Goal: Communication & Community: Ask a question

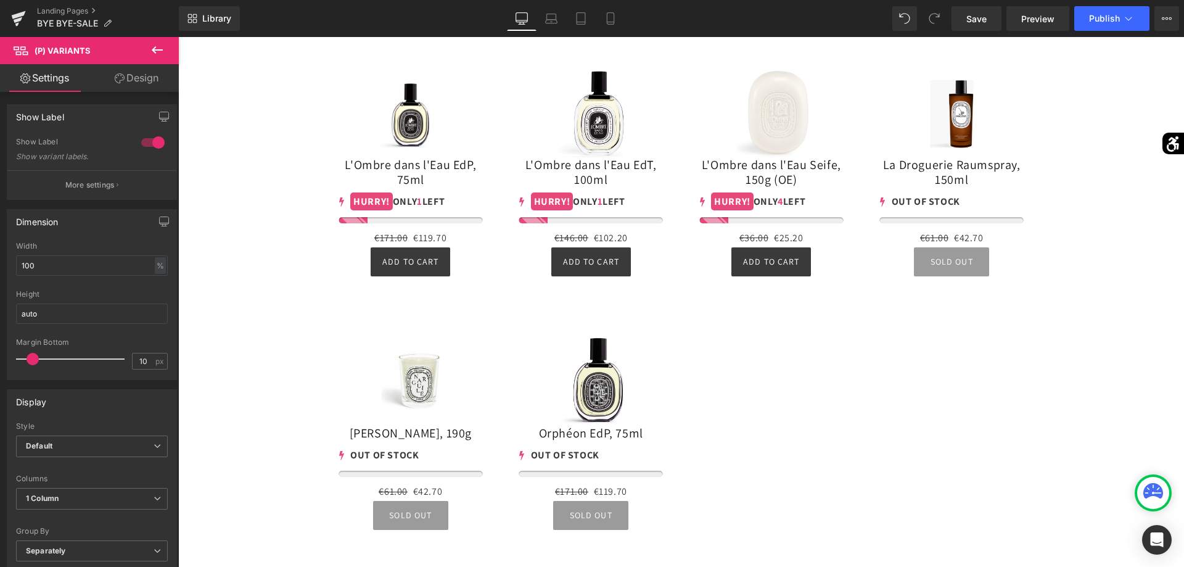
scroll to position [7072, 0]
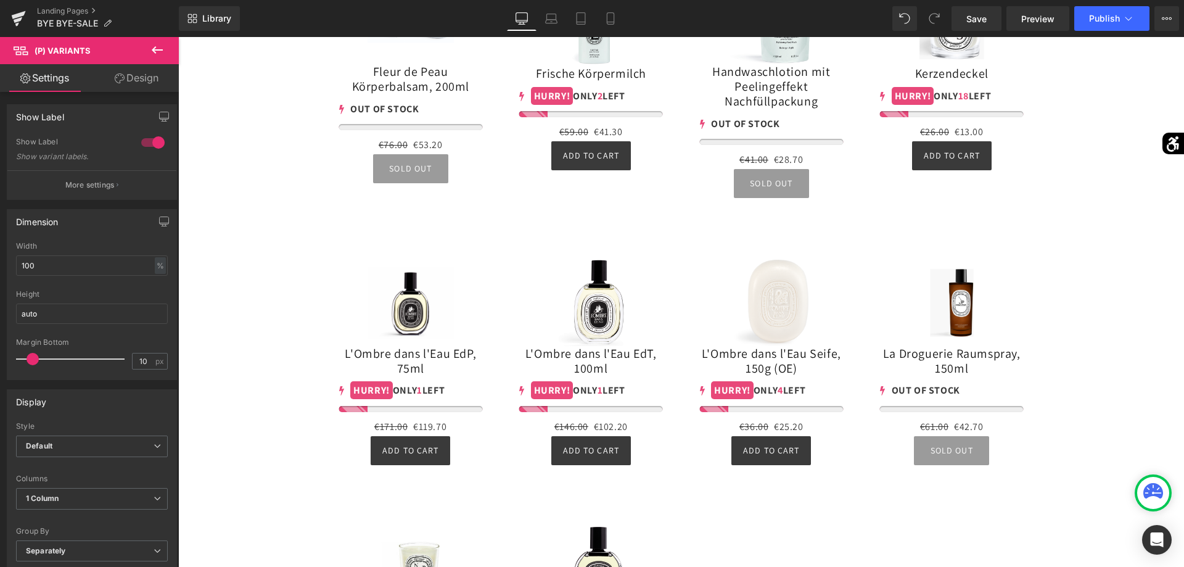
click at [150, 51] on icon at bounding box center [157, 50] width 15 height 15
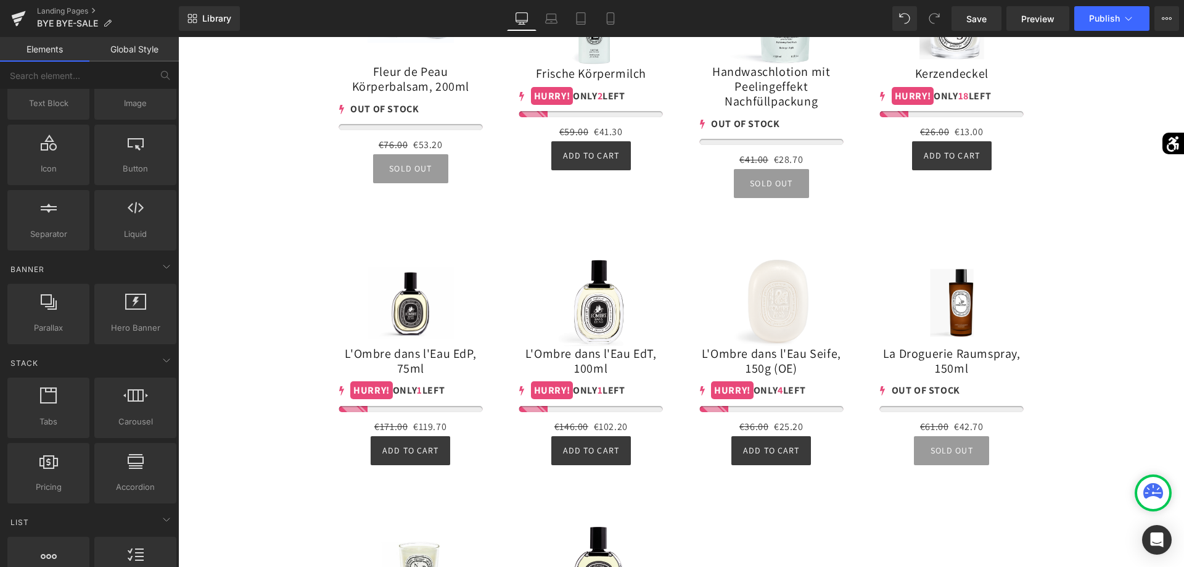
scroll to position [0, 0]
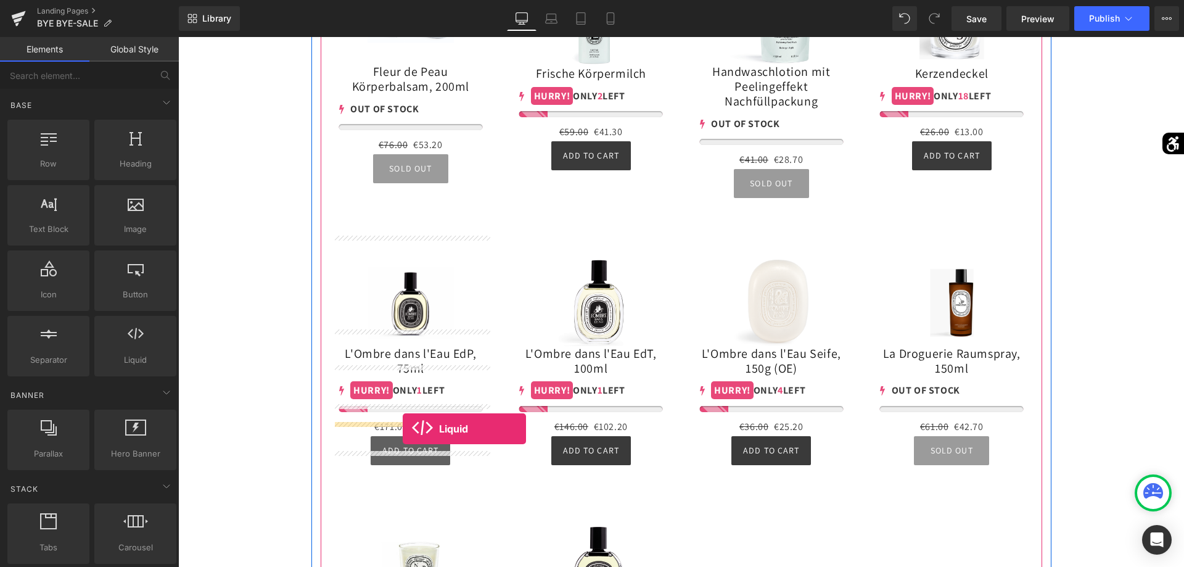
drag, startPoint x: 316, startPoint y: 381, endPoint x: 403, endPoint y: 429, distance: 98.5
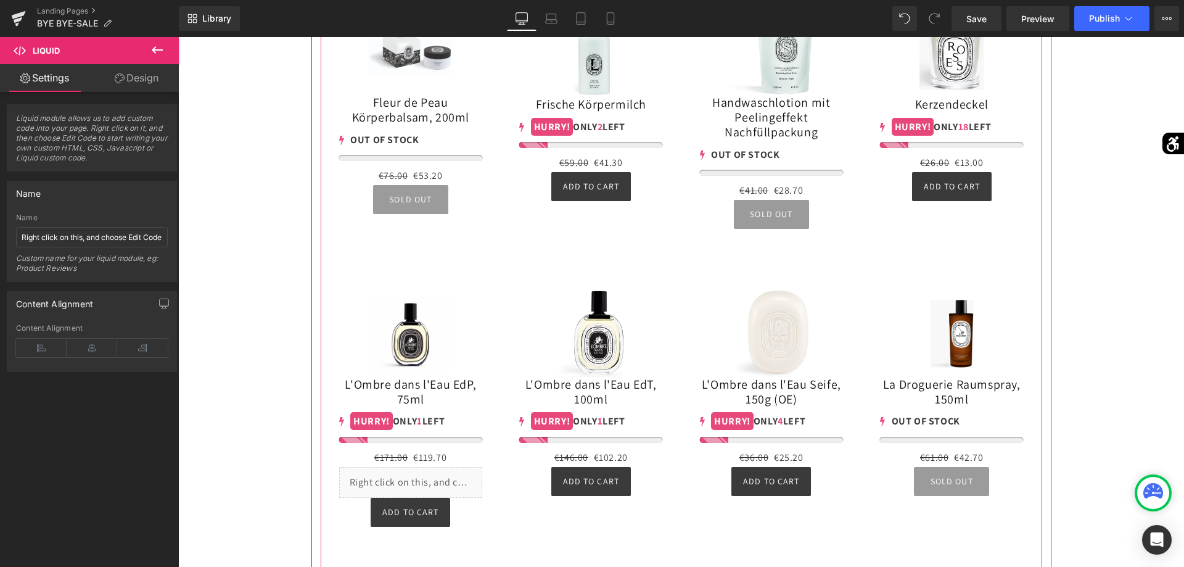
scroll to position [7134, 0]
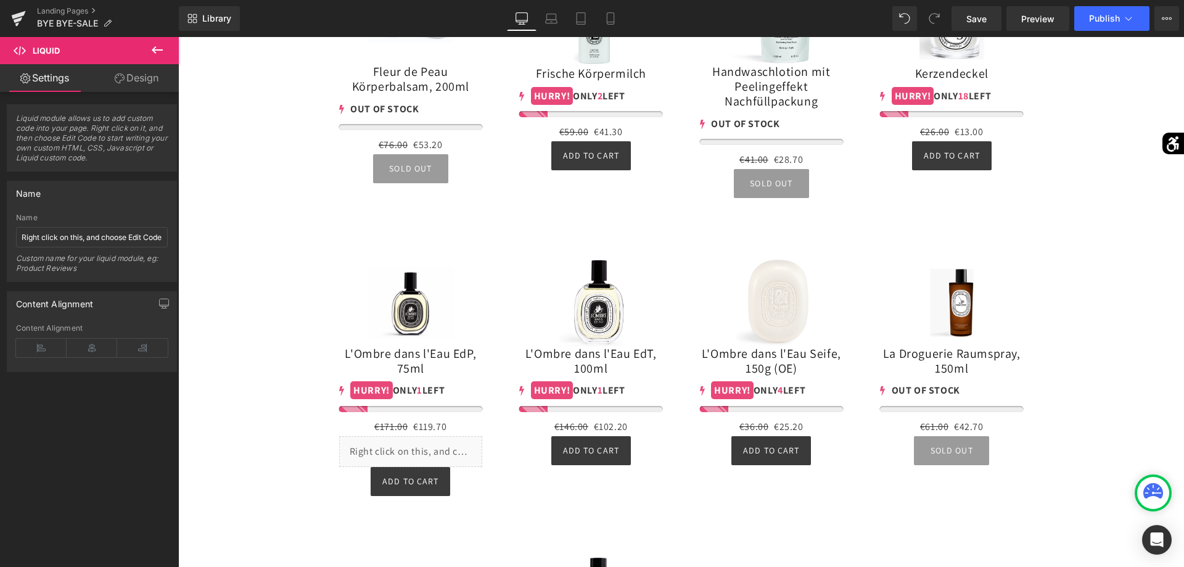
click at [165, 59] on button at bounding box center [157, 50] width 43 height 27
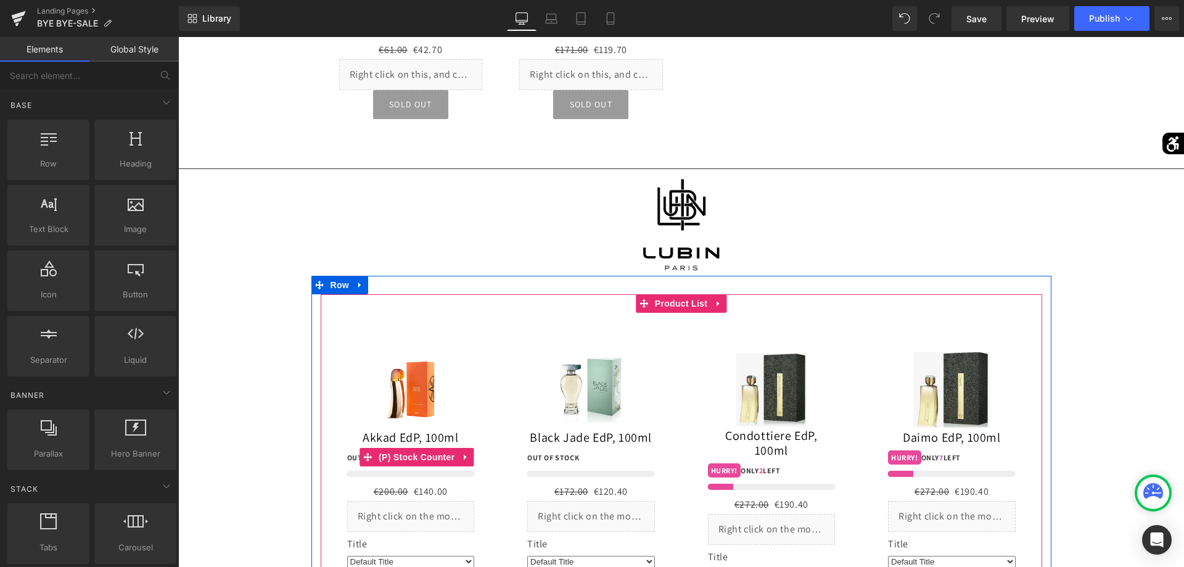
scroll to position [7981, 0]
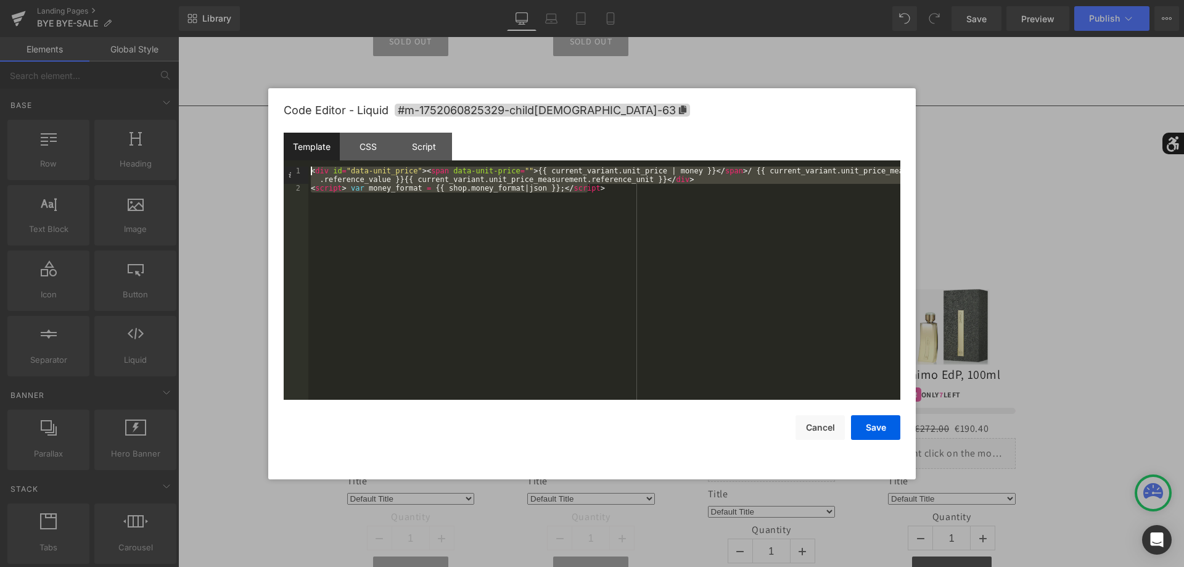
drag, startPoint x: 578, startPoint y: 313, endPoint x: 79, endPoint y: 6, distance: 586.0
click at [308, 166] on div "< div id = "data-unit_price" > < span data-unit-price = "" > {{ current_variant…" at bounding box center [604, 282] width 592 height 233
click at [820, 437] on button "Cancel" at bounding box center [819, 427] width 49 height 25
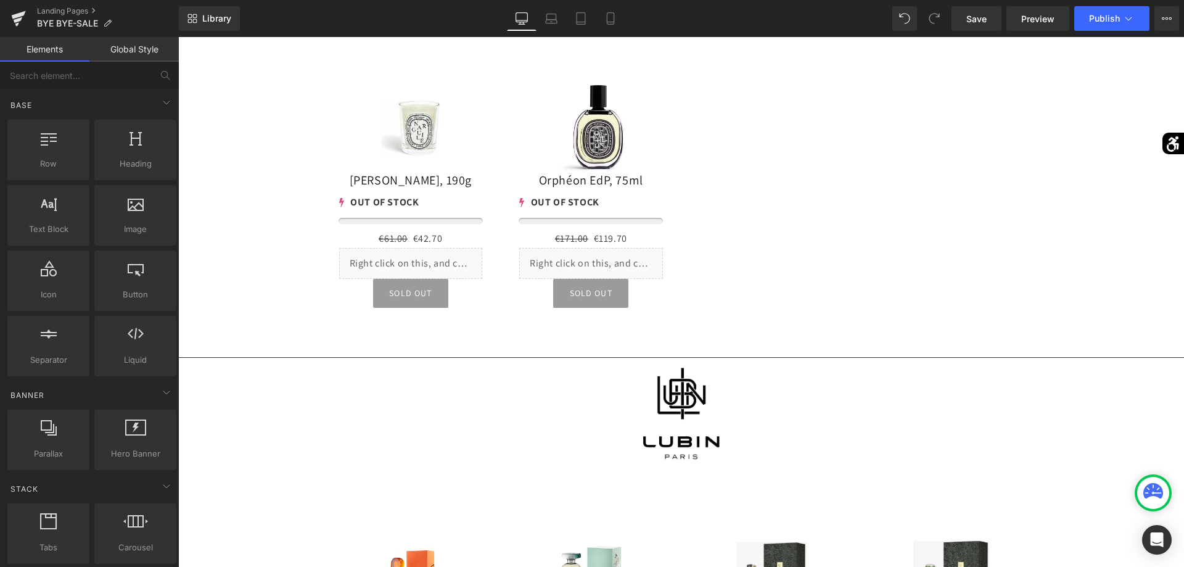
scroll to position [7604, 0]
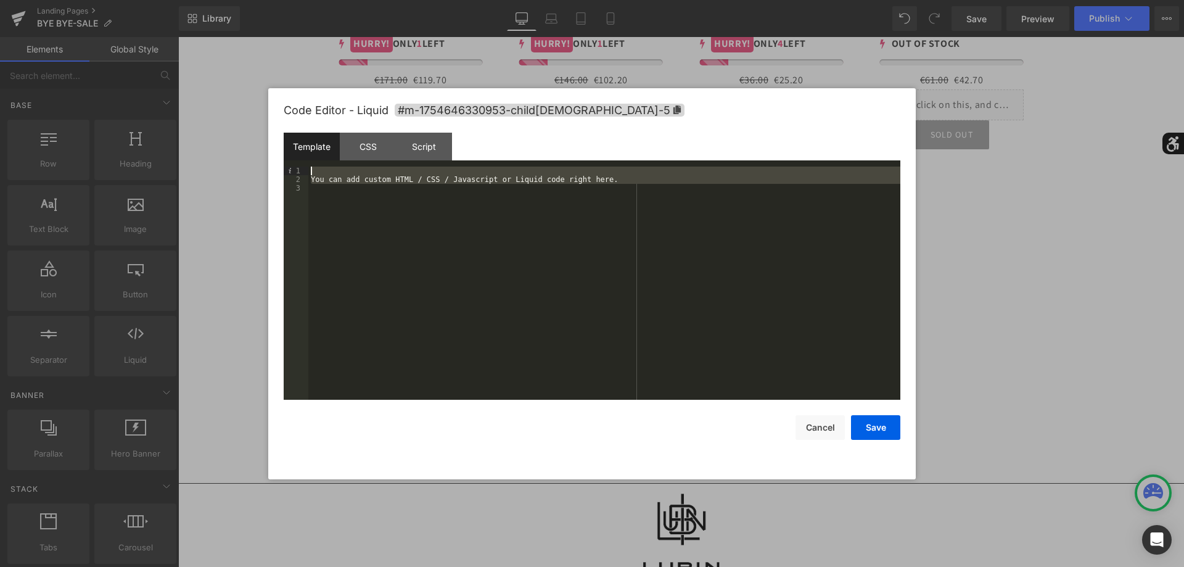
drag, startPoint x: 652, startPoint y: 327, endPoint x: 168, endPoint y: 88, distance: 539.7
click at [308, 166] on div "You can add custom HTML / CSS / Javascript or Liquid code right here." at bounding box center [604, 282] width 592 height 233
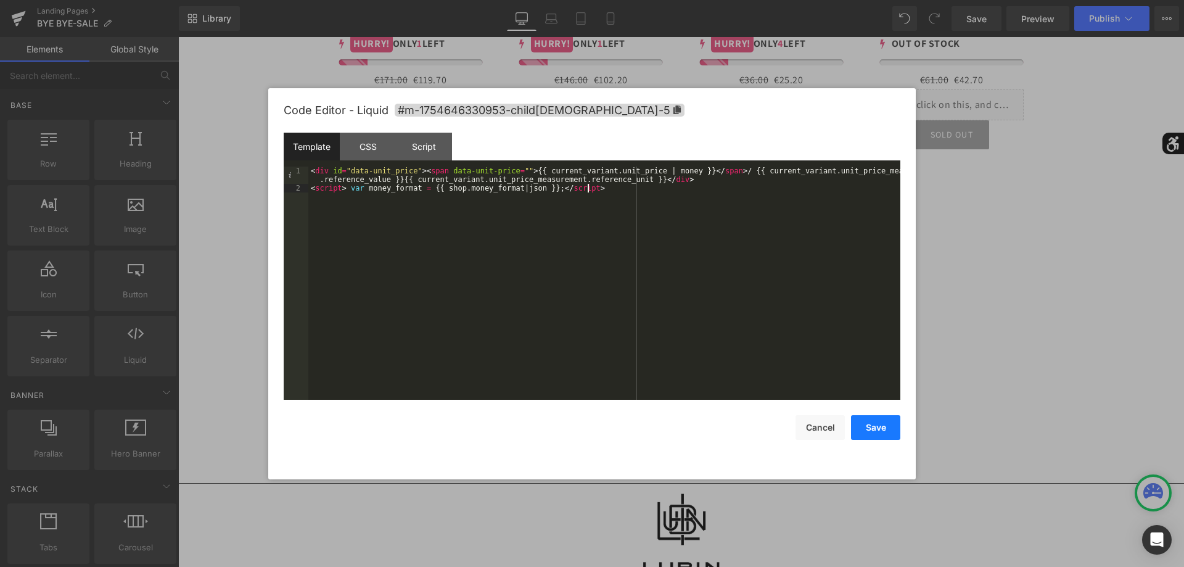
click at [871, 425] on button "Save" at bounding box center [875, 427] width 49 height 25
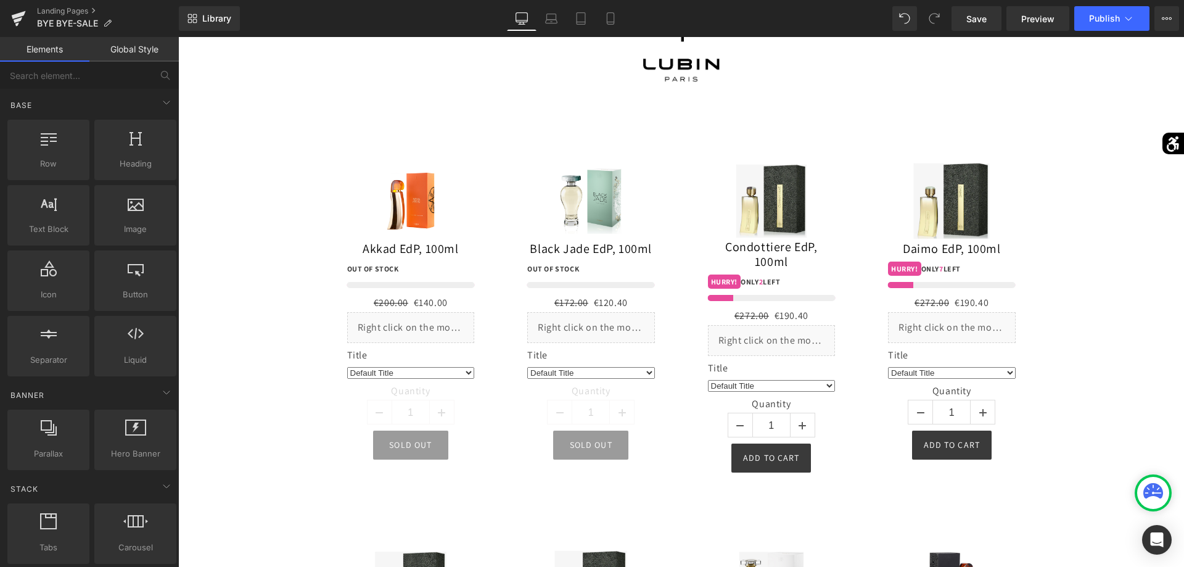
scroll to position [8170, 0]
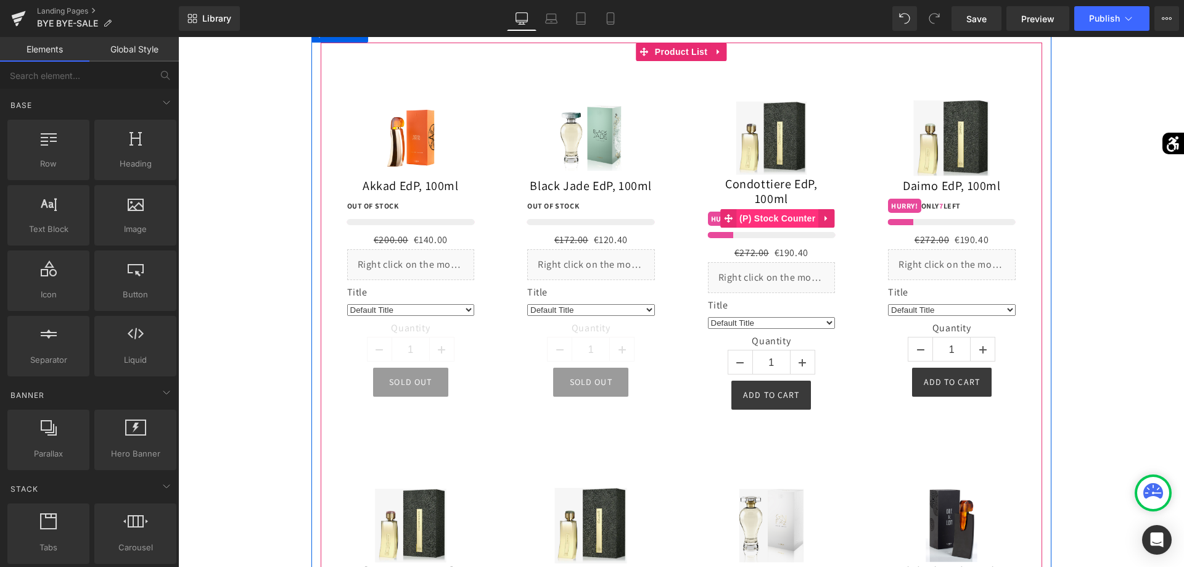
click at [768, 223] on span "(P) Stock Counter" at bounding box center [777, 218] width 82 height 18
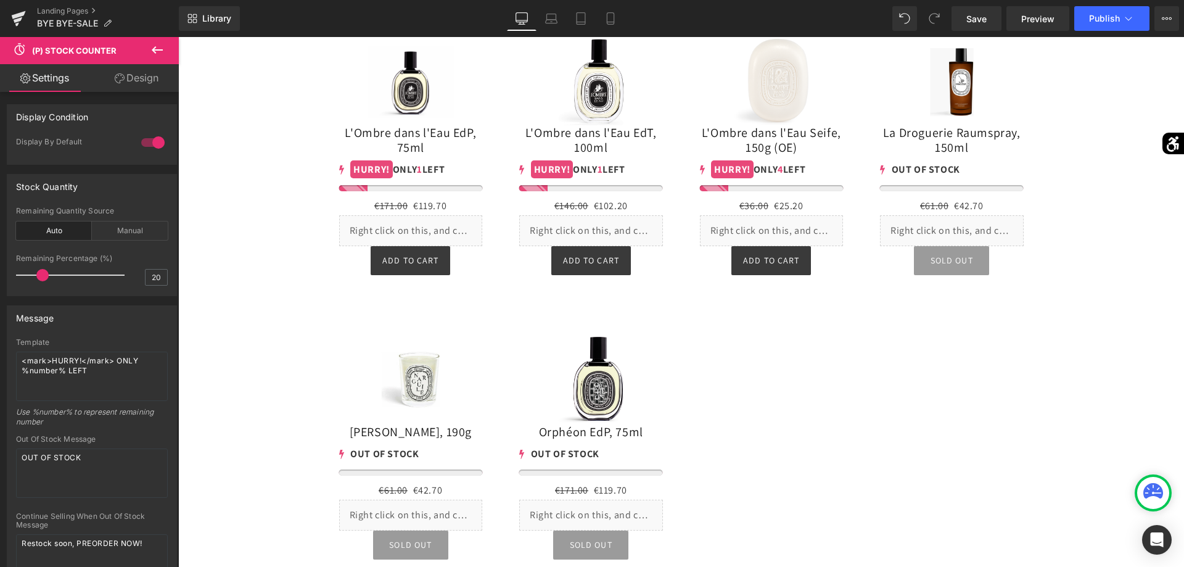
scroll to position [7352, 0]
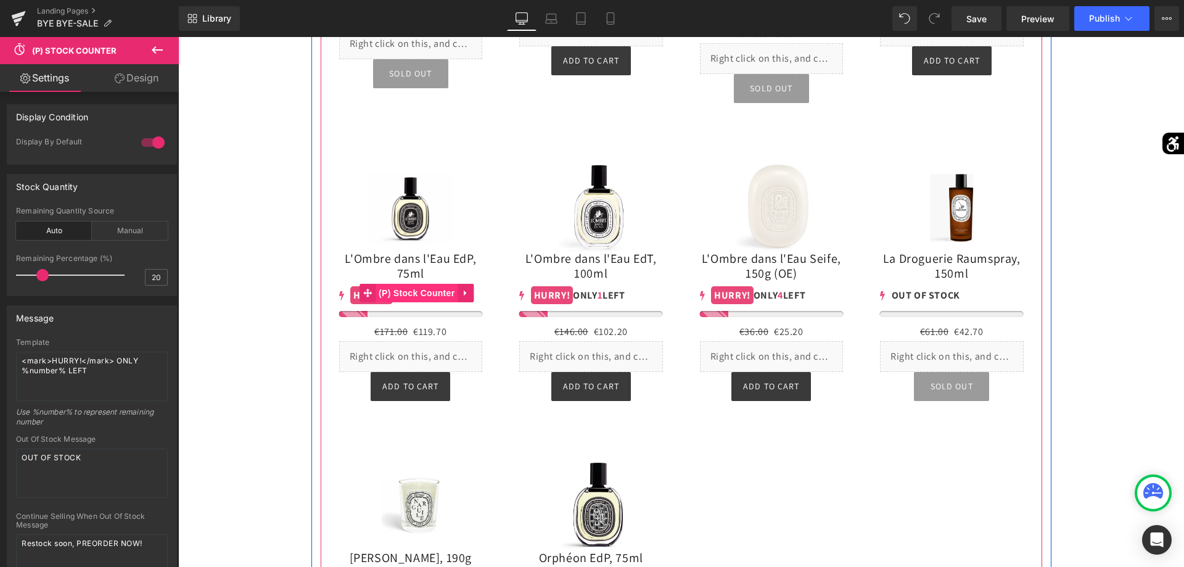
click at [410, 286] on span "(P) Stock Counter" at bounding box center [417, 293] width 82 height 18
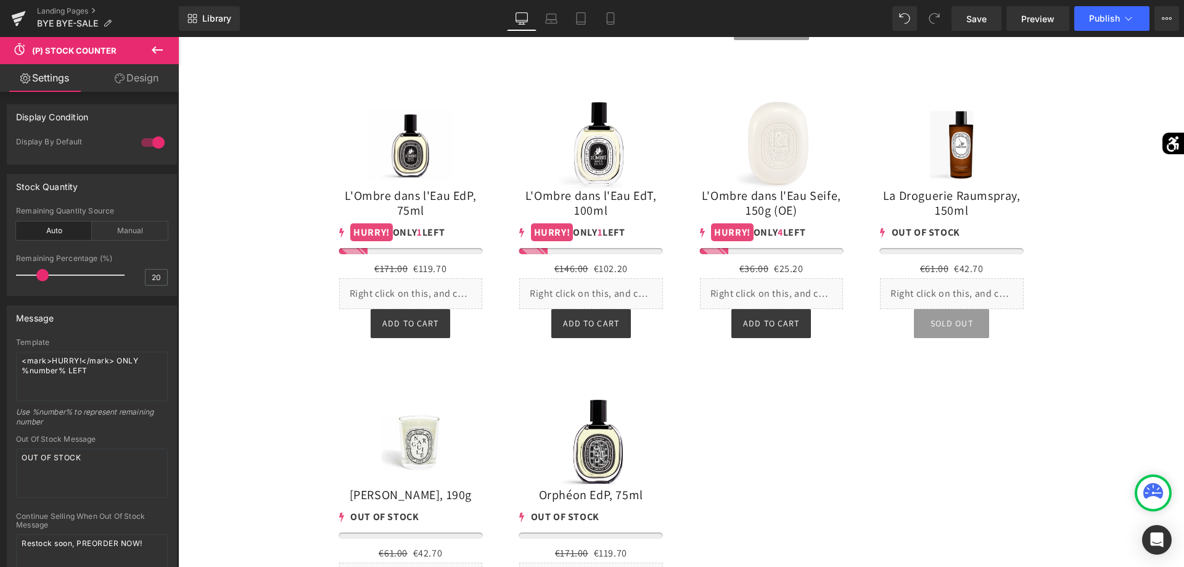
scroll to position [7226, 0]
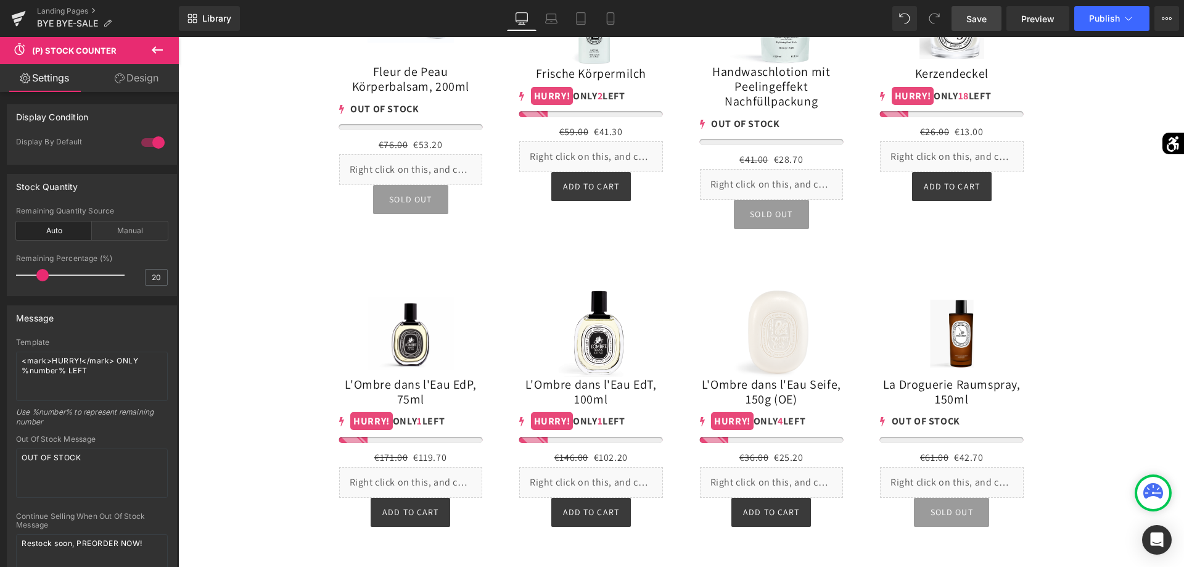
click at [976, 17] on span "Save" at bounding box center [976, 18] width 20 height 13
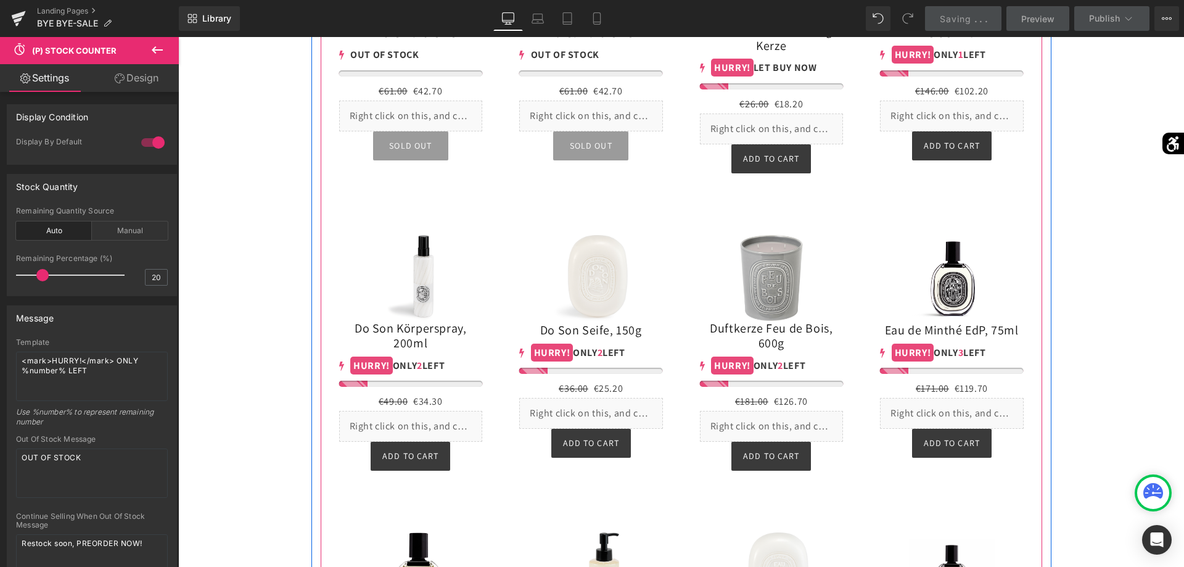
scroll to position [5465, 0]
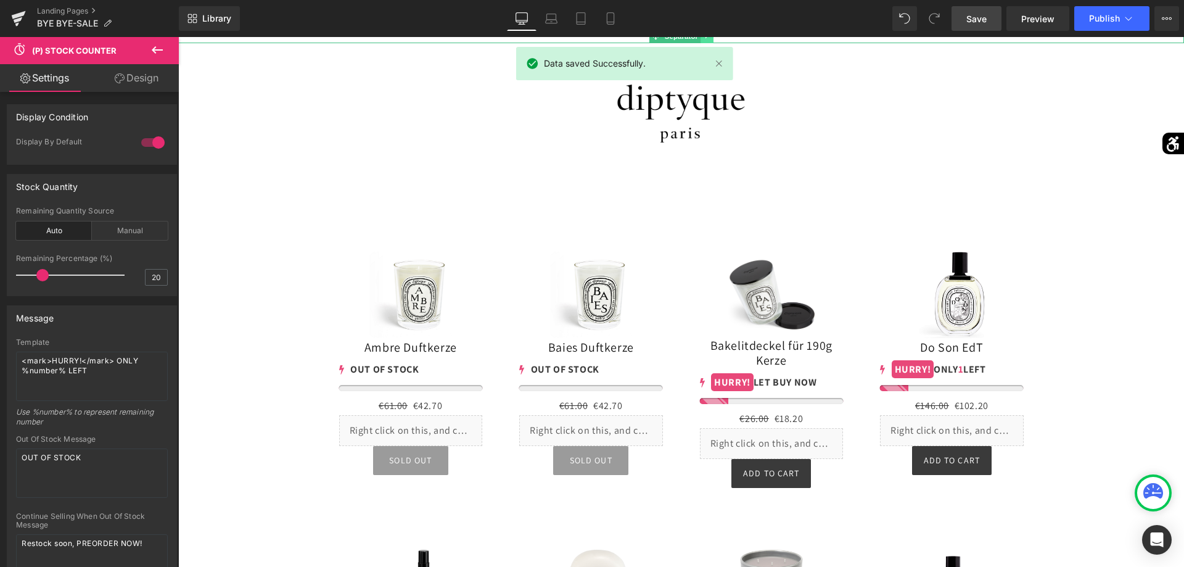
click at [705, 40] on icon at bounding box center [707, 36] width 7 height 7
click at [713, 40] on icon at bounding box center [713, 36] width 7 height 7
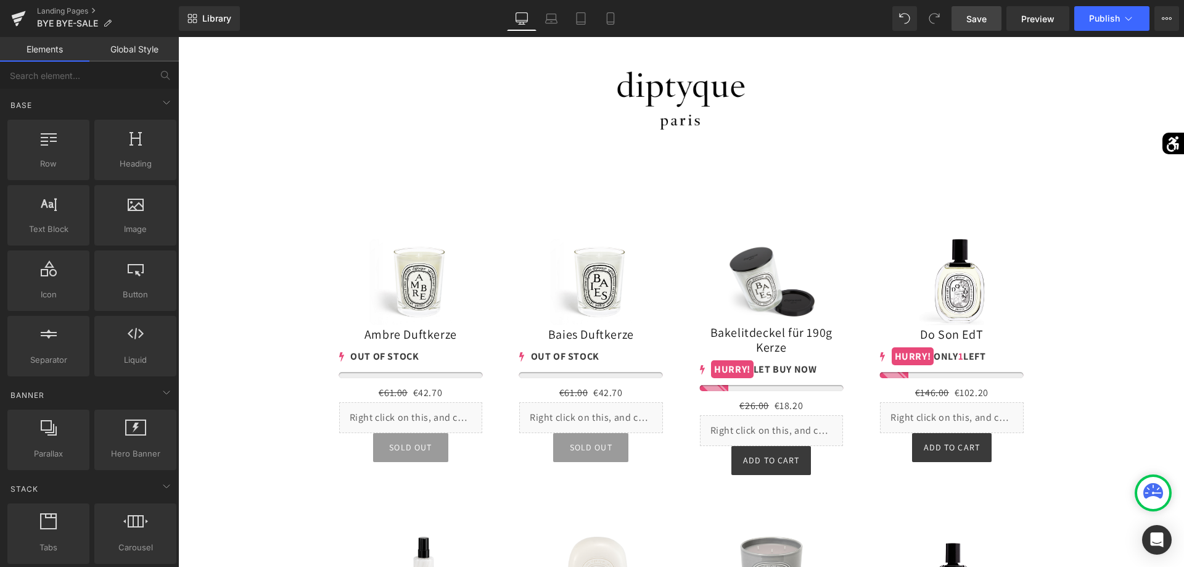
click at [704, 27] on icon at bounding box center [707, 23] width 7 height 7
click at [713, 27] on icon at bounding box center [713, 23] width 7 height 7
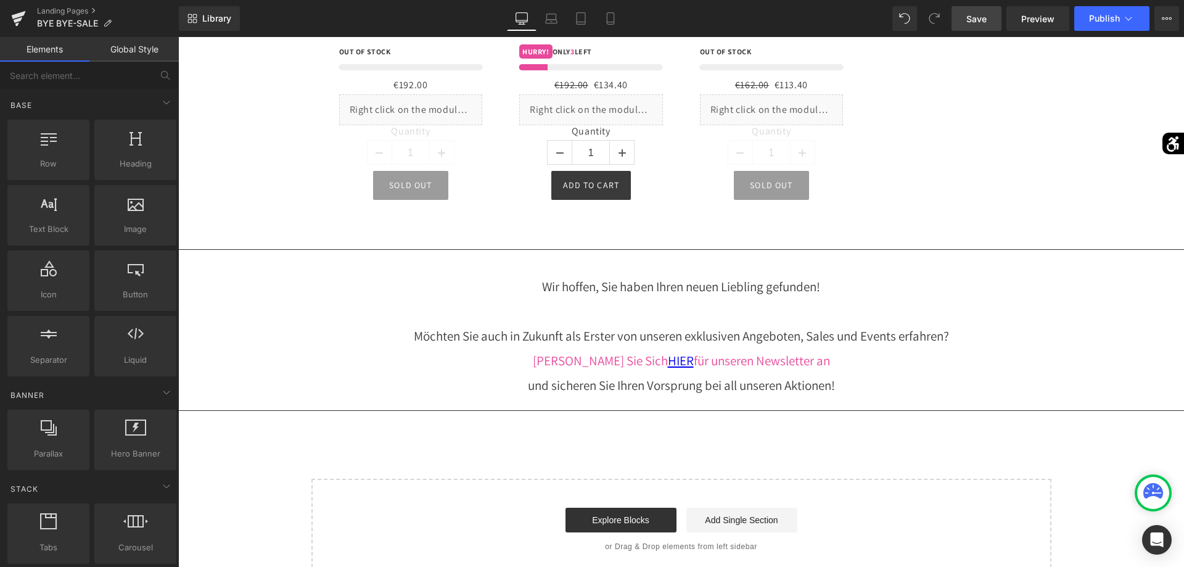
scroll to position [16094, 0]
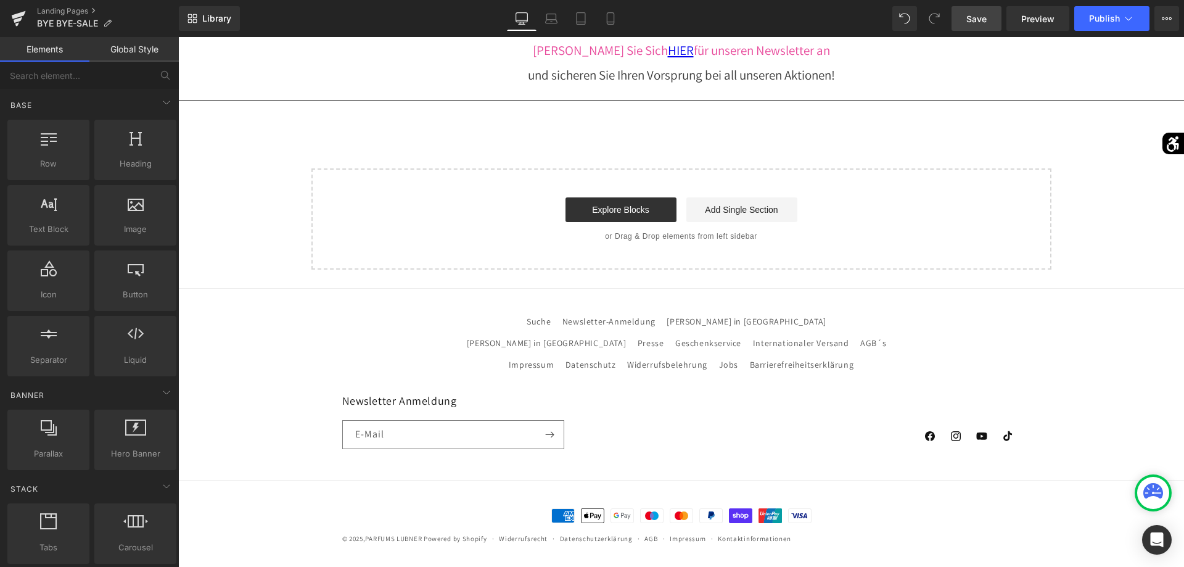
click at [991, 24] on link "Save" at bounding box center [976, 18] width 50 height 25
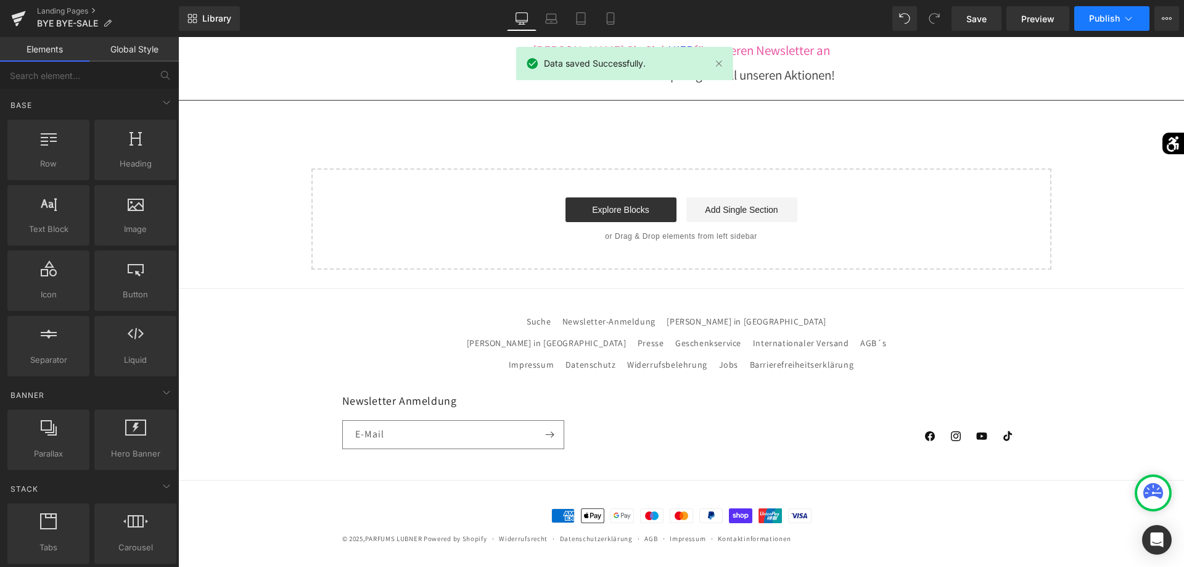
click at [1111, 17] on span "Publish" at bounding box center [1104, 19] width 31 height 10
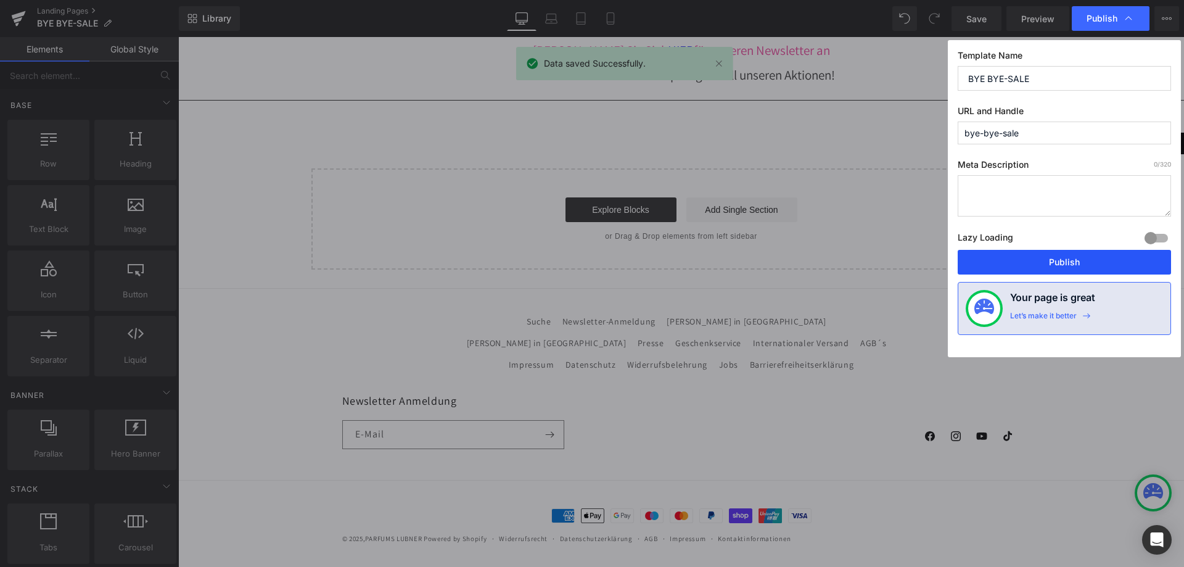
click at [1058, 266] on button "Publish" at bounding box center [1064, 262] width 213 height 25
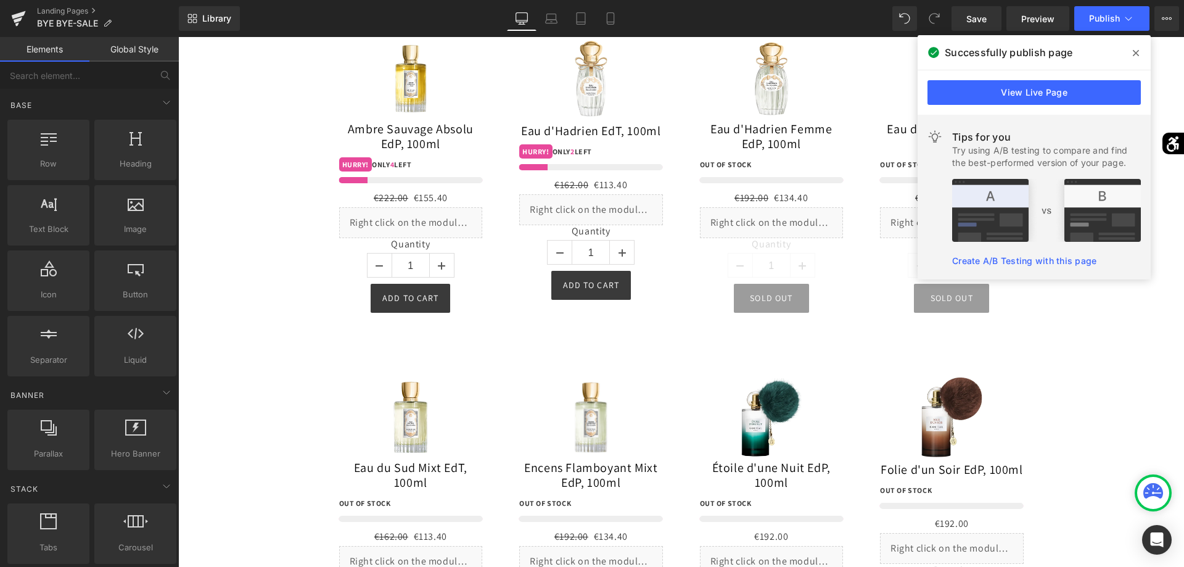
scroll to position [13892, 0]
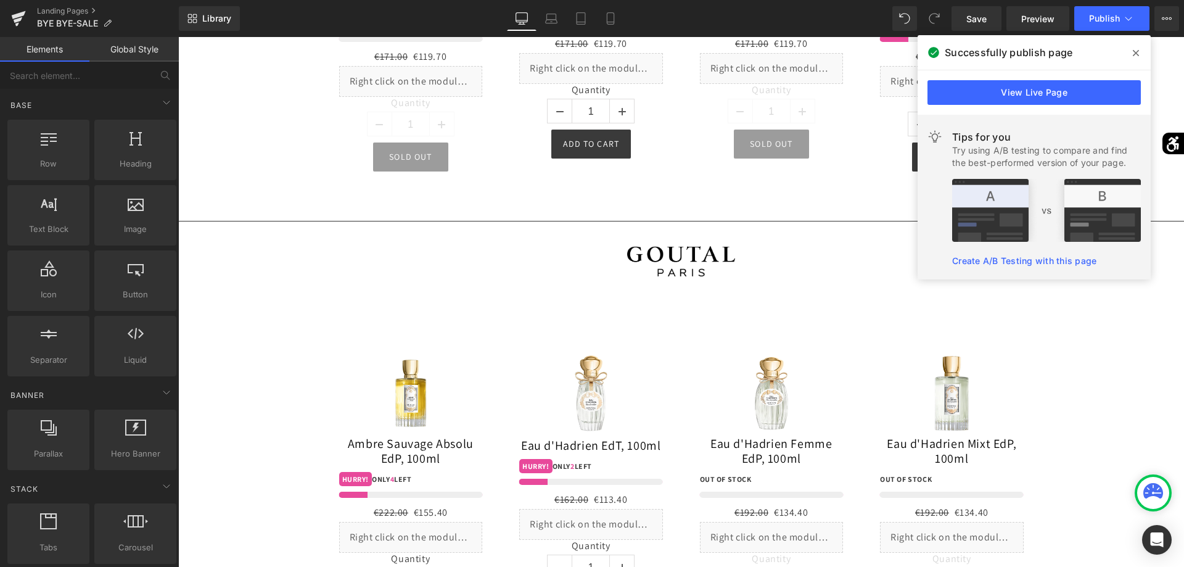
click at [1132, 55] on span at bounding box center [1136, 53] width 20 height 20
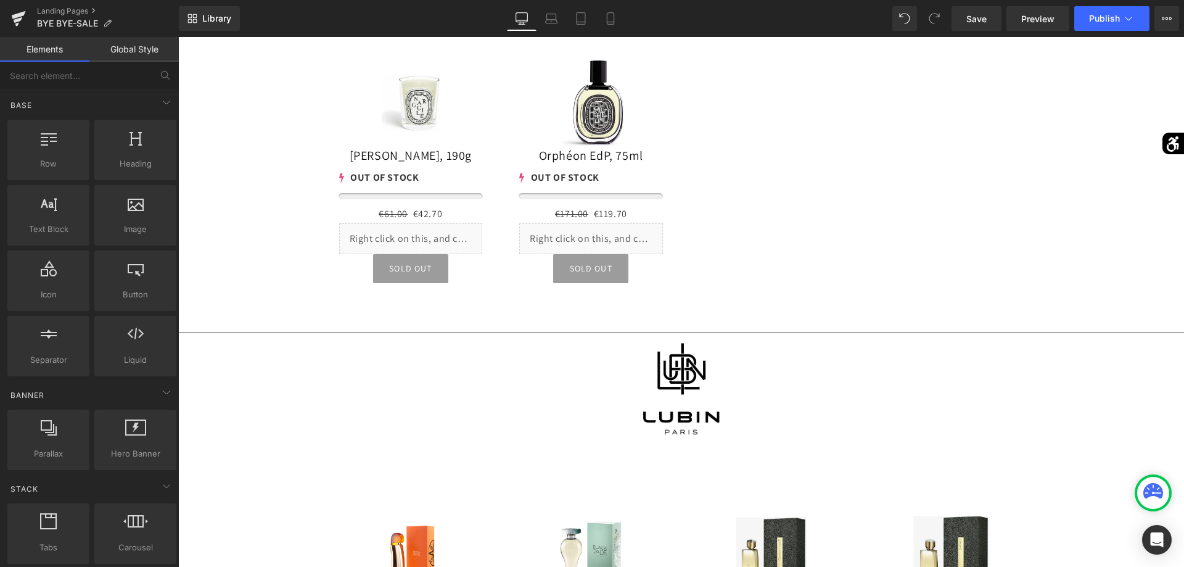
scroll to position [7477, 0]
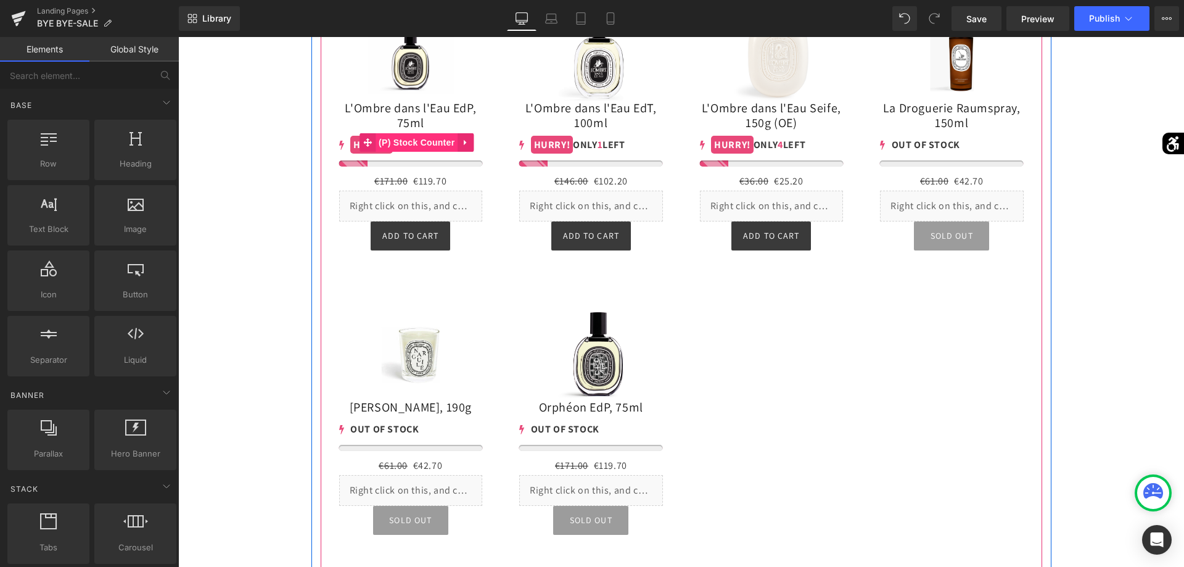
click at [409, 133] on span "(P) Stock Counter" at bounding box center [417, 142] width 82 height 18
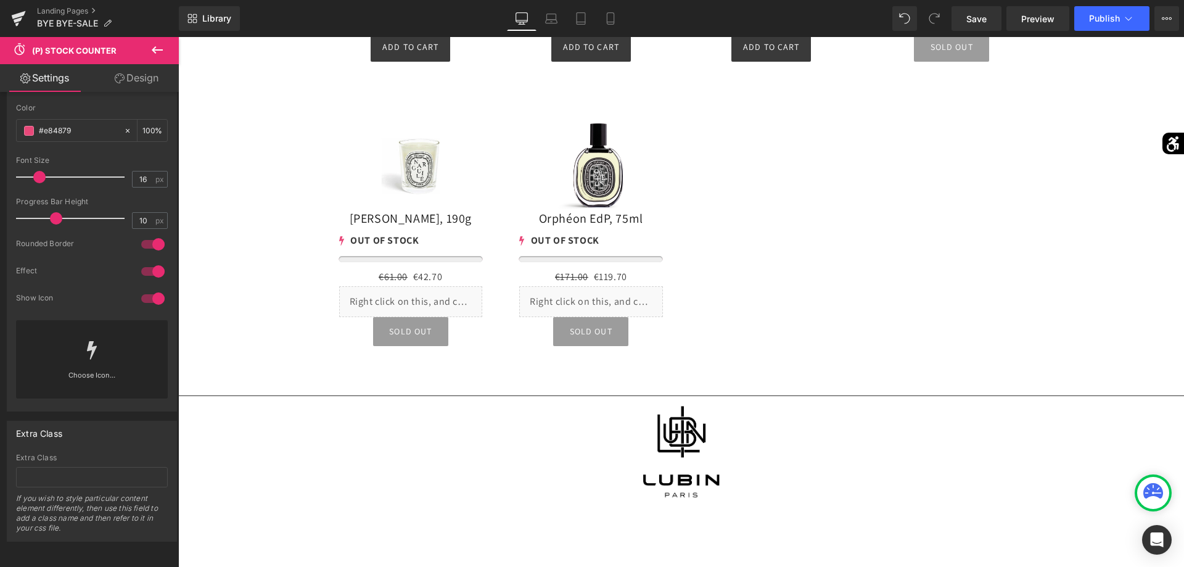
scroll to position [7791, 0]
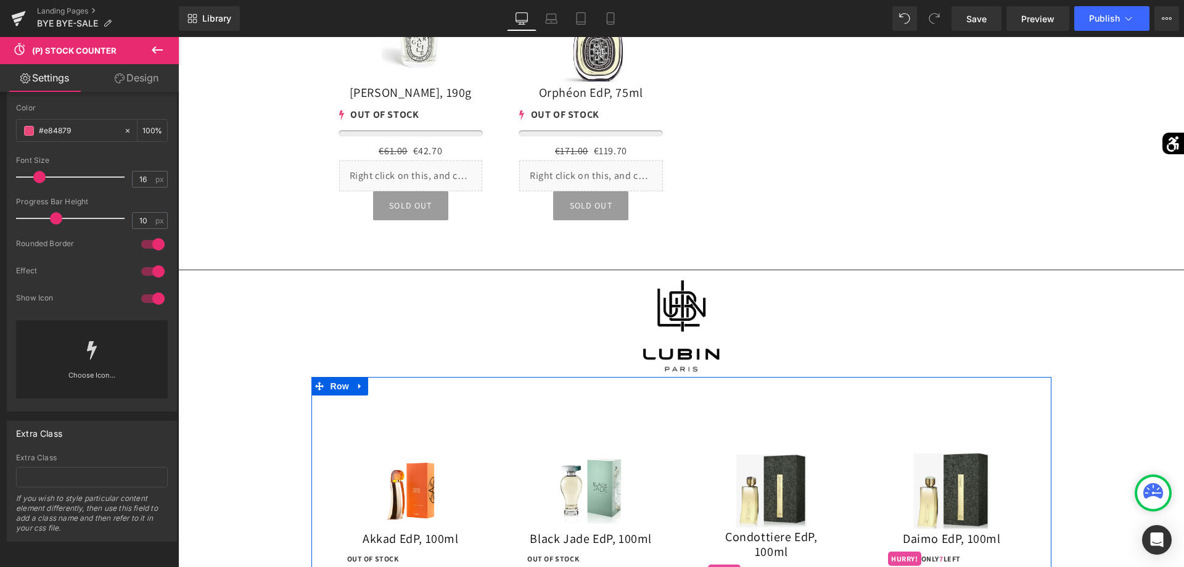
click at [412, 453] on div "Sale Off (P) Image" at bounding box center [411, 491] width 128 height 76
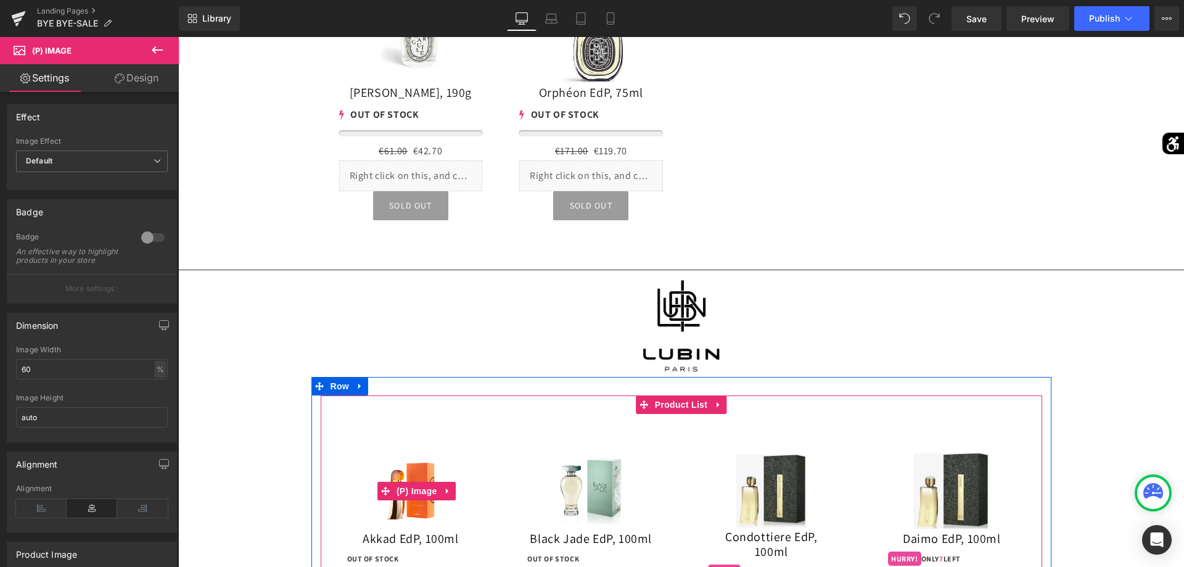
scroll to position [7917, 0]
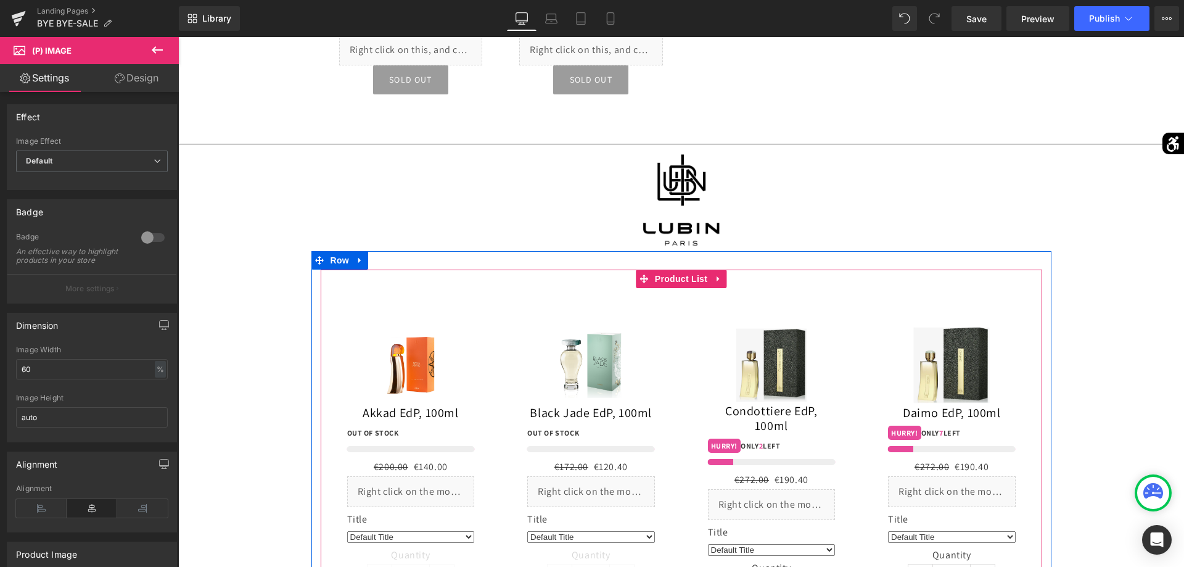
click at [401, 452] on div "0 OUT OF STOCK" at bounding box center [411, 439] width 128 height 26
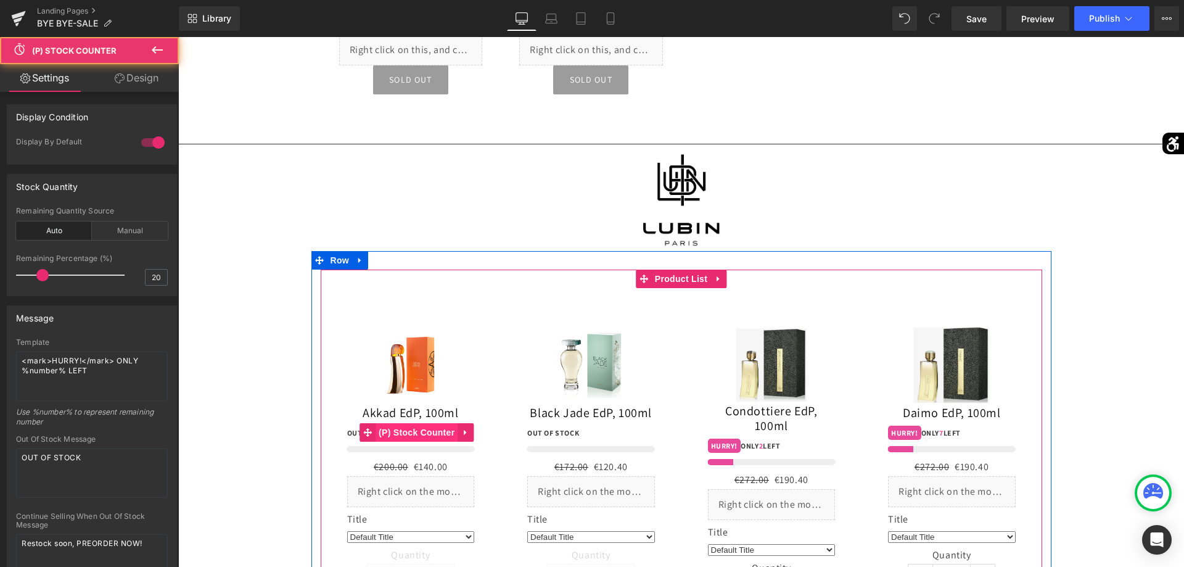
click at [401, 442] on span "(P) Stock Counter" at bounding box center [417, 432] width 82 height 18
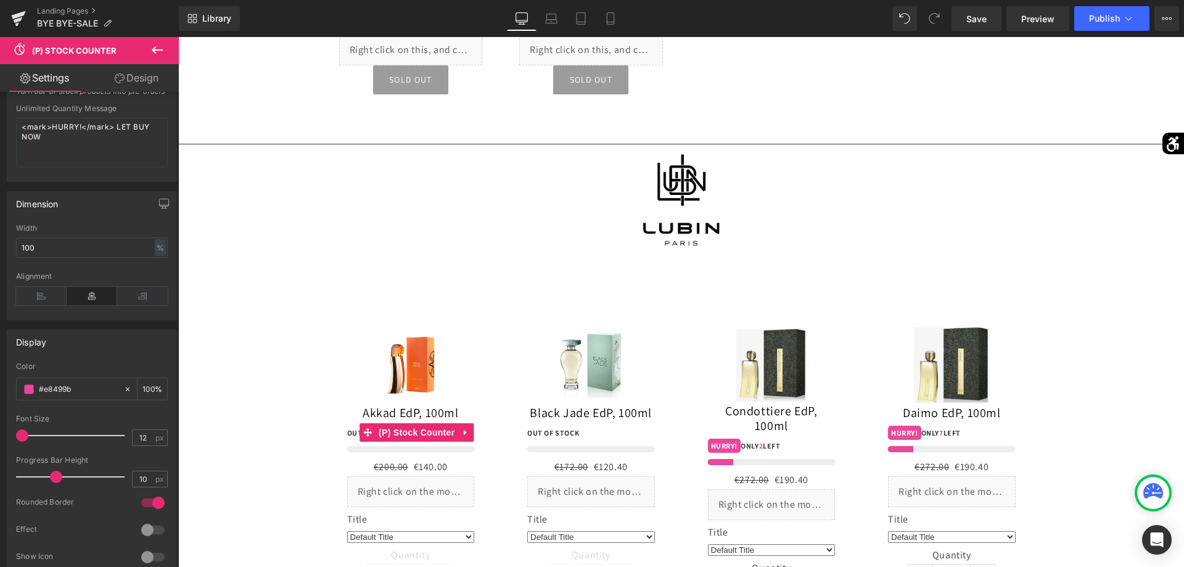
scroll to position [566, 0]
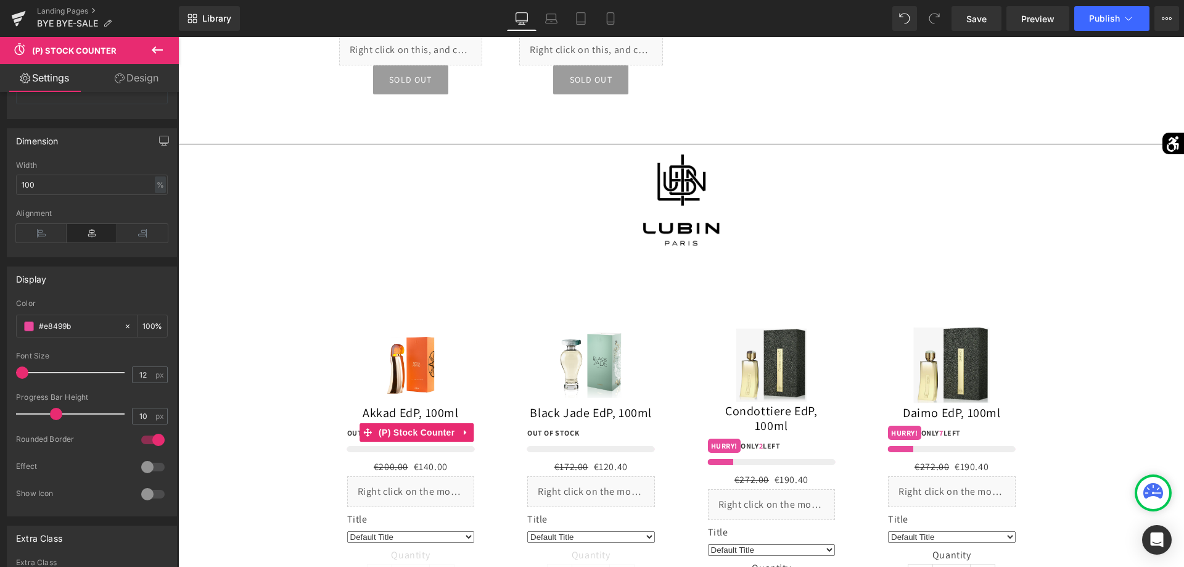
click at [158, 466] on div at bounding box center [153, 467] width 30 height 20
click at [160, 492] on div at bounding box center [153, 494] width 30 height 20
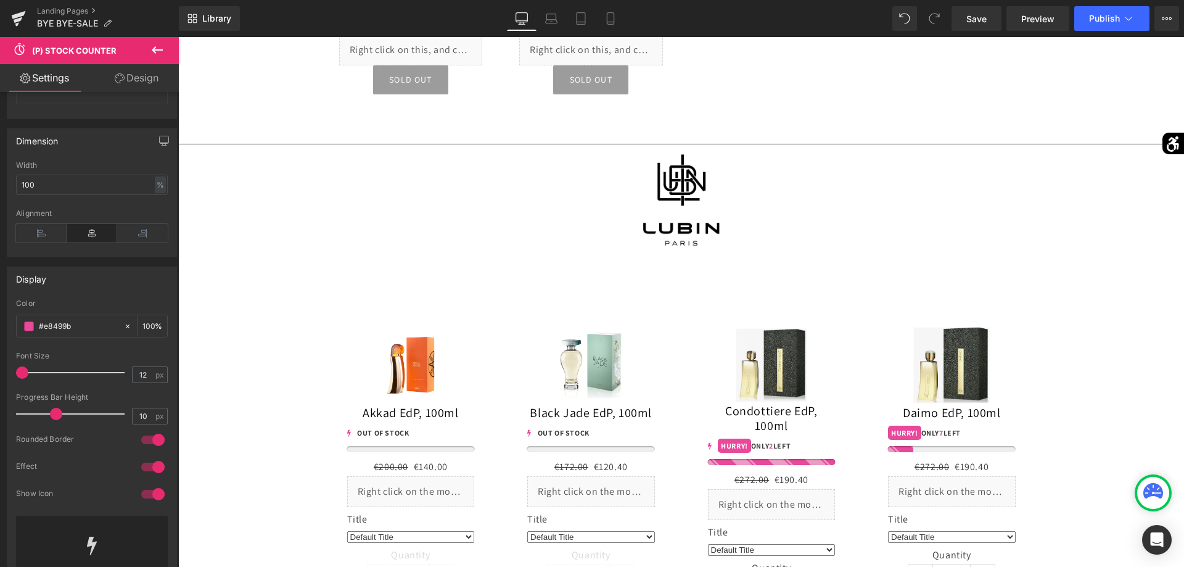
click at [157, 492] on div at bounding box center [153, 494] width 30 height 20
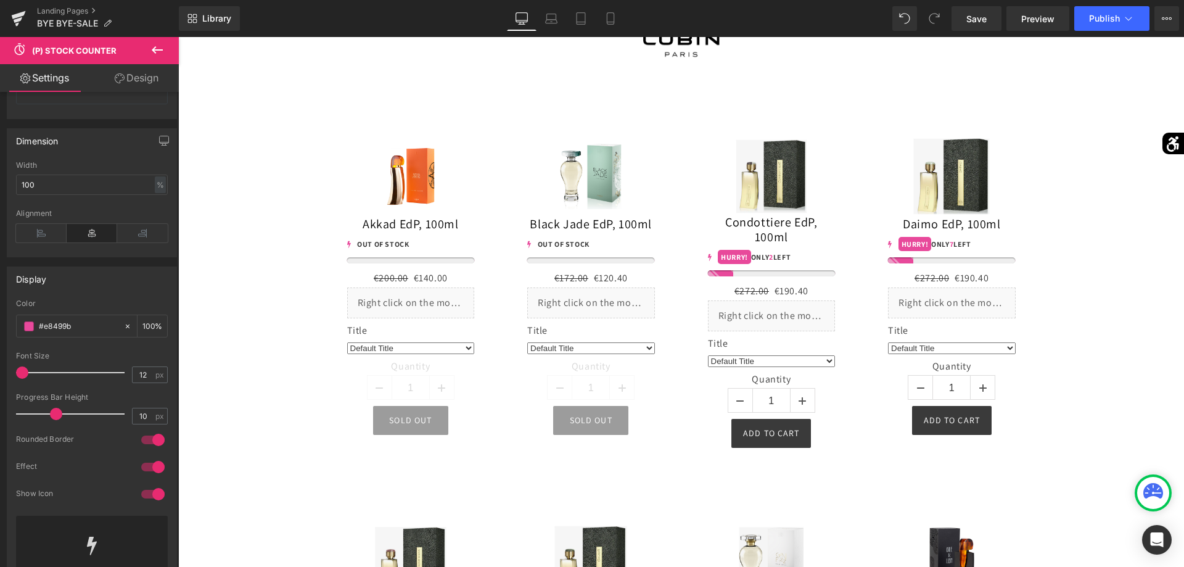
scroll to position [7980, 0]
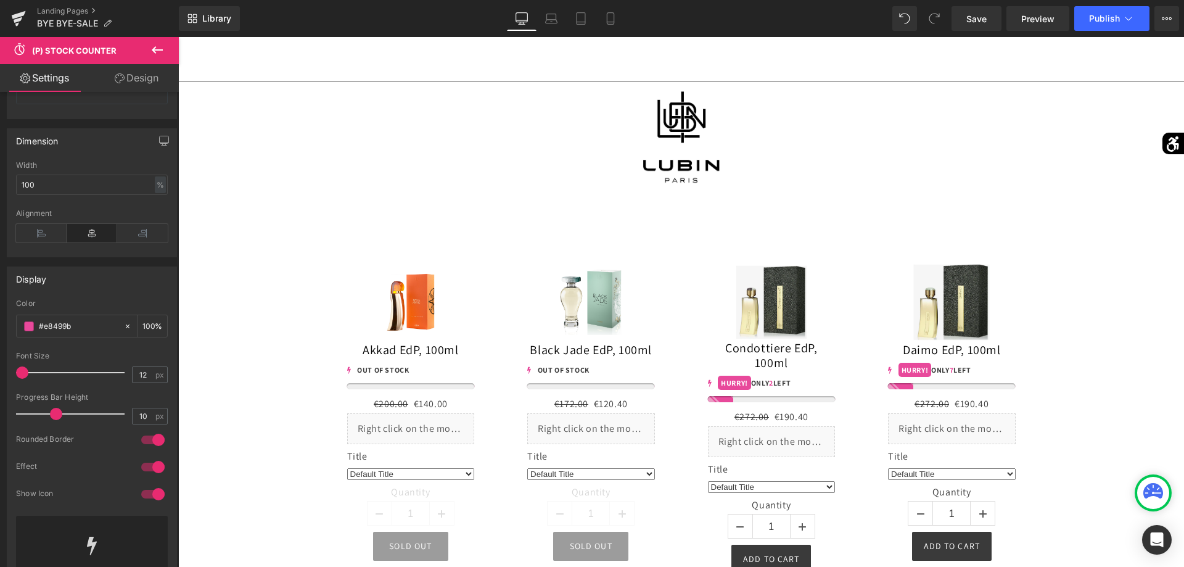
click at [150, 498] on div at bounding box center [153, 494] width 30 height 20
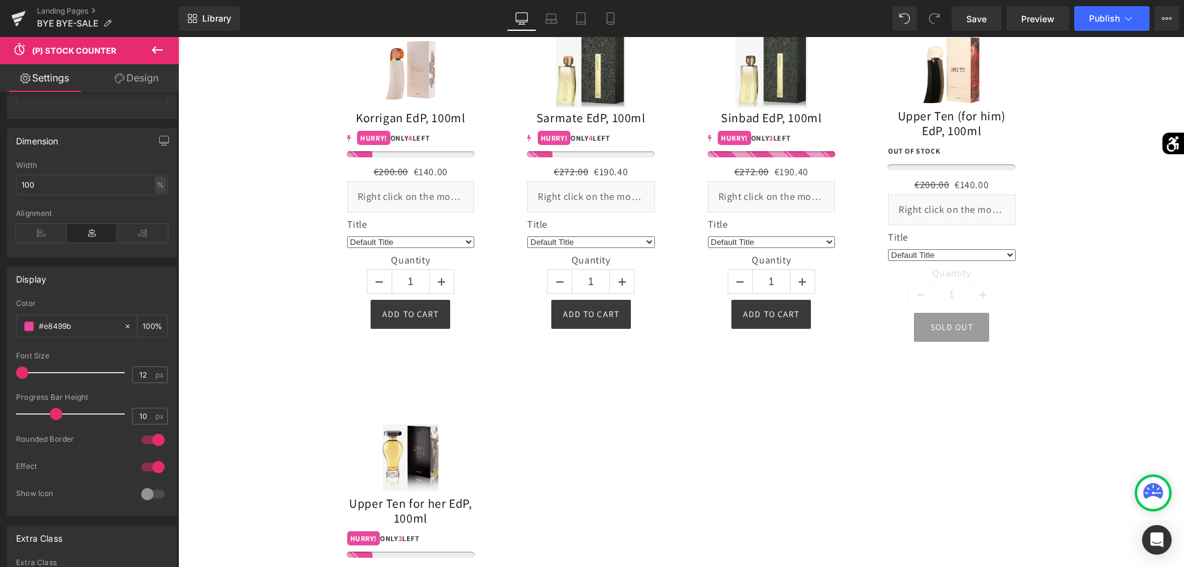
scroll to position [9804, 0]
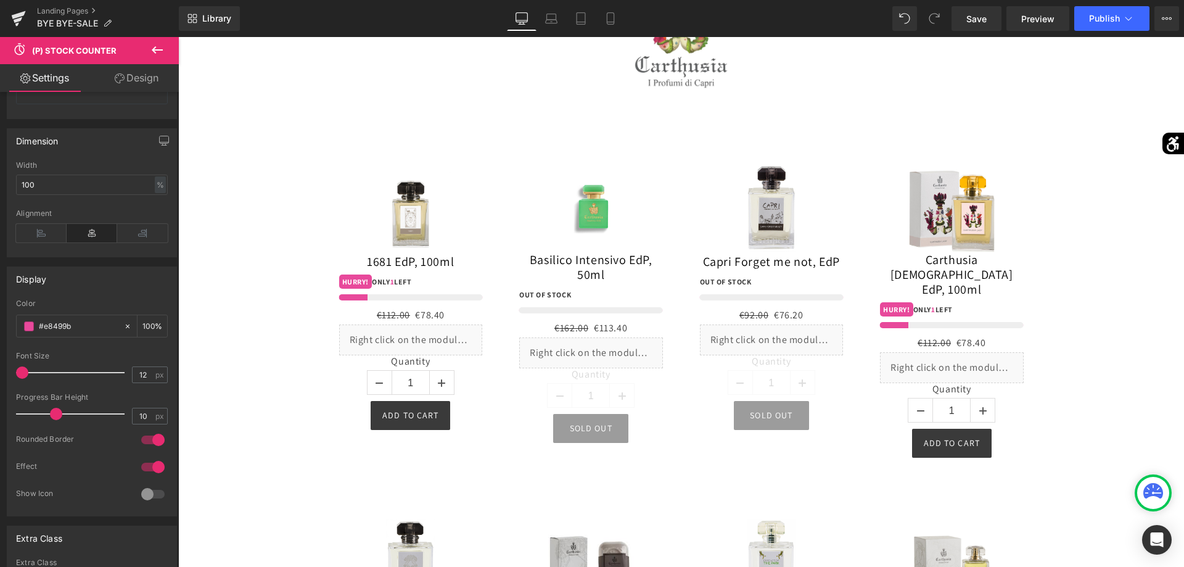
click at [415, 252] on img at bounding box center [411, 209] width 86 height 86
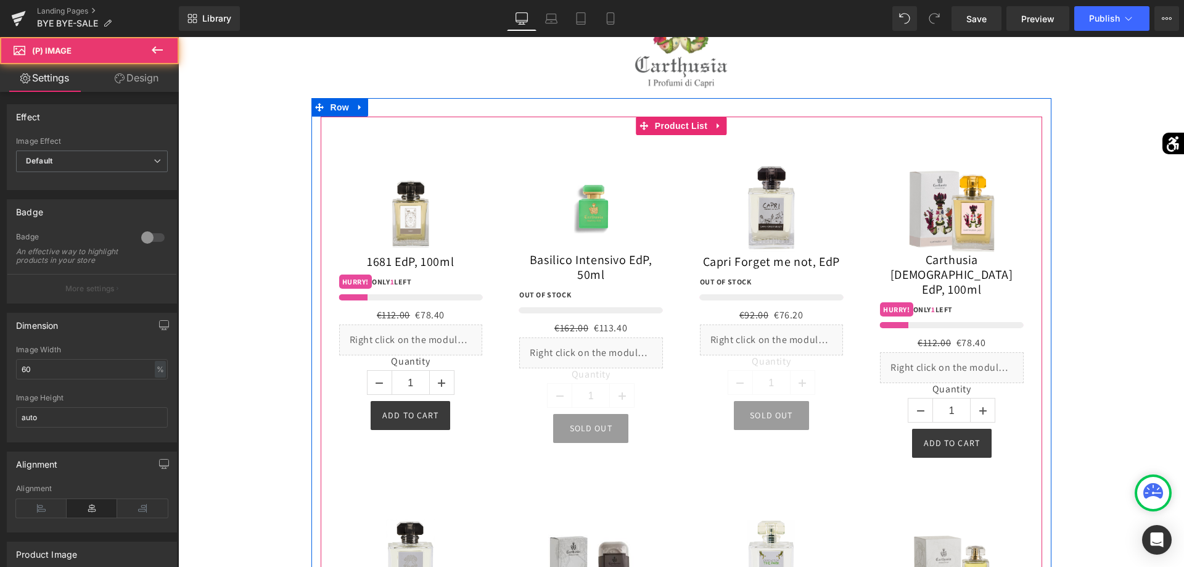
click at [398, 300] on div at bounding box center [411, 297] width 144 height 6
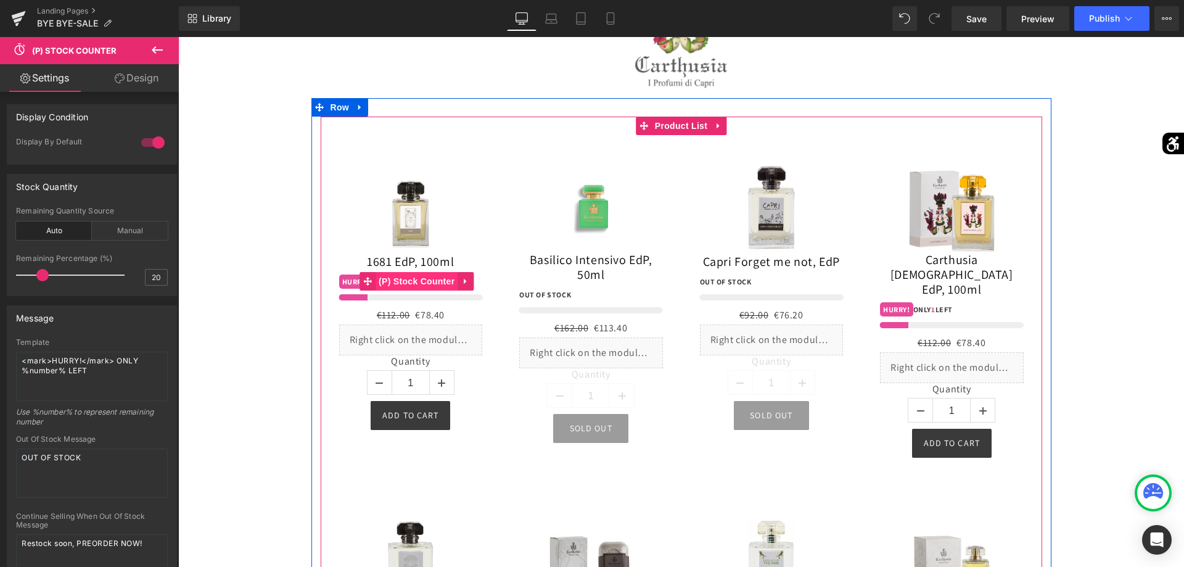
click at [406, 290] on span "(P) Stock Counter" at bounding box center [417, 281] width 82 height 18
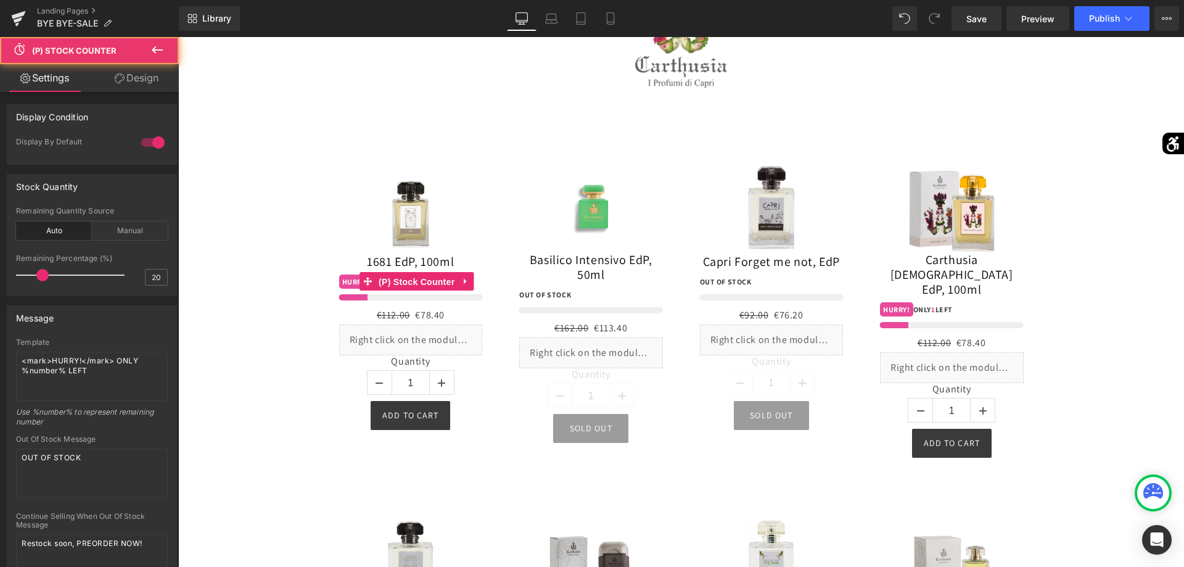
scroll to position [566, 0]
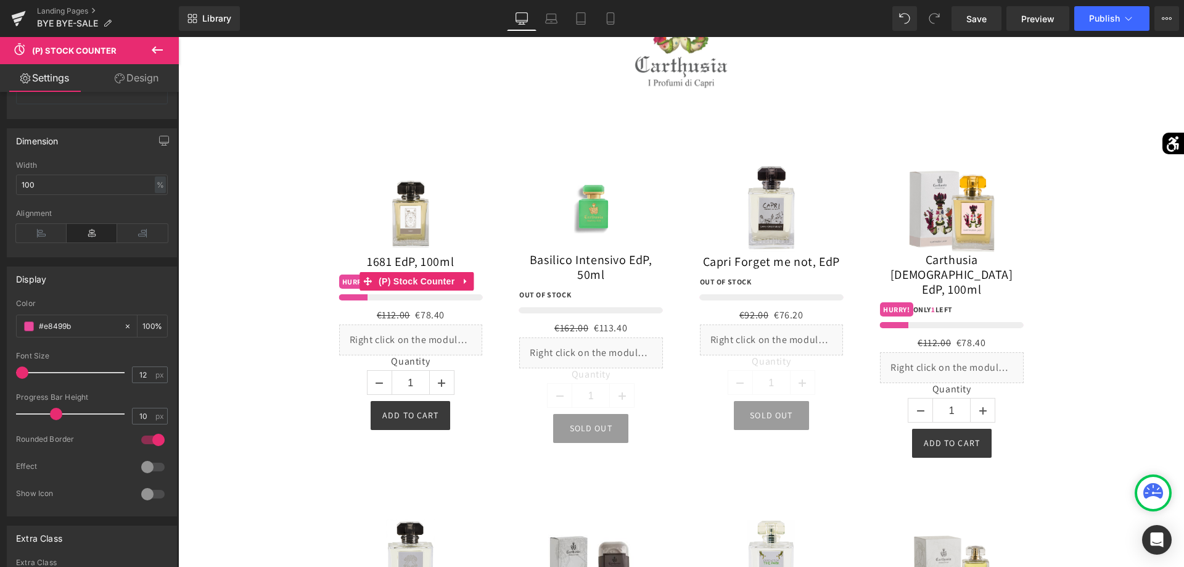
drag, startPoint x: 151, startPoint y: 467, endPoint x: 49, endPoint y: 387, distance: 130.0
click at [151, 467] on div at bounding box center [153, 467] width 30 height 20
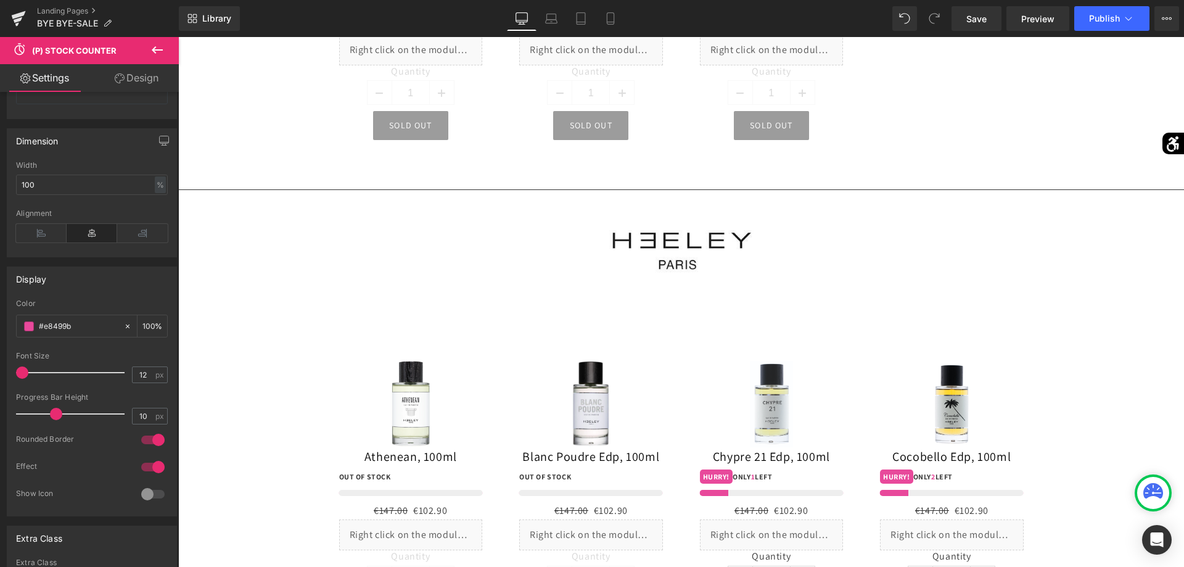
scroll to position [11313, 0]
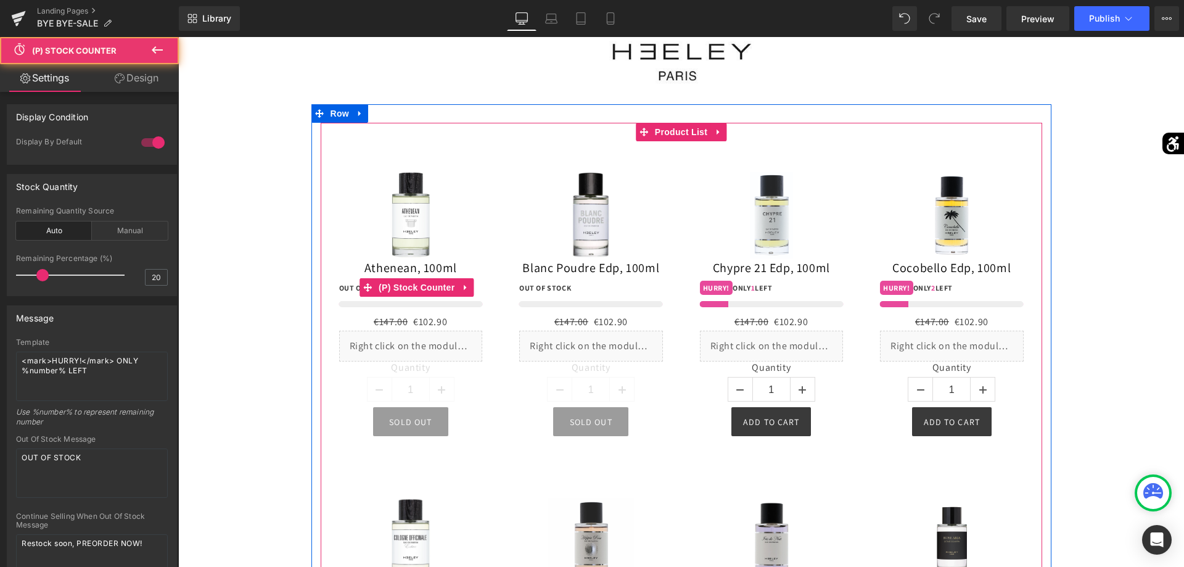
click at [410, 307] on div at bounding box center [411, 304] width 144 height 6
click at [403, 297] on span "(P) Stock Counter" at bounding box center [417, 287] width 82 height 18
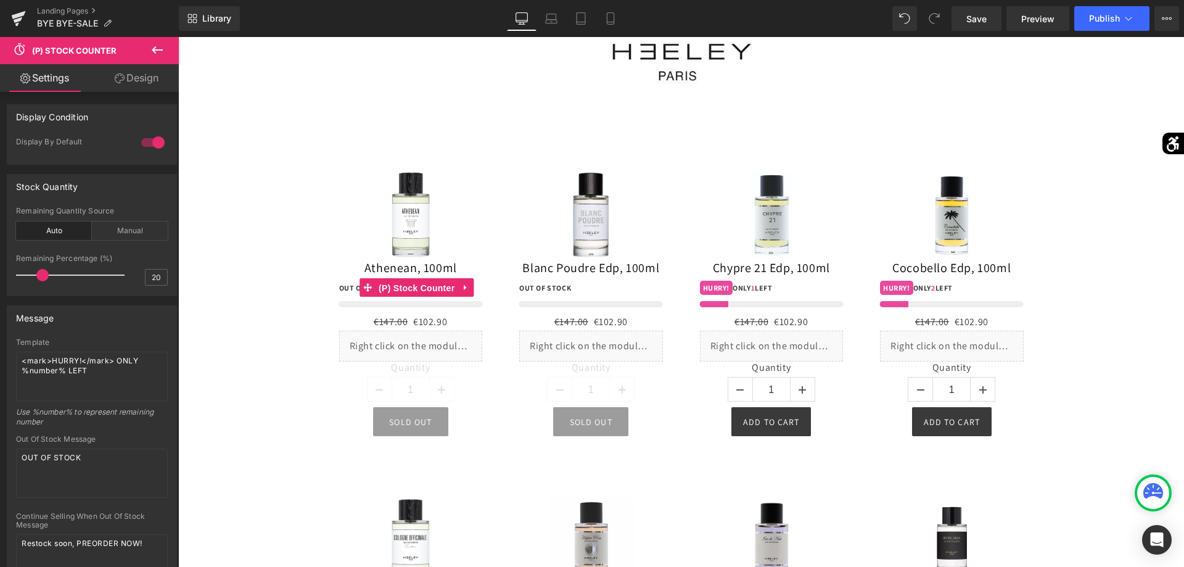
scroll to position [566, 0]
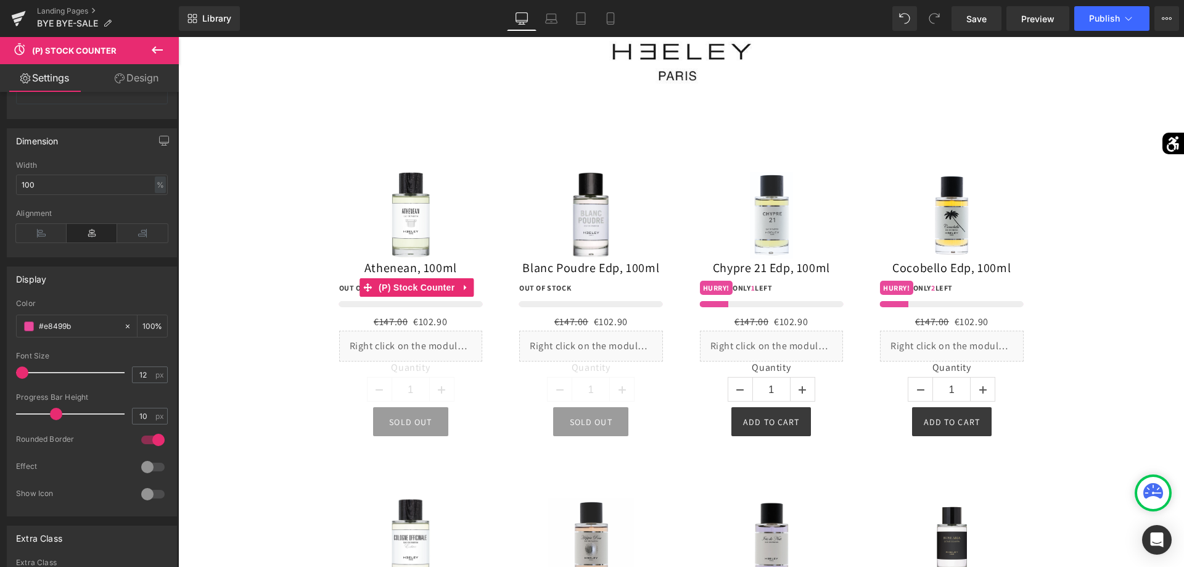
click at [154, 464] on div at bounding box center [153, 467] width 30 height 20
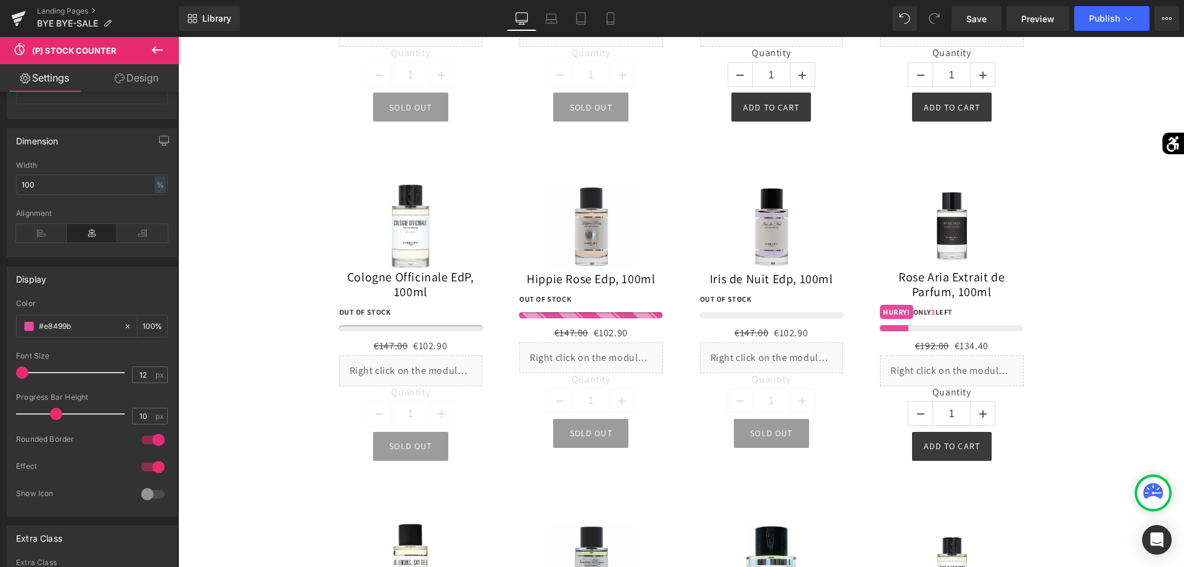
scroll to position [12508, 0]
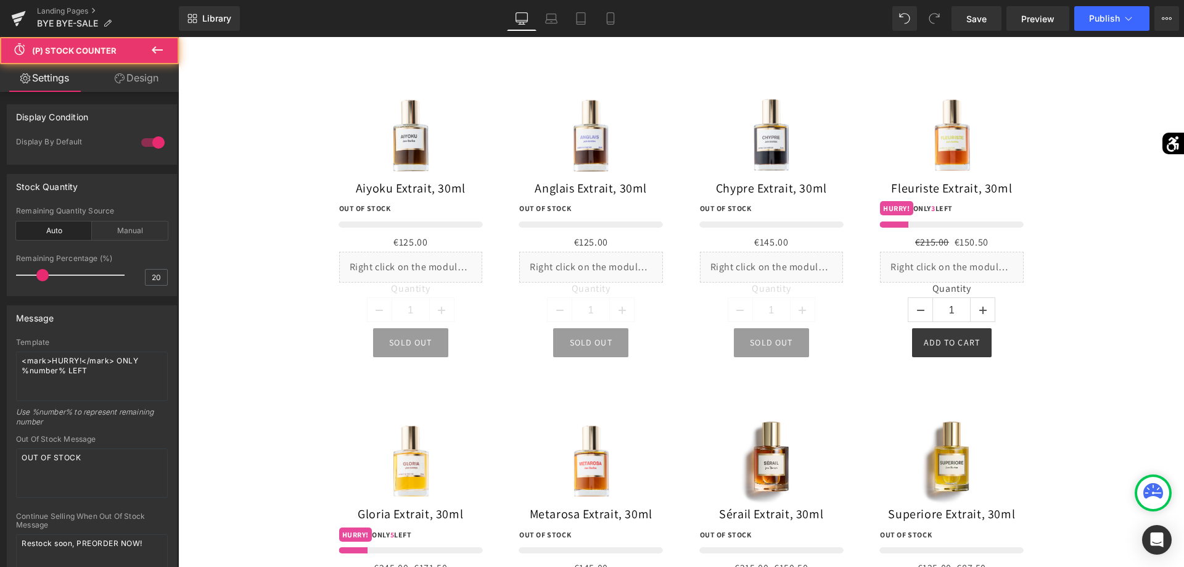
click at [403, 228] on div at bounding box center [411, 224] width 144 height 6
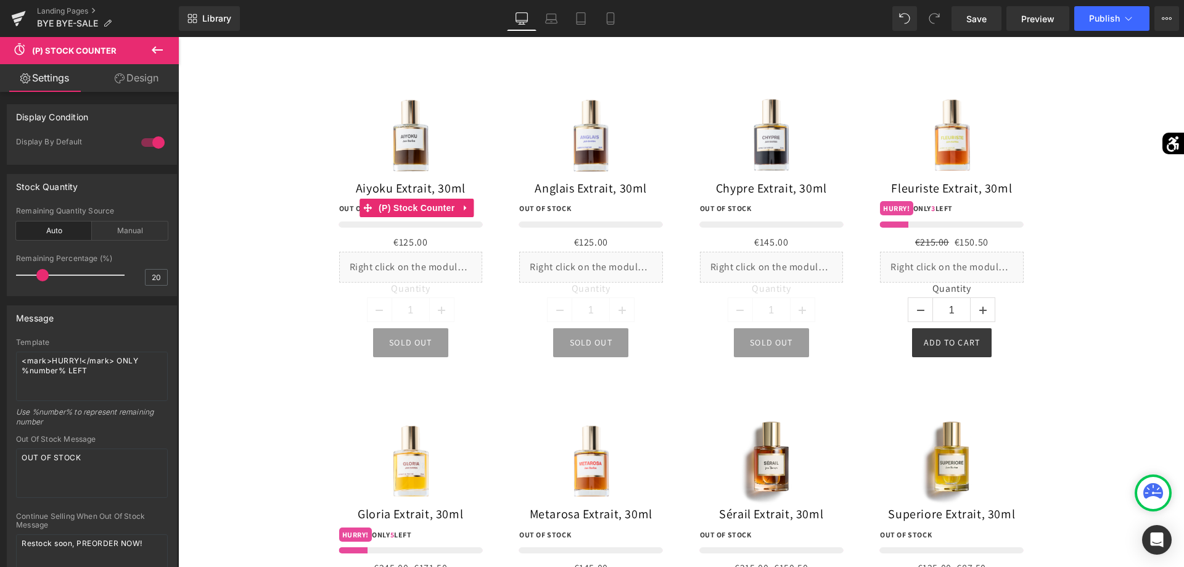
scroll to position [629, 0]
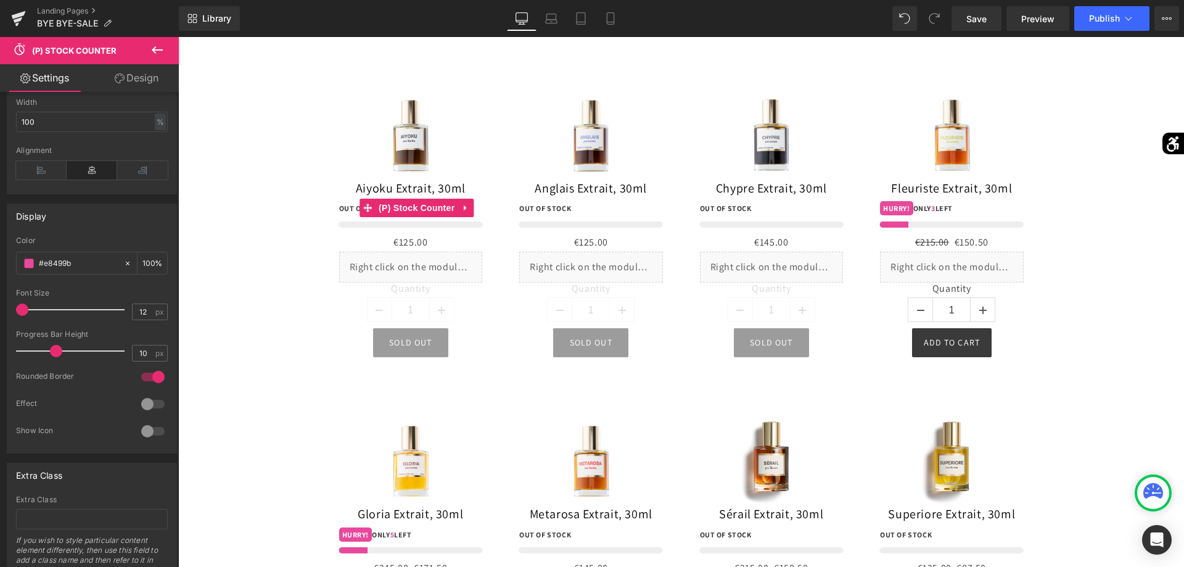
click at [155, 409] on div at bounding box center [153, 404] width 30 height 20
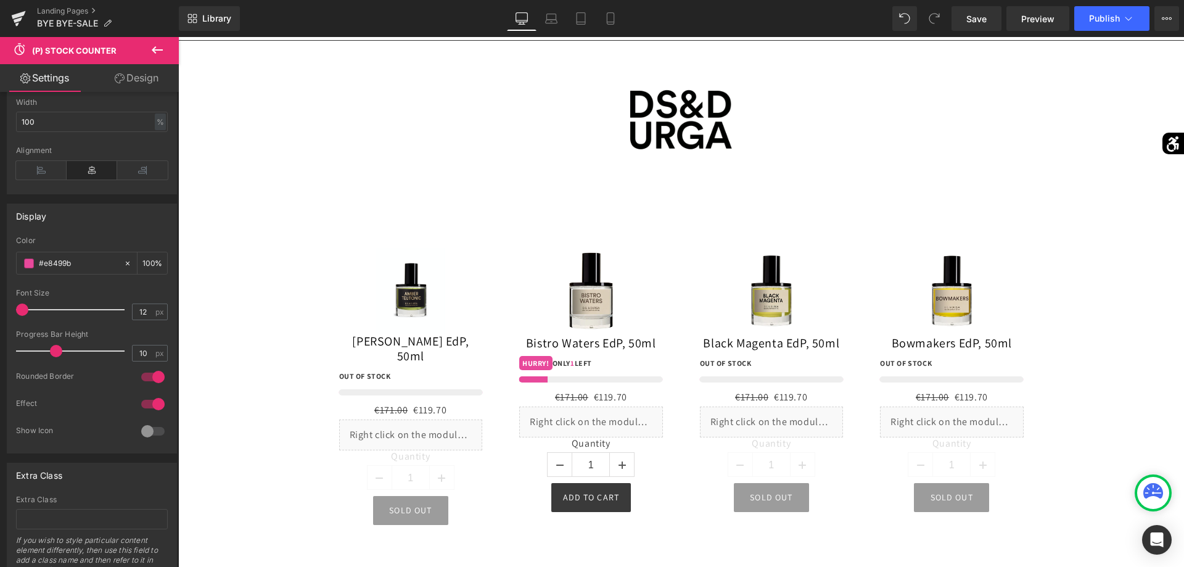
click at [417, 369] on div "0 OUT OF STOCK" at bounding box center [411, 382] width 144 height 26
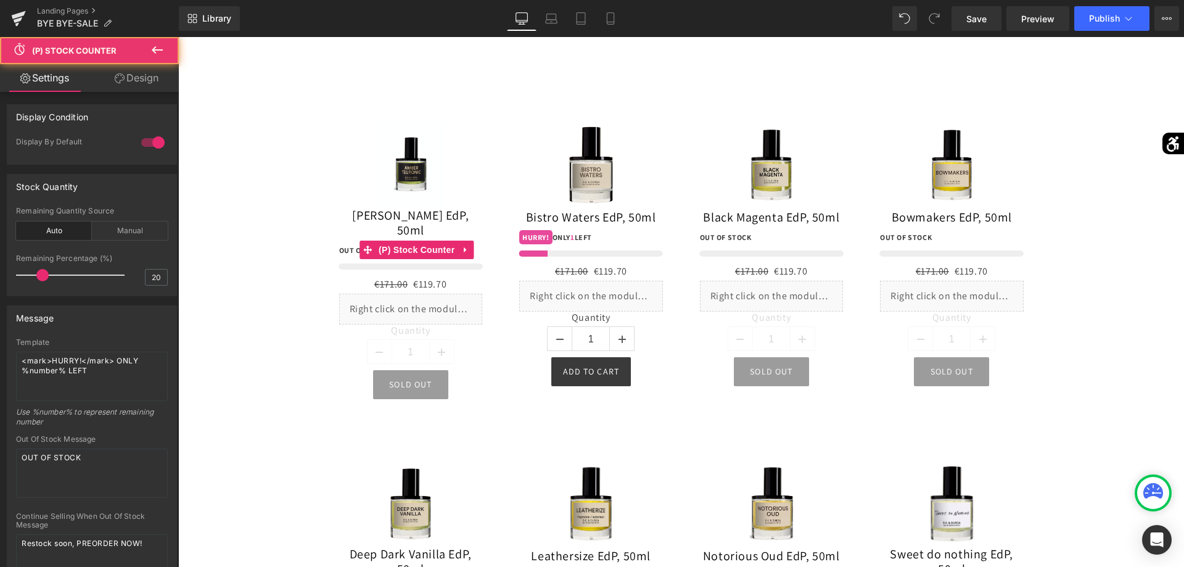
scroll to position [566, 0]
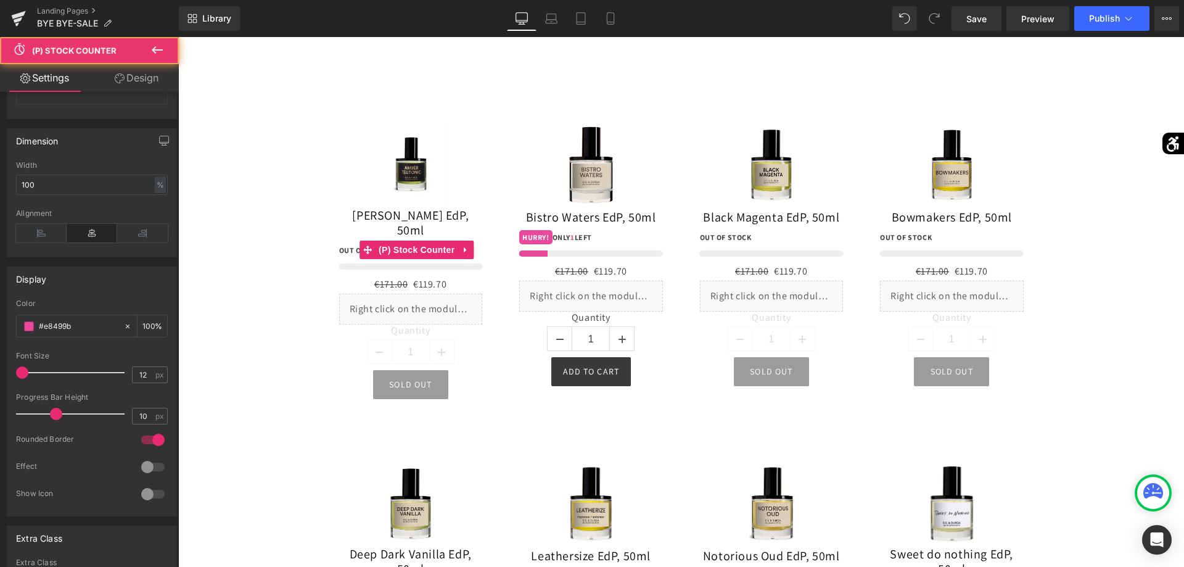
click at [153, 463] on div at bounding box center [153, 467] width 30 height 20
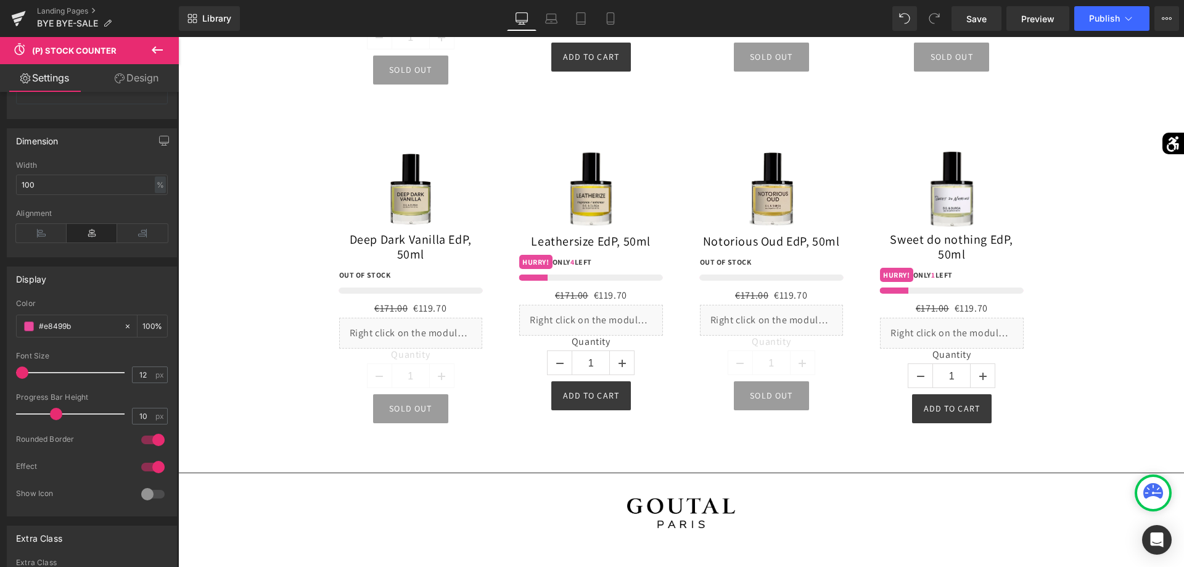
scroll to position [14144, 0]
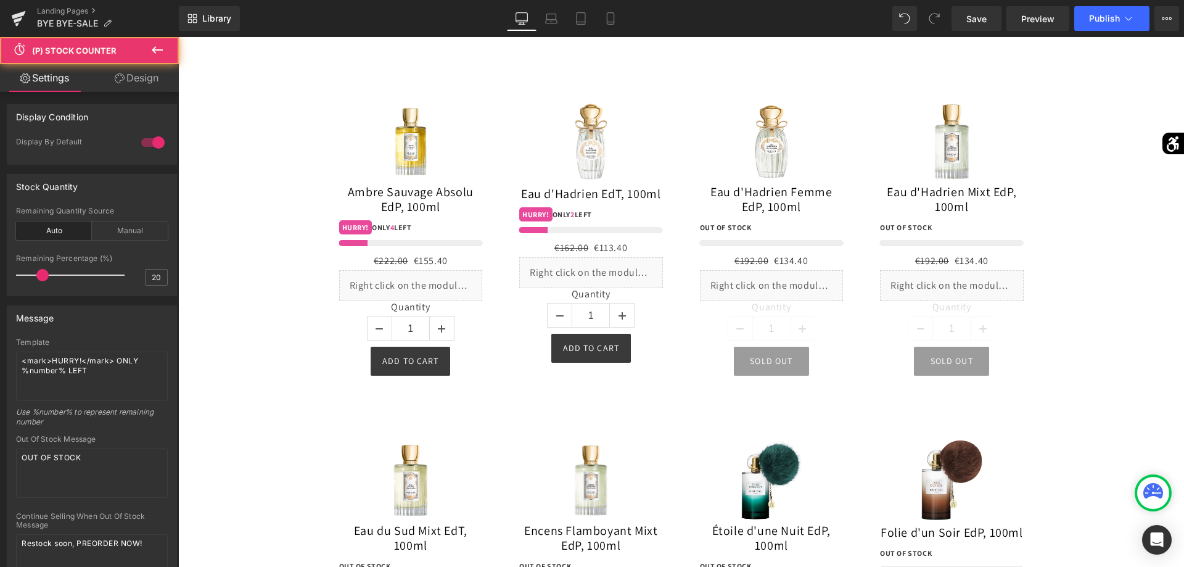
click at [401, 246] on div at bounding box center [411, 243] width 144 height 6
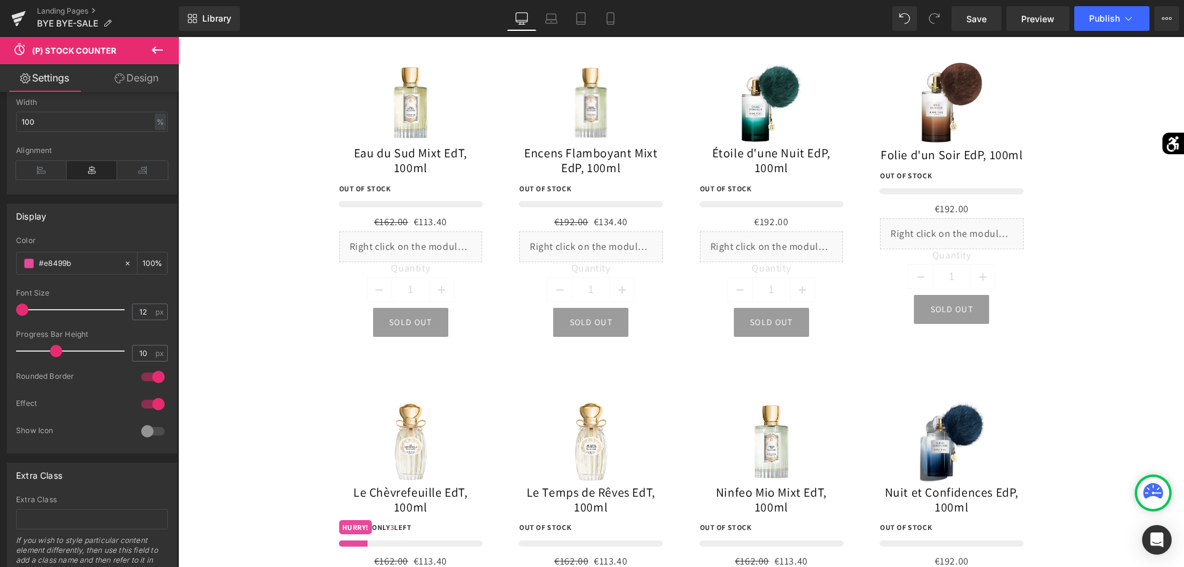
scroll to position [15716, 0]
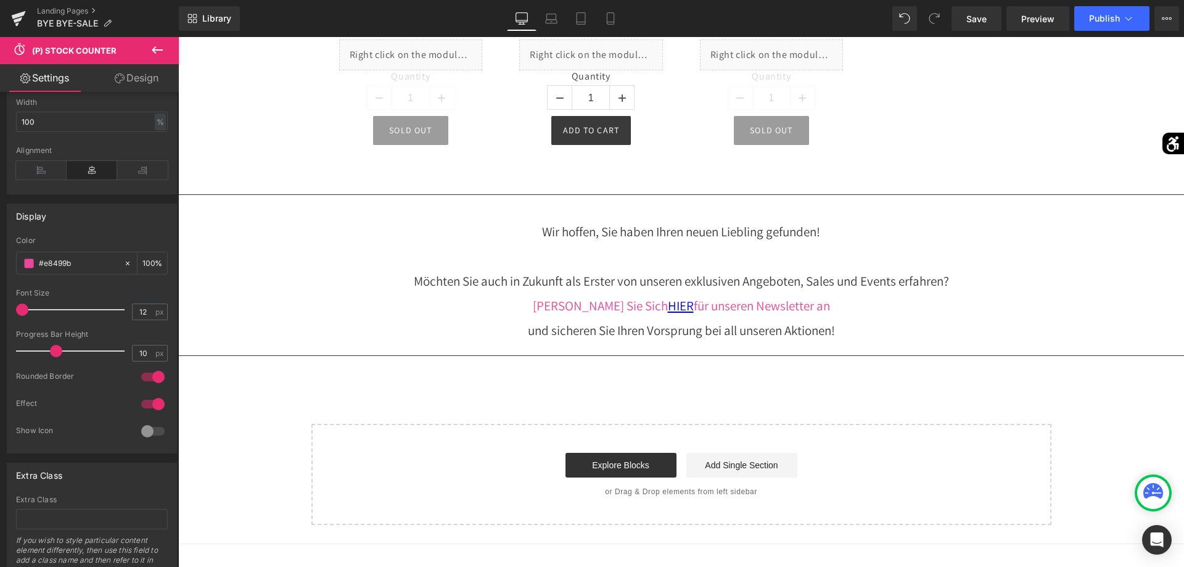
click at [561, 16] on div "3 HURRY! ONLY 3 LEFT (P) Stock Counter" at bounding box center [591, 1] width 144 height 29
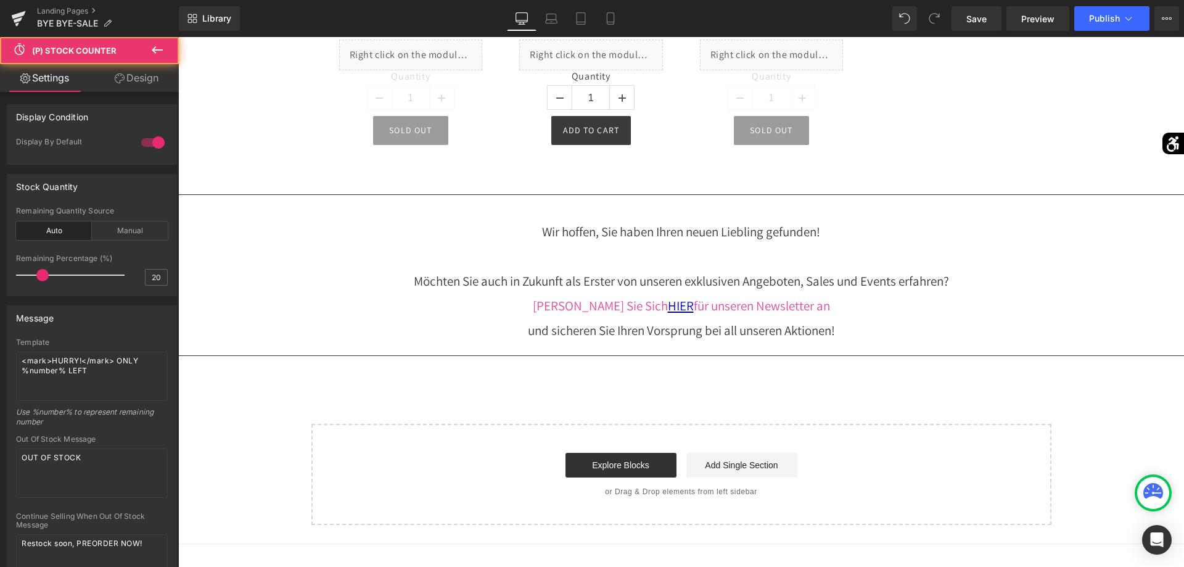
scroll to position [15590, 0]
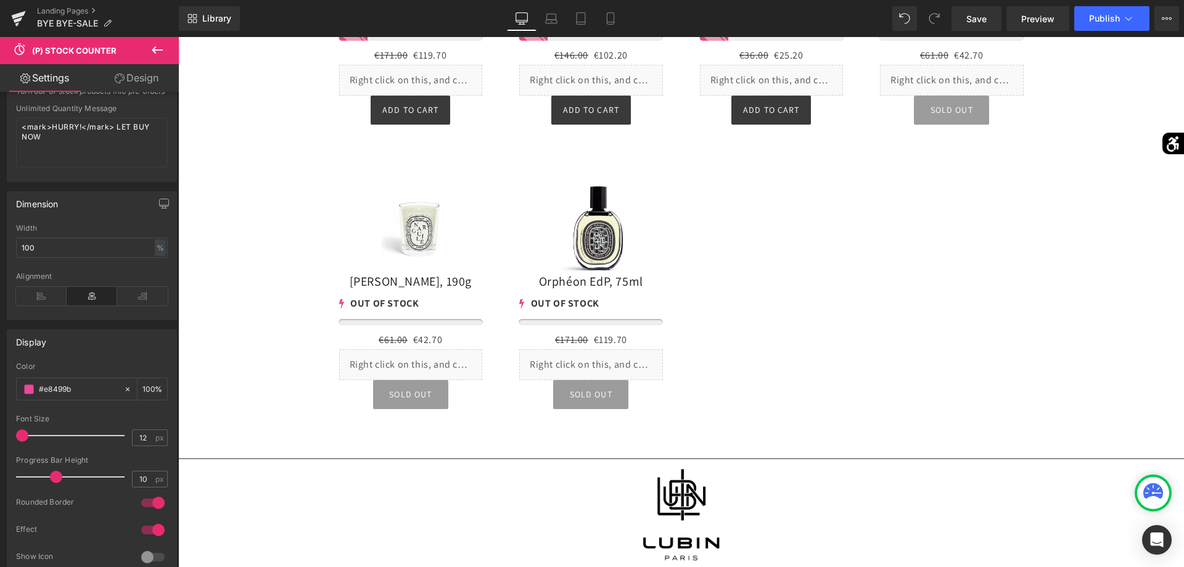
scroll to position [7351, 0]
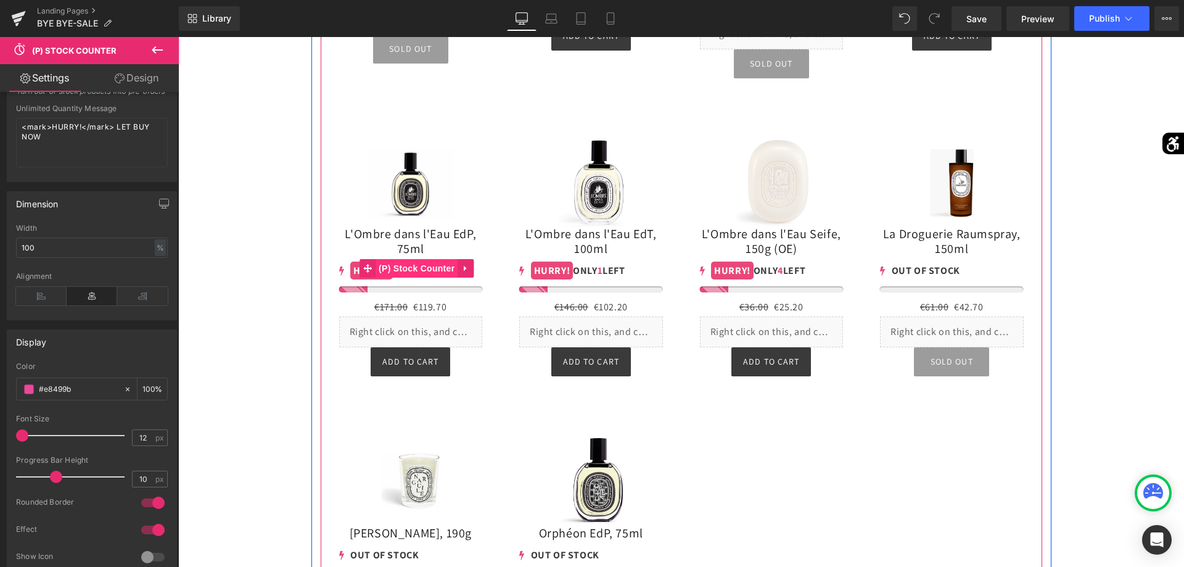
click at [400, 259] on span "(P) Stock Counter" at bounding box center [417, 268] width 82 height 18
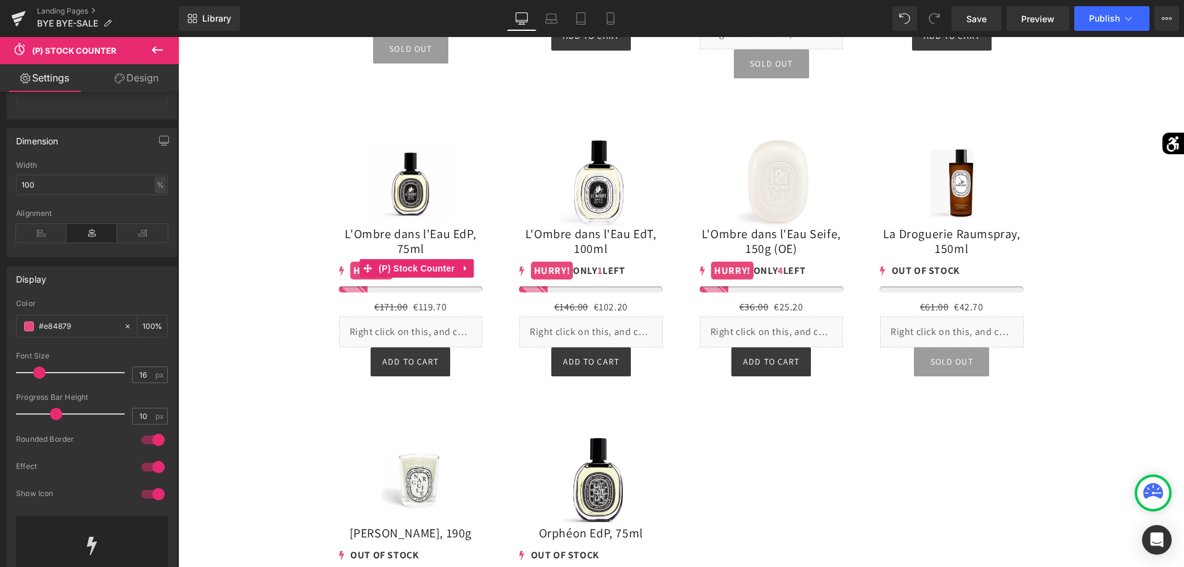
scroll to position [629, 0]
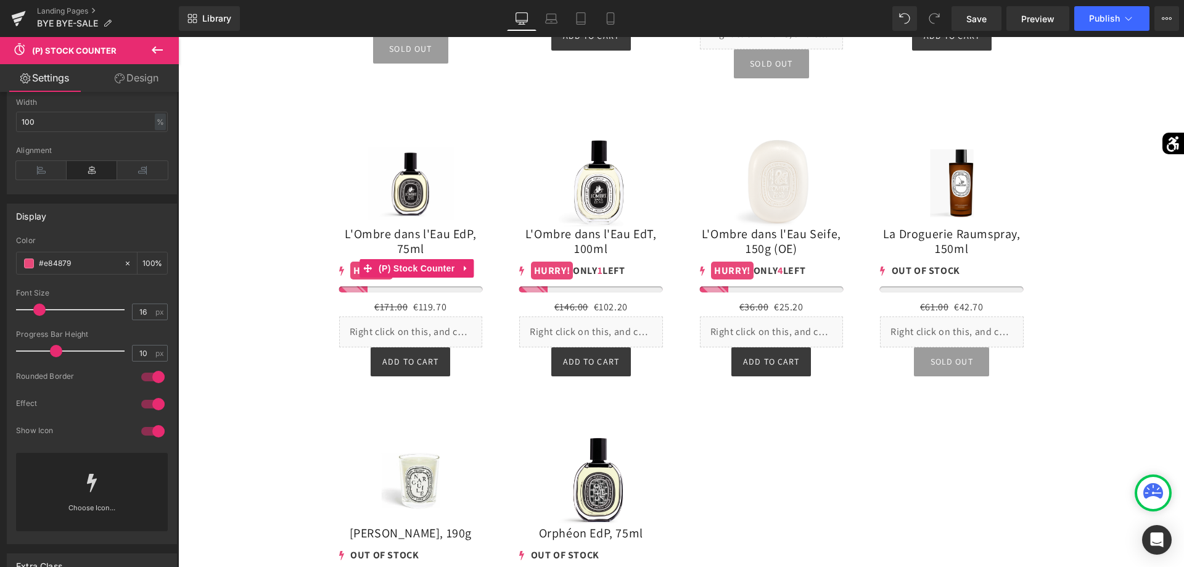
click at [157, 438] on div at bounding box center [153, 431] width 30 height 20
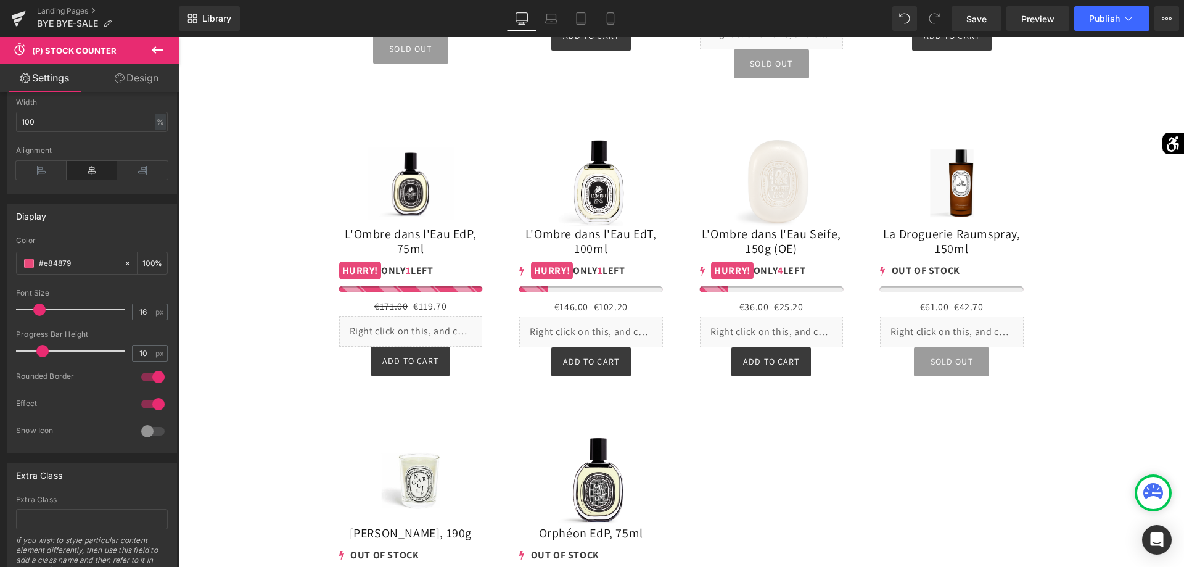
drag, startPoint x: 53, startPoint y: 351, endPoint x: 42, endPoint y: 354, distance: 11.4
click at [42, 354] on span at bounding box center [42, 351] width 12 height 12
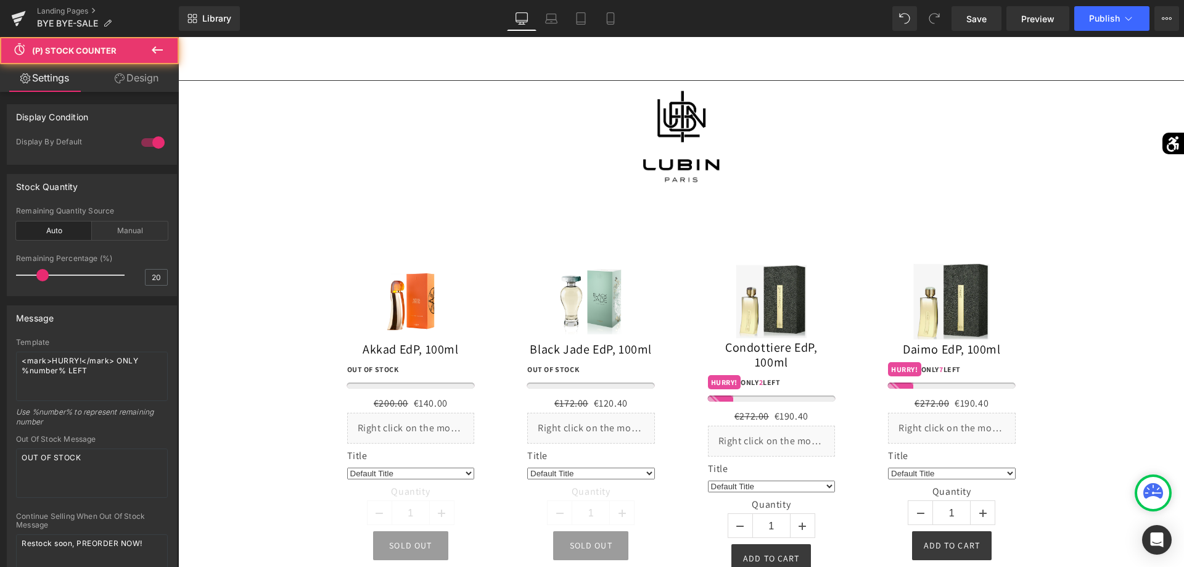
click at [564, 388] on div "0 OUT OF STOCK" at bounding box center [591, 376] width 128 height 26
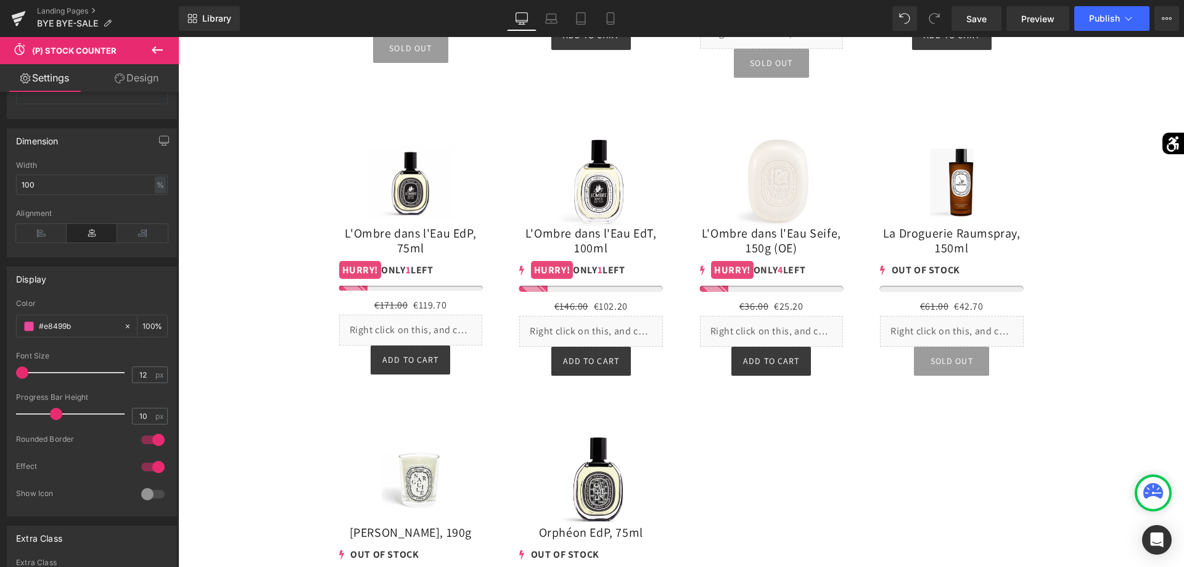
scroll to position [7475, 0]
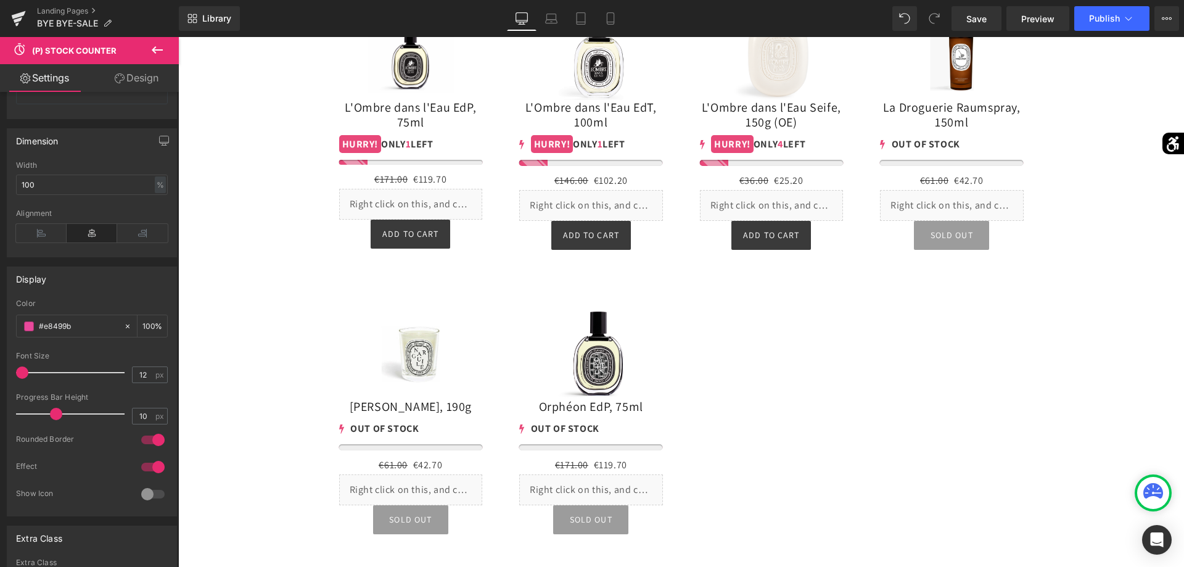
click at [396, 417] on div "0 OUT OF STOCK (P) Stock Counter" at bounding box center [411, 433] width 144 height 33
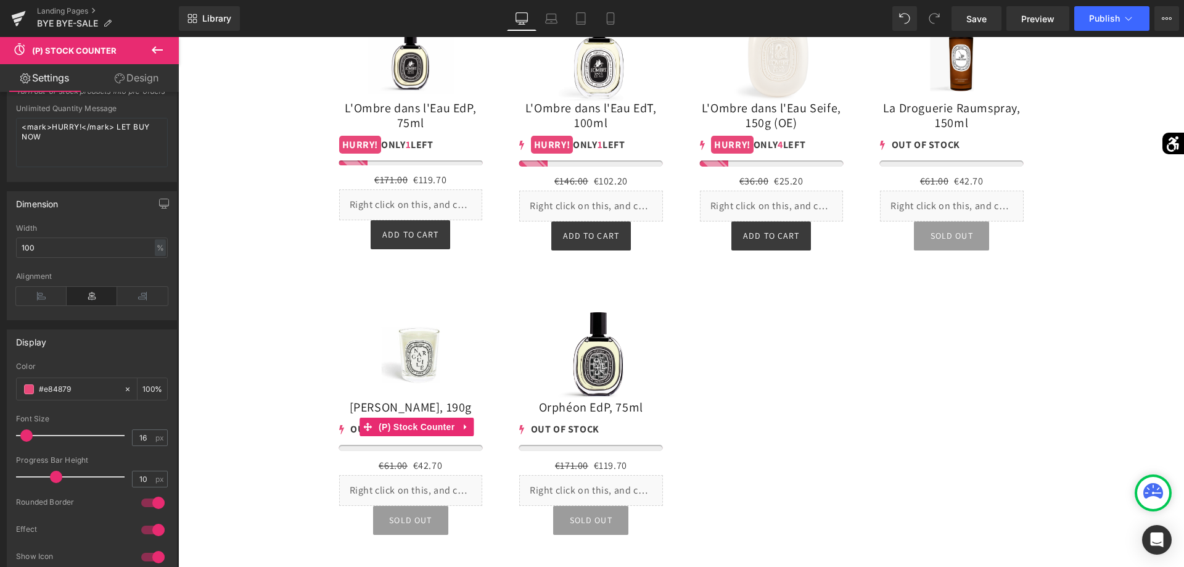
scroll to position [7472, 0]
drag, startPoint x: 39, startPoint y: 432, endPoint x: 22, endPoint y: 434, distance: 17.4
click at [22, 434] on span at bounding box center [22, 435] width 12 height 12
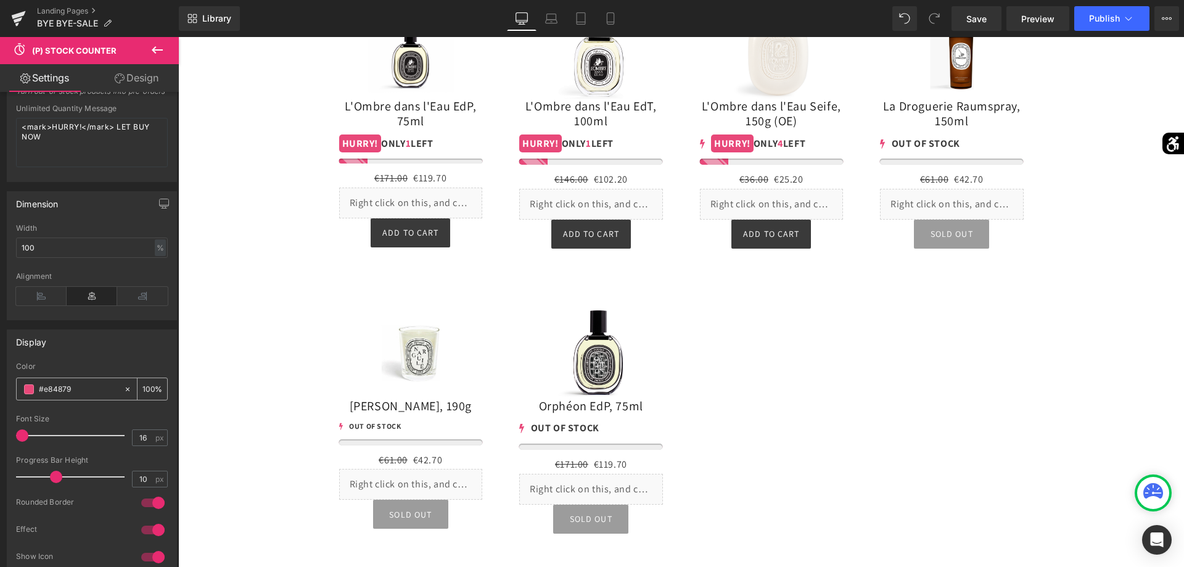
click at [35, 388] on div "#e84879" at bounding box center [70, 389] width 107 height 22
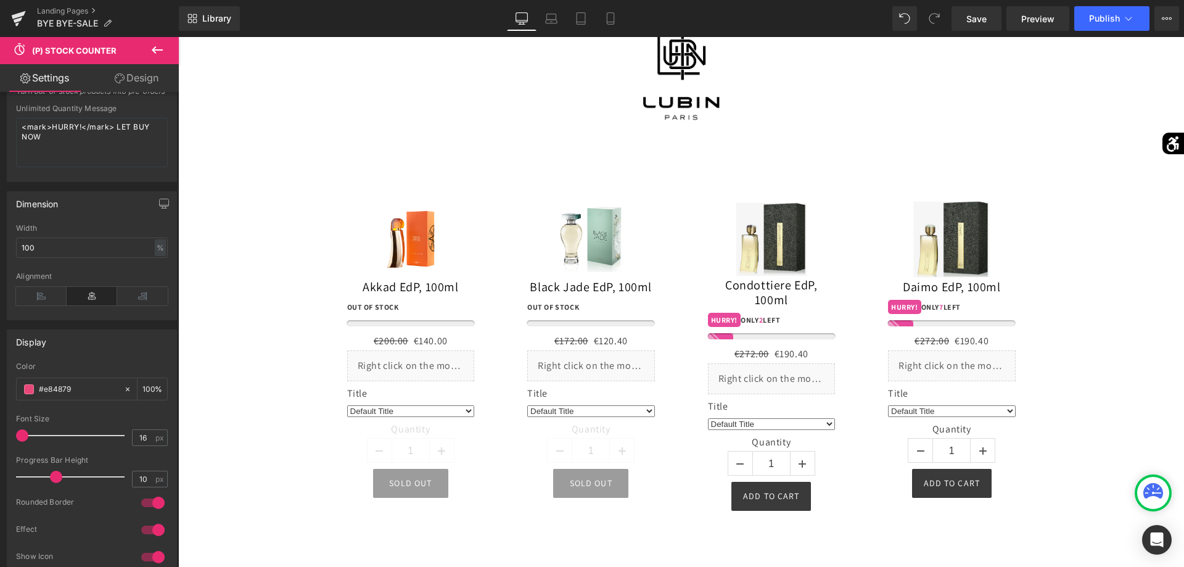
scroll to position [8034, 0]
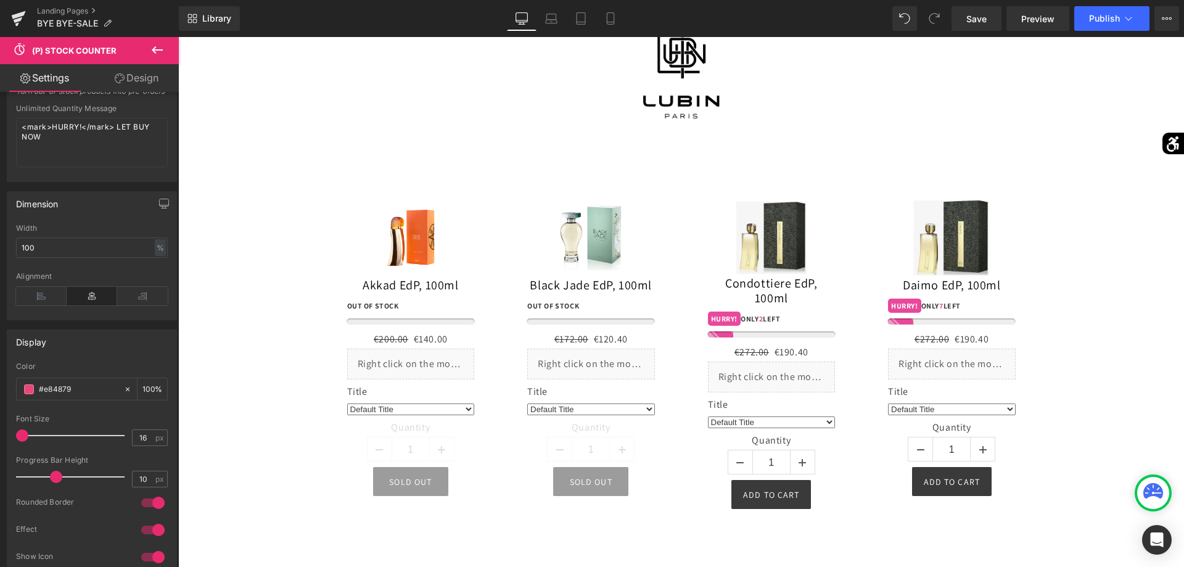
click at [393, 325] on div "0 OUT OF STOCK" at bounding box center [411, 312] width 128 height 26
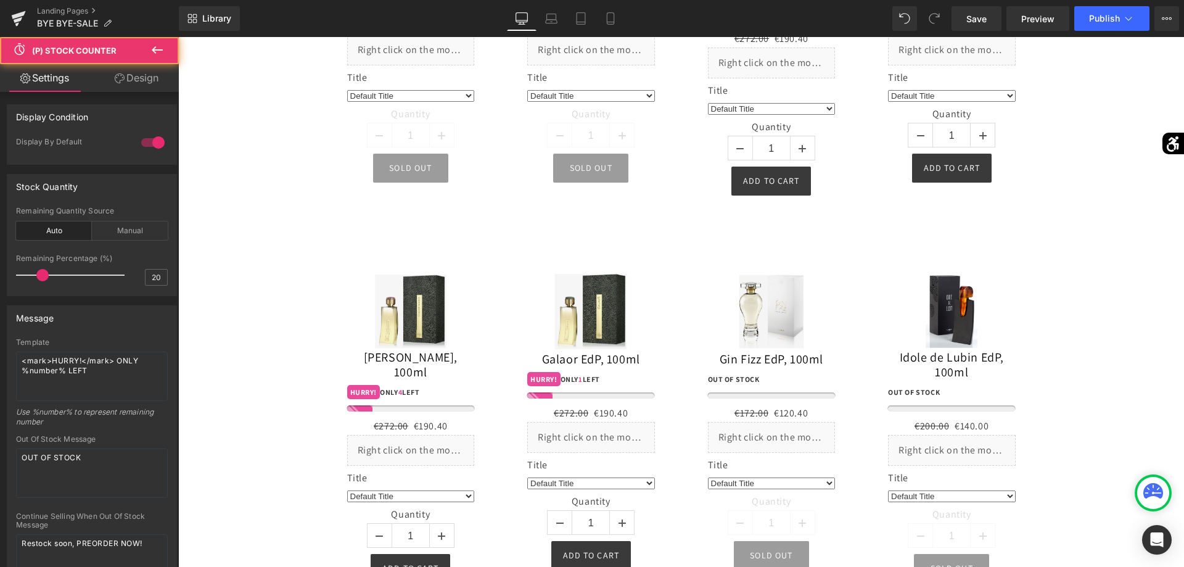
scroll to position [503, 0]
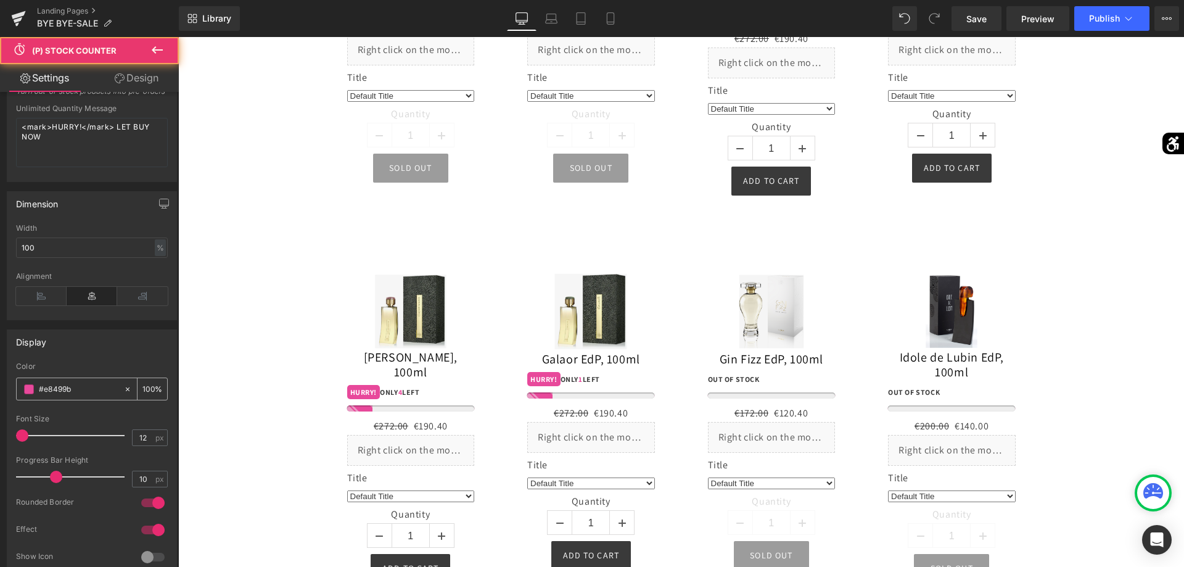
drag, startPoint x: 83, startPoint y: 386, endPoint x: 0, endPoint y: 375, distance: 84.0
click at [39, 382] on input "#e8499b" at bounding box center [78, 389] width 79 height 14
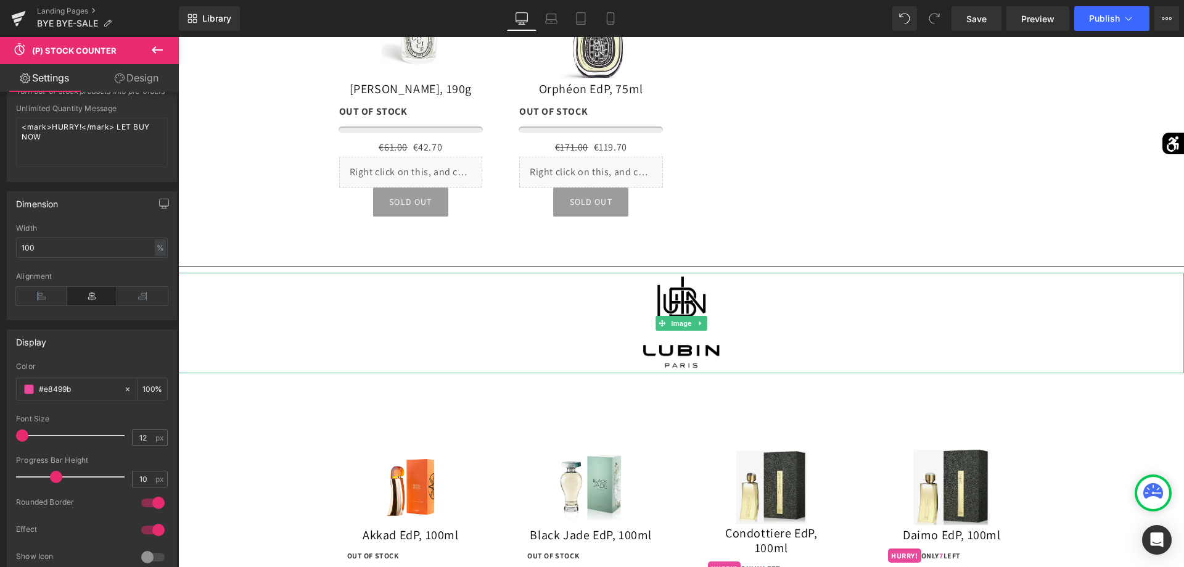
click at [414, 283] on div at bounding box center [681, 323] width 1006 height 101
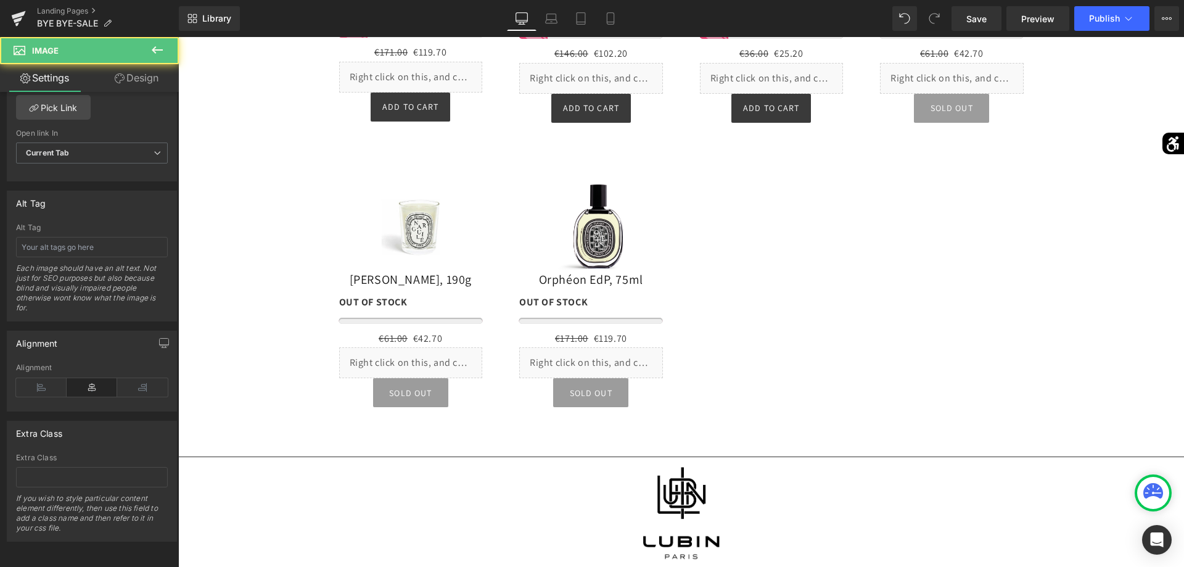
scroll to position [7585, 0]
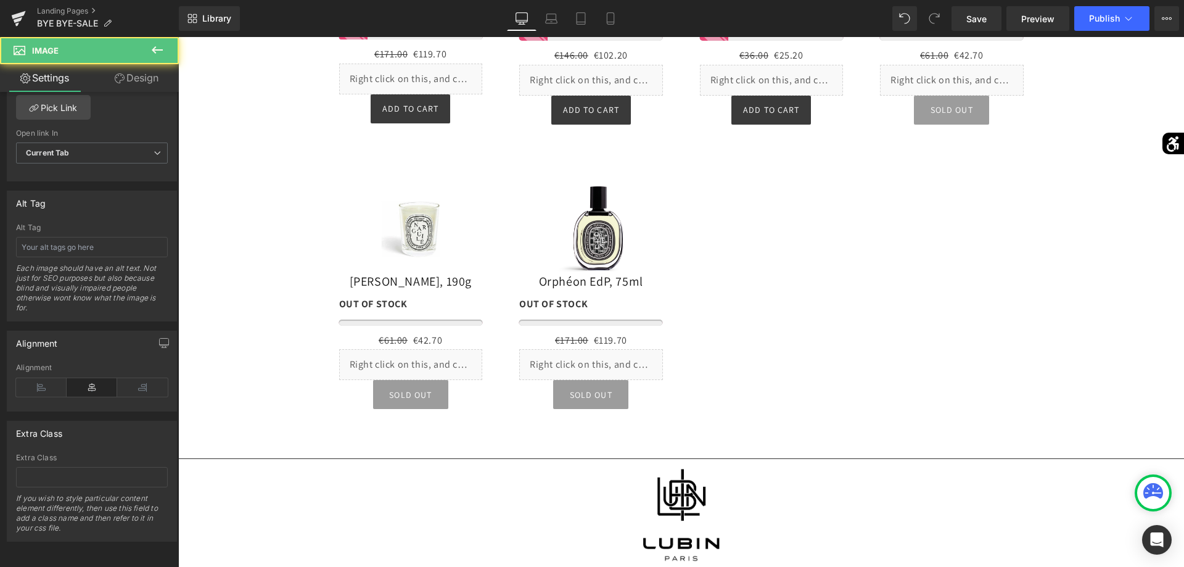
click at [401, 284] on div at bounding box center [681, 302] width 1006 height 530
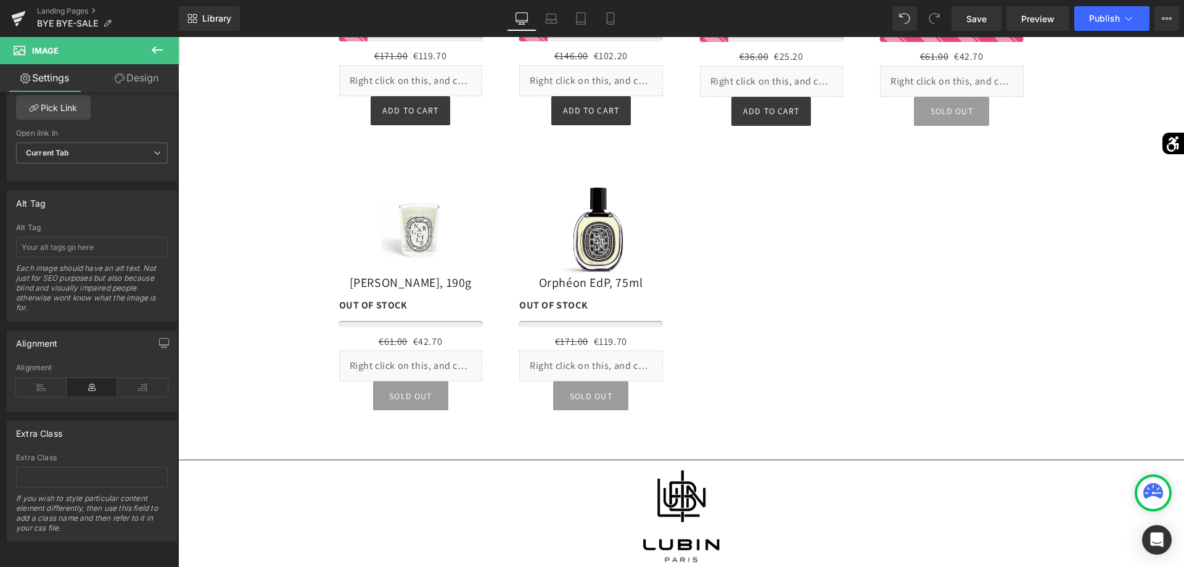
scroll to position [7393, 0]
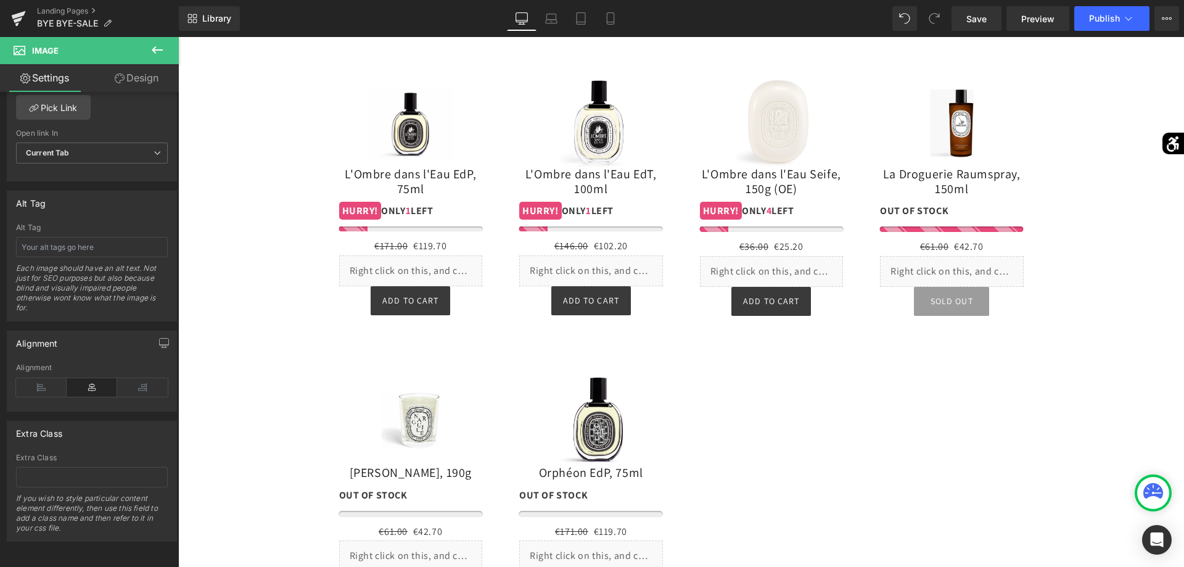
click at [375, 199] on div "1 HURRY! ONLY 1 LEFT (P) Stock Counter" at bounding box center [411, 215] width 144 height 32
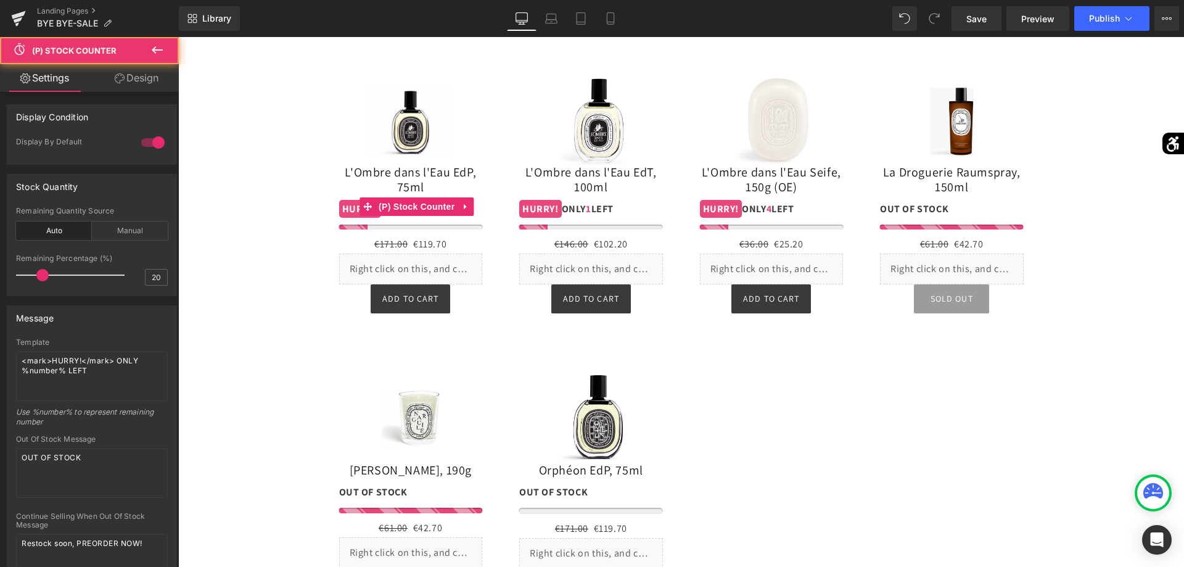
scroll to position [629, 0]
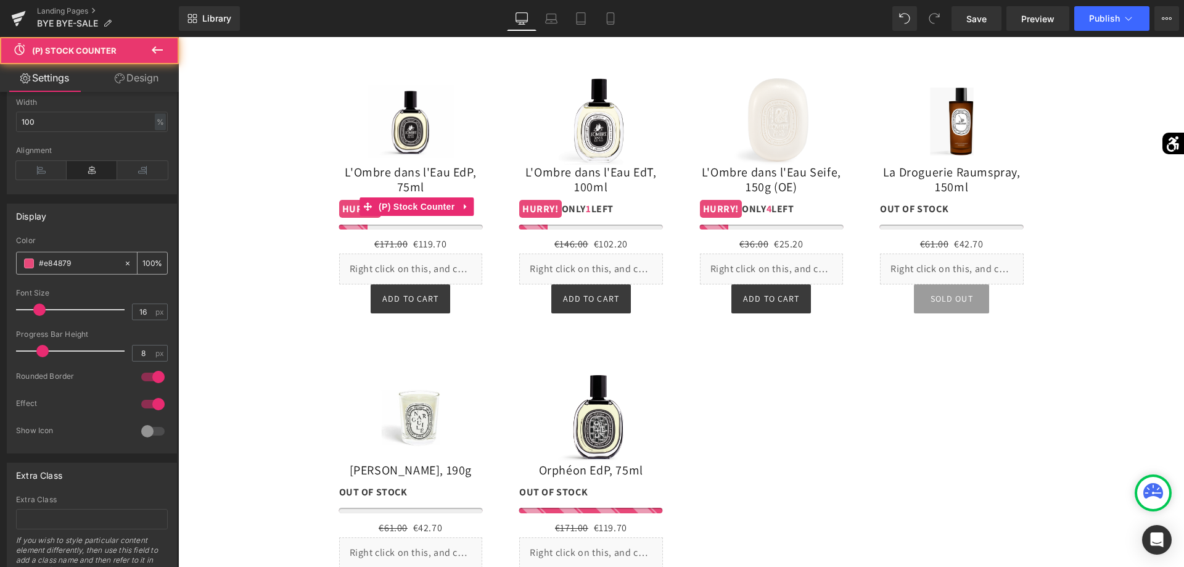
click at [39, 263] on input "#e84879" at bounding box center [78, 264] width 79 height 14
paste input "99b"
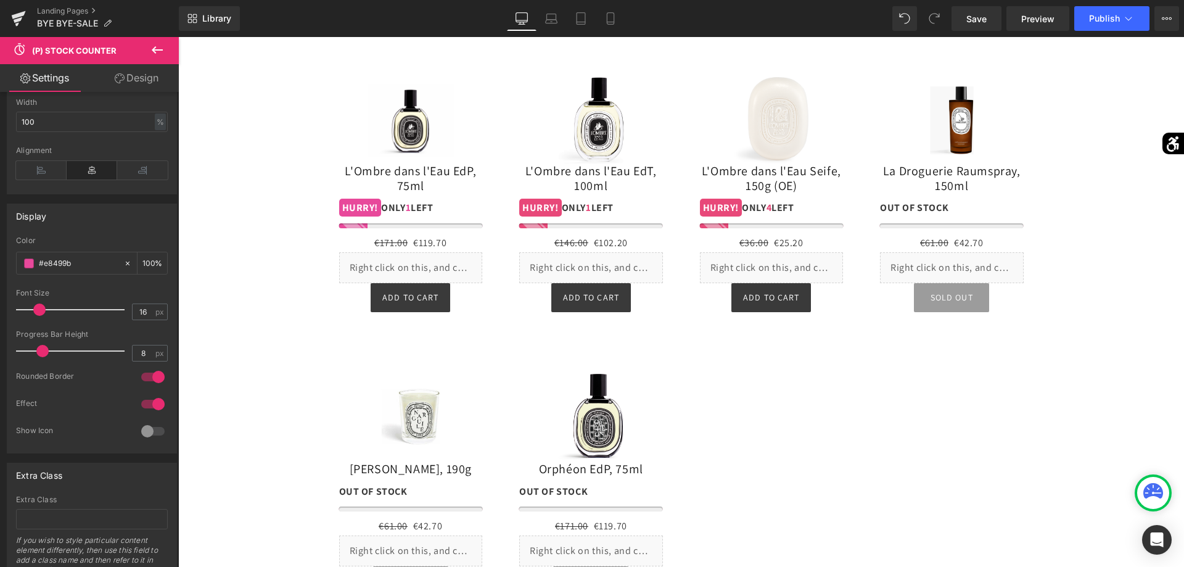
scroll to position [7397, 0]
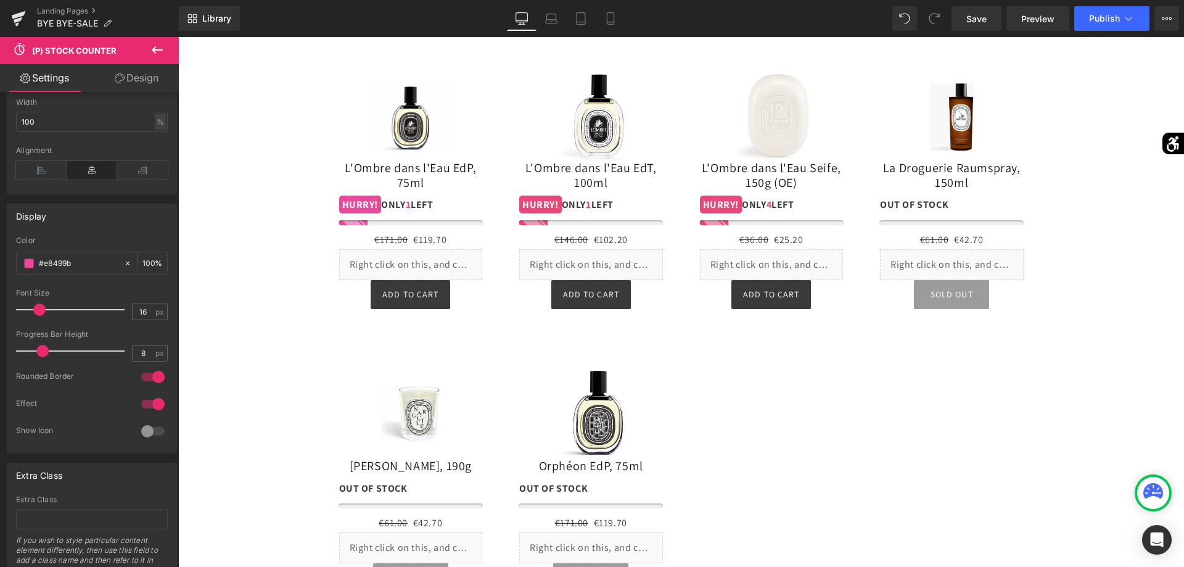
type input "#e8499b"
drag, startPoint x: 39, startPoint y: 310, endPoint x: 23, endPoint y: 314, distance: 17.1
click at [23, 314] on span at bounding box center [22, 309] width 12 height 12
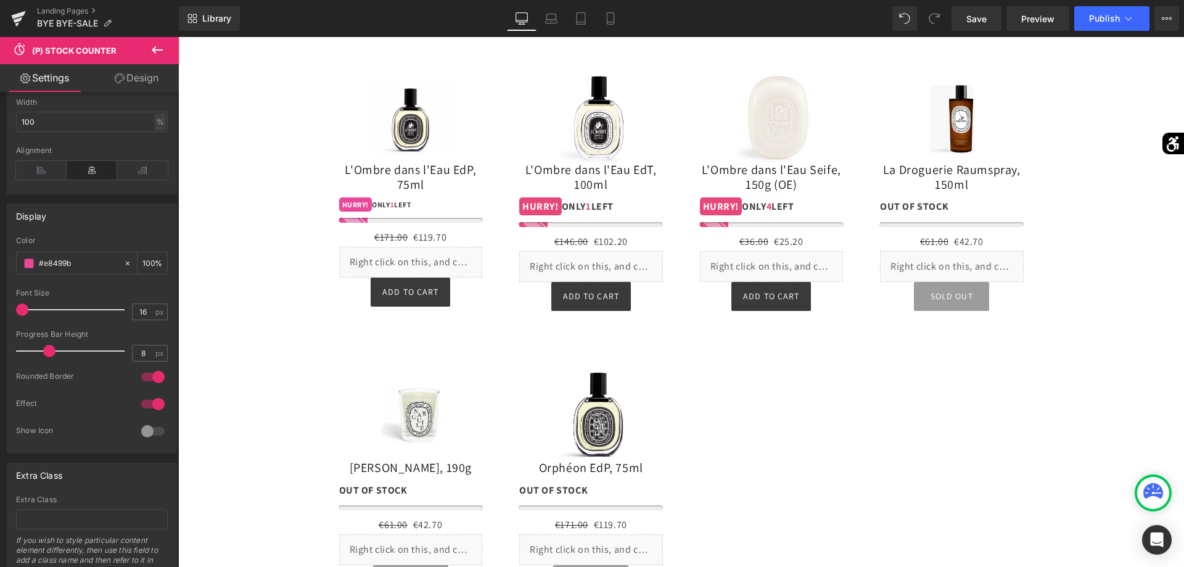
scroll to position [7393, 0]
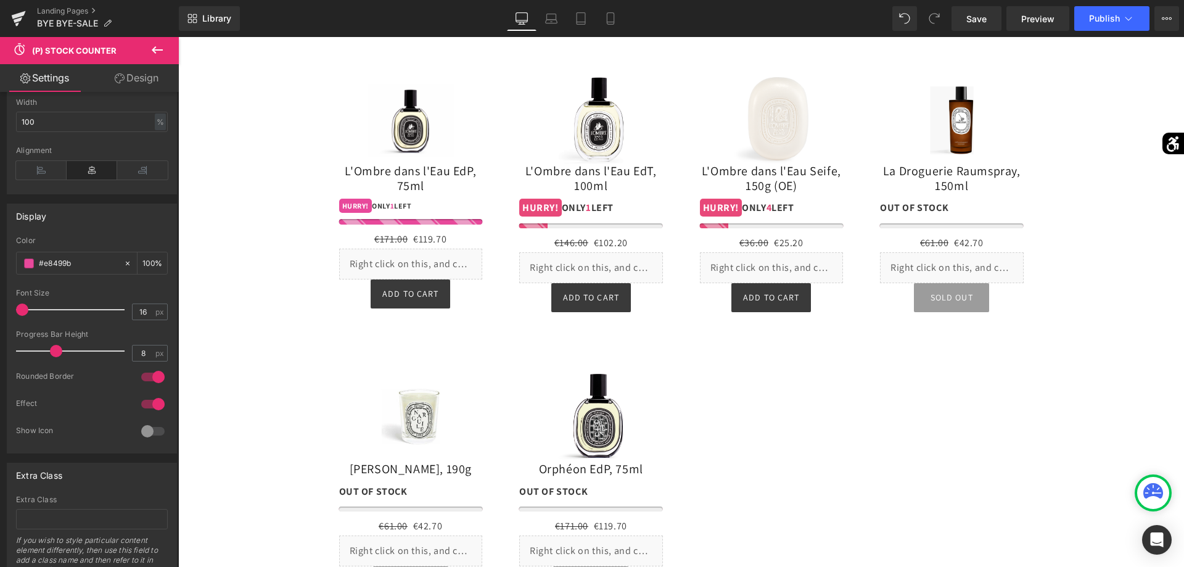
drag, startPoint x: 46, startPoint y: 351, endPoint x: 55, endPoint y: 350, distance: 10.0
click at [55, 350] on span at bounding box center [56, 351] width 12 height 12
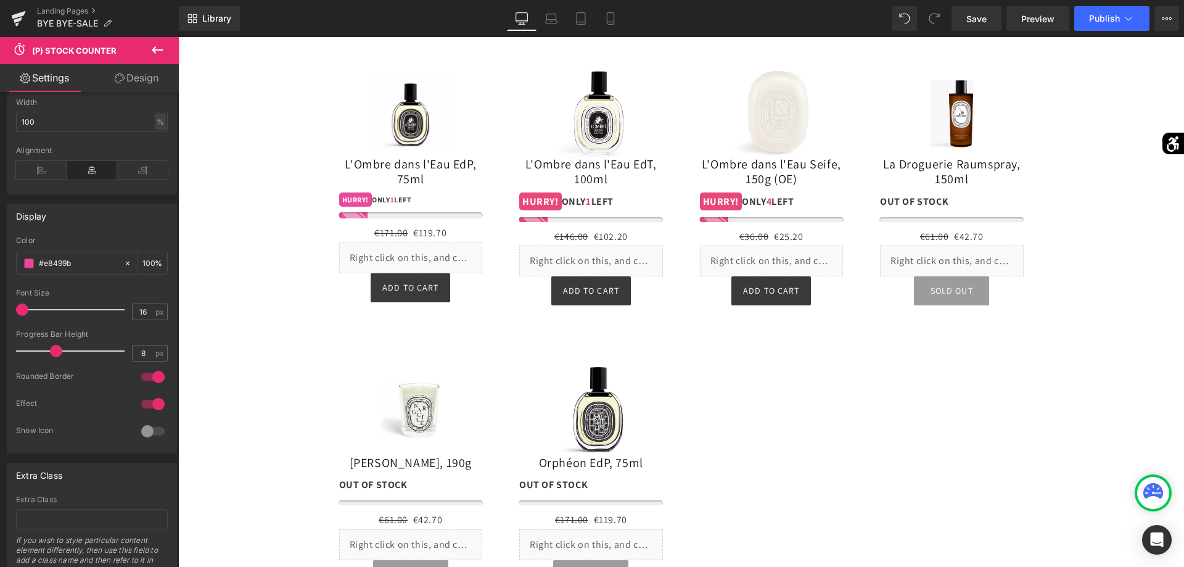
click at [159, 52] on icon at bounding box center [157, 50] width 15 height 15
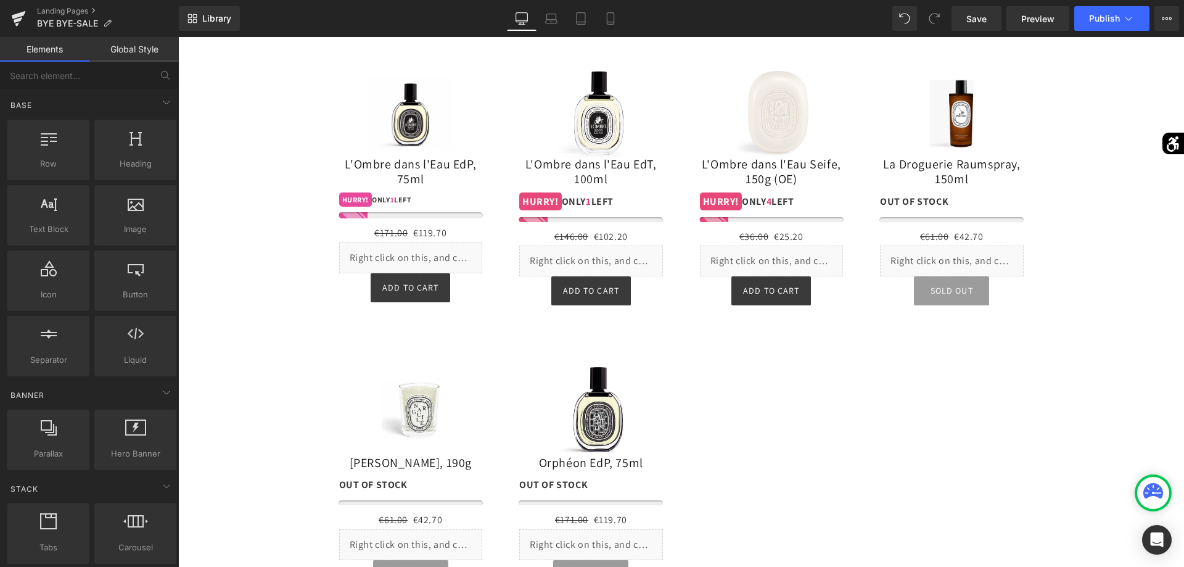
scroll to position [7393, 0]
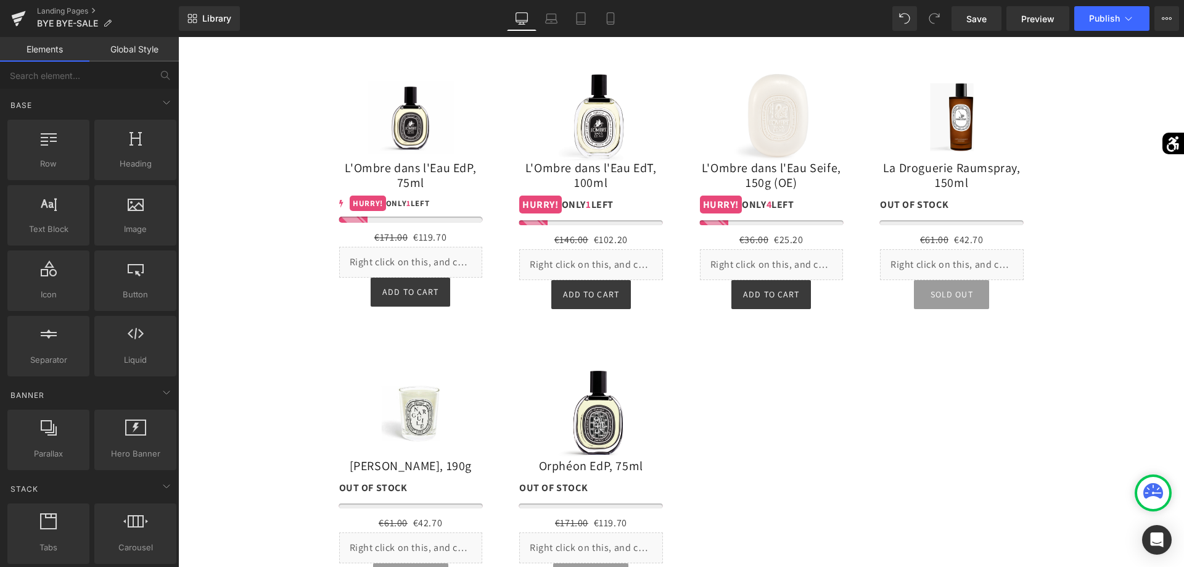
click at [398, 193] on div "1 HURRY! ONLY 1 LEFT (P) Stock Counter" at bounding box center [411, 208] width 144 height 30
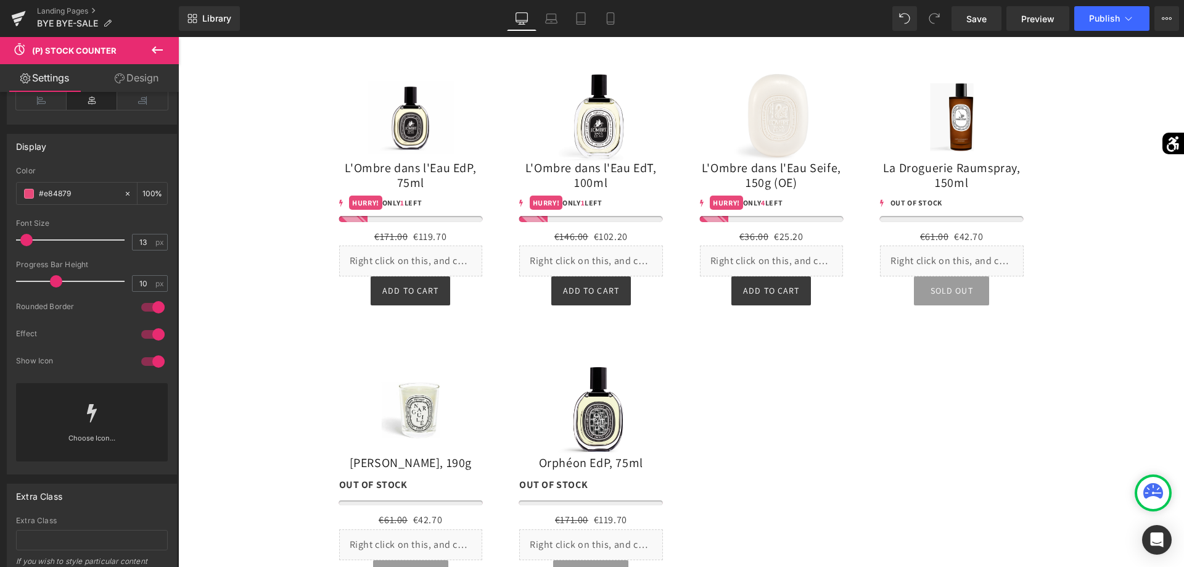
click at [22, 240] on span at bounding box center [26, 240] width 12 height 12
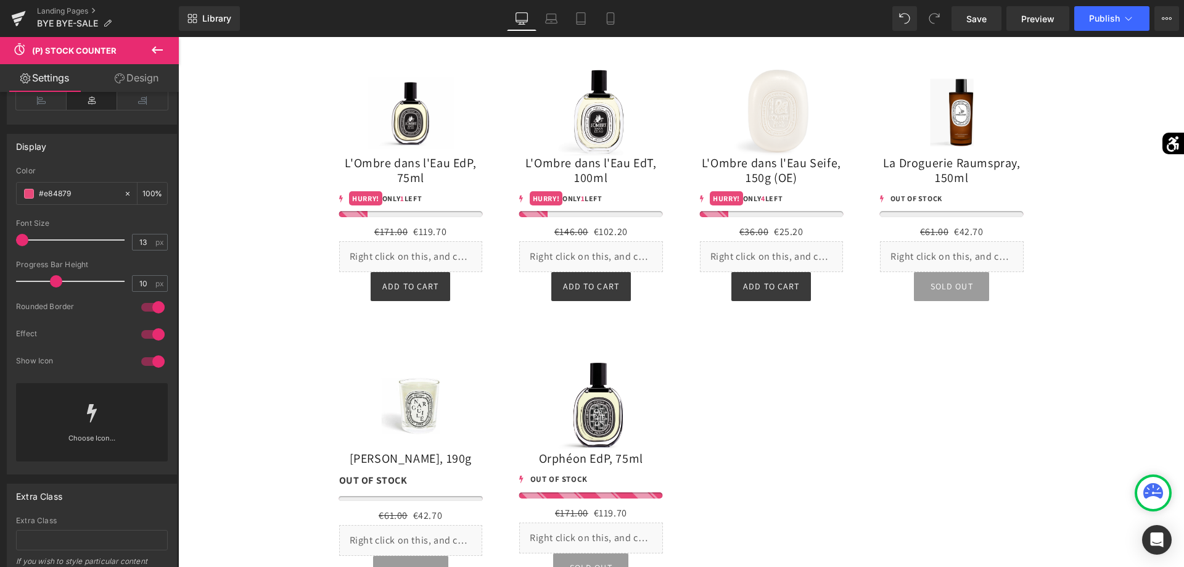
scroll to position [7389, 0]
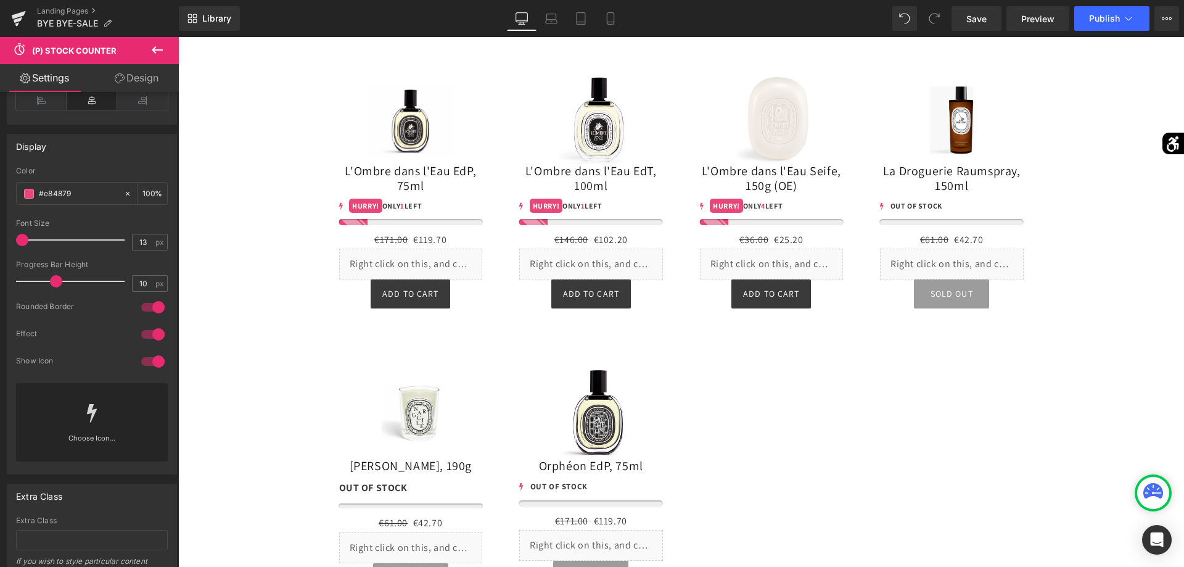
click at [152, 361] on div at bounding box center [153, 361] width 30 height 20
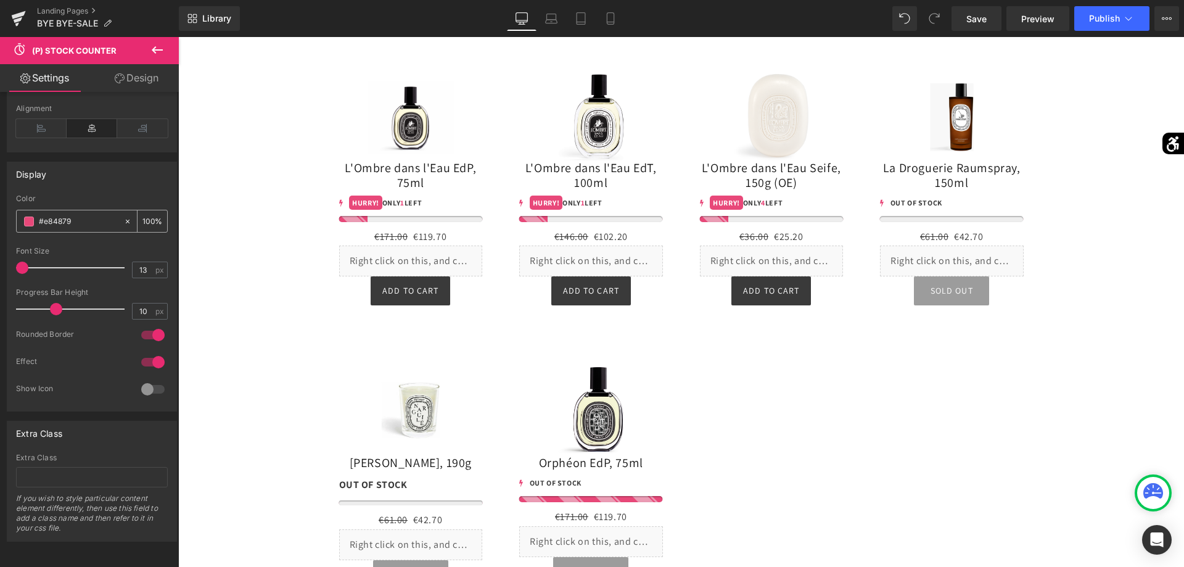
scroll to position [671, 0]
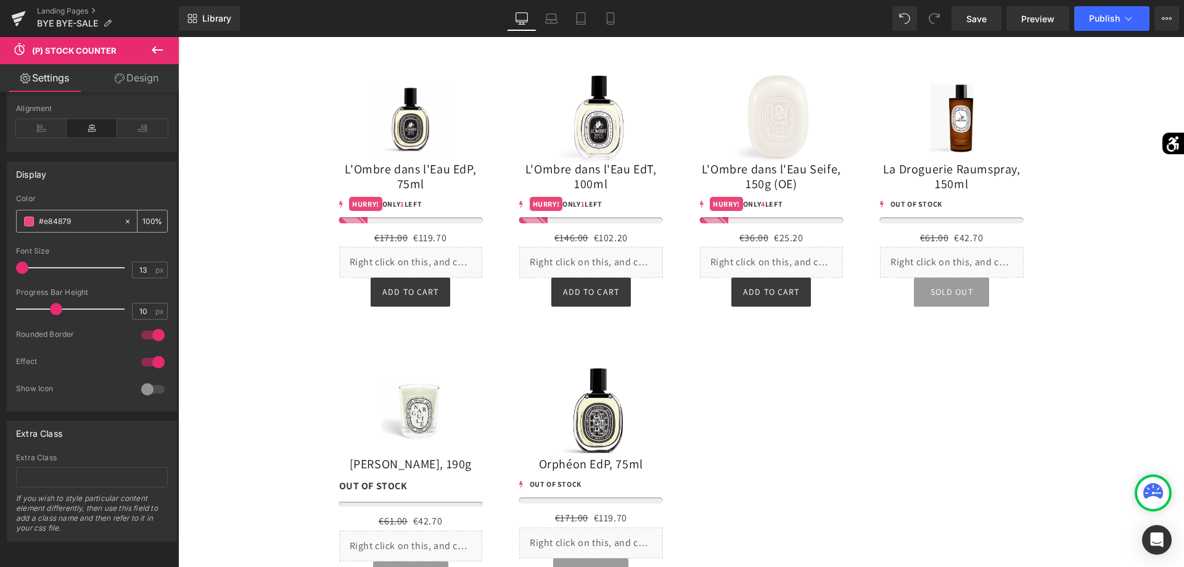
click at [83, 224] on input "#e84879" at bounding box center [78, 222] width 79 height 14
drag, startPoint x: 75, startPoint y: 223, endPoint x: 4, endPoint y: 229, distance: 71.8
click at [39, 228] on input "#e84879" at bounding box center [78, 222] width 79 height 14
paste input "99b"
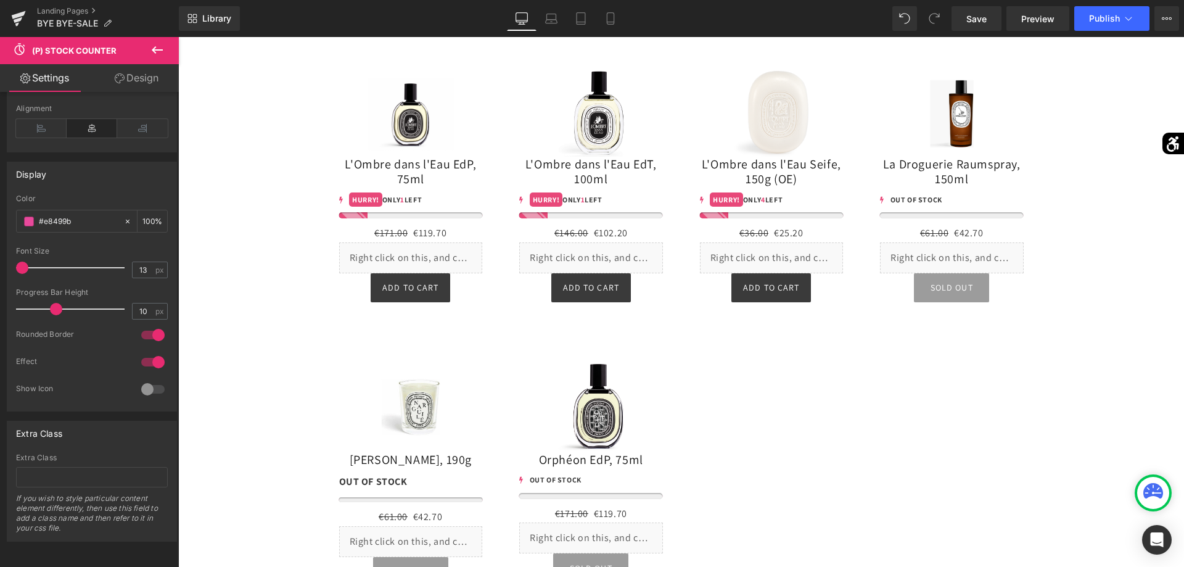
scroll to position [7389, 0]
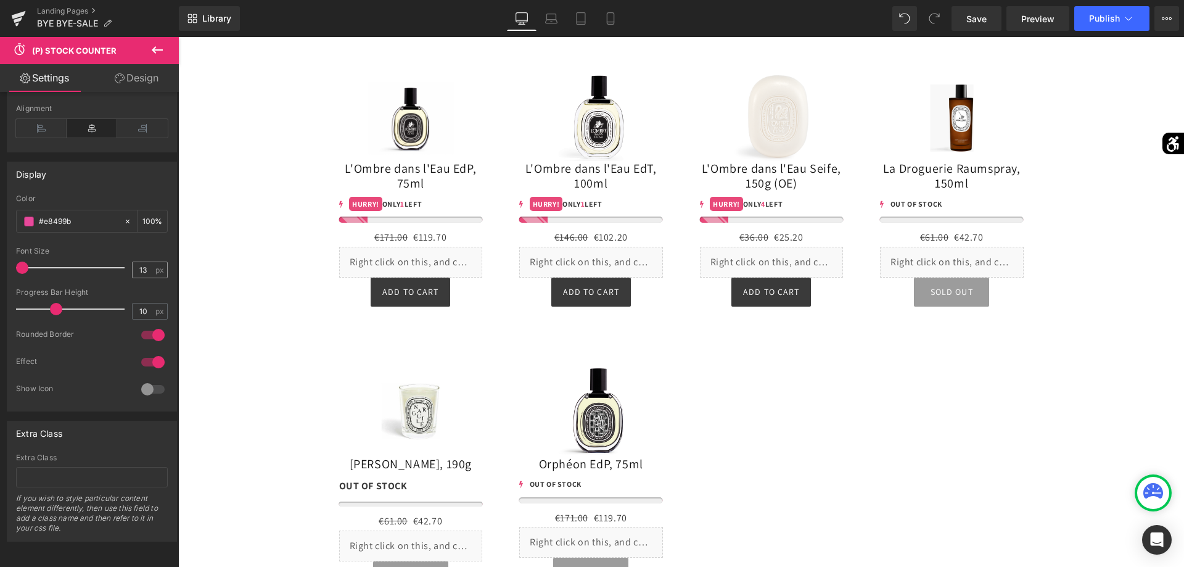
type input "#e8499b"
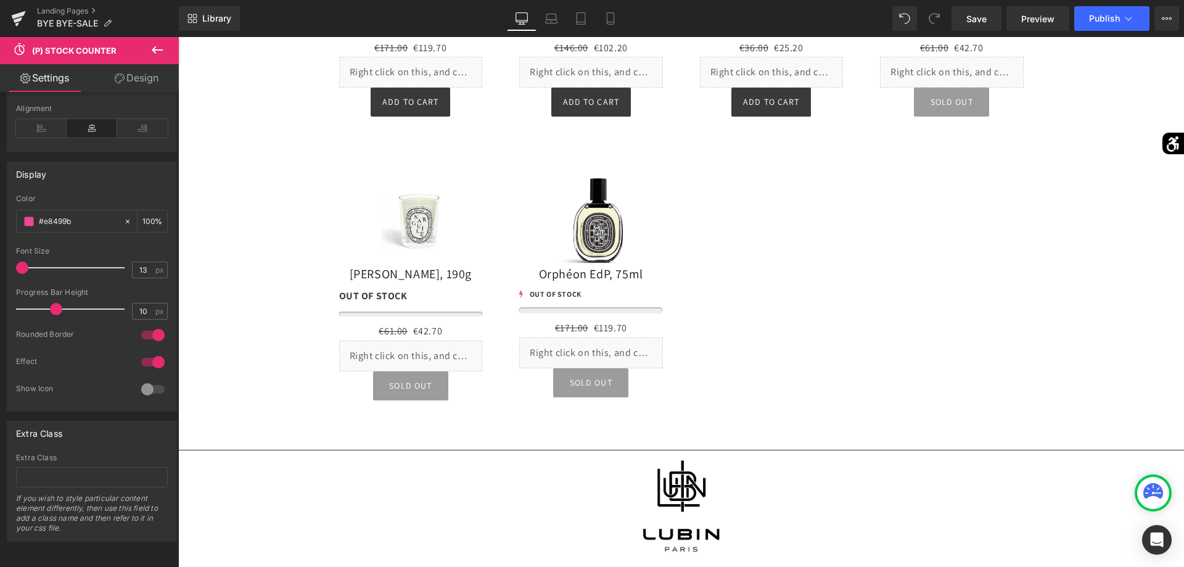
scroll to position [7767, 0]
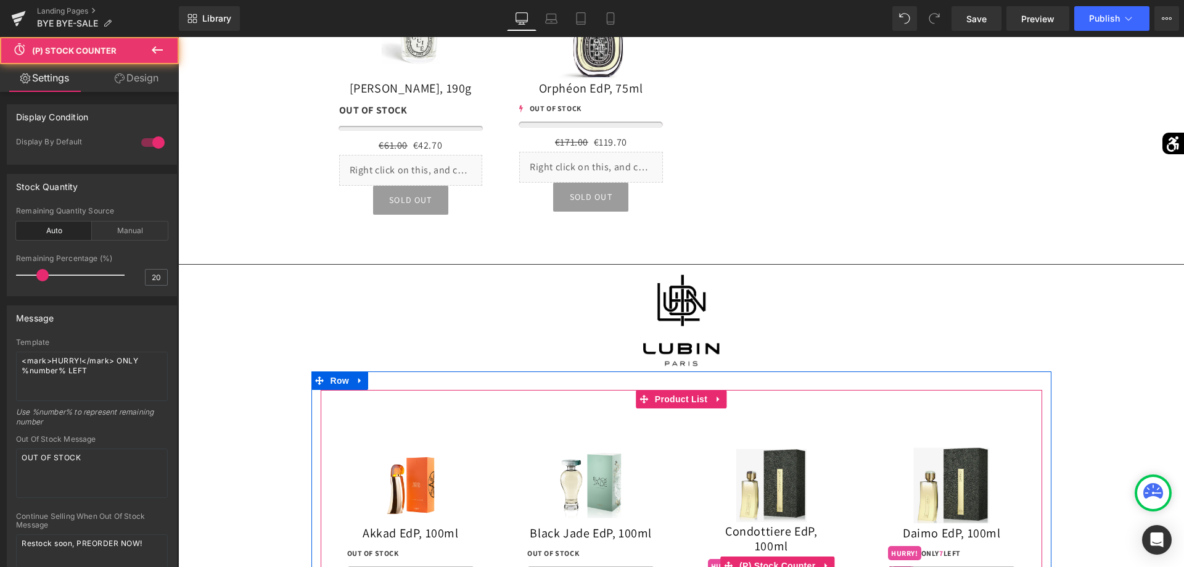
click at [750, 556] on div "2 HURRY! ONLY 2 LEFT (P) Stock Counter" at bounding box center [772, 570] width 128 height 29
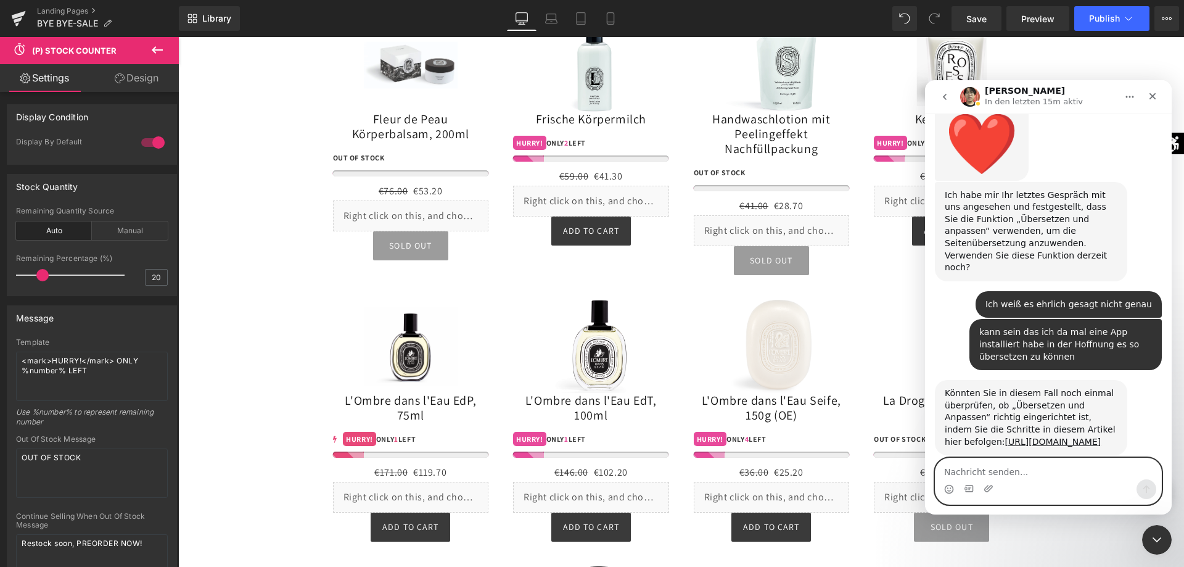
click at [994, 466] on textarea "Nachricht senden..." at bounding box center [1048, 468] width 226 height 21
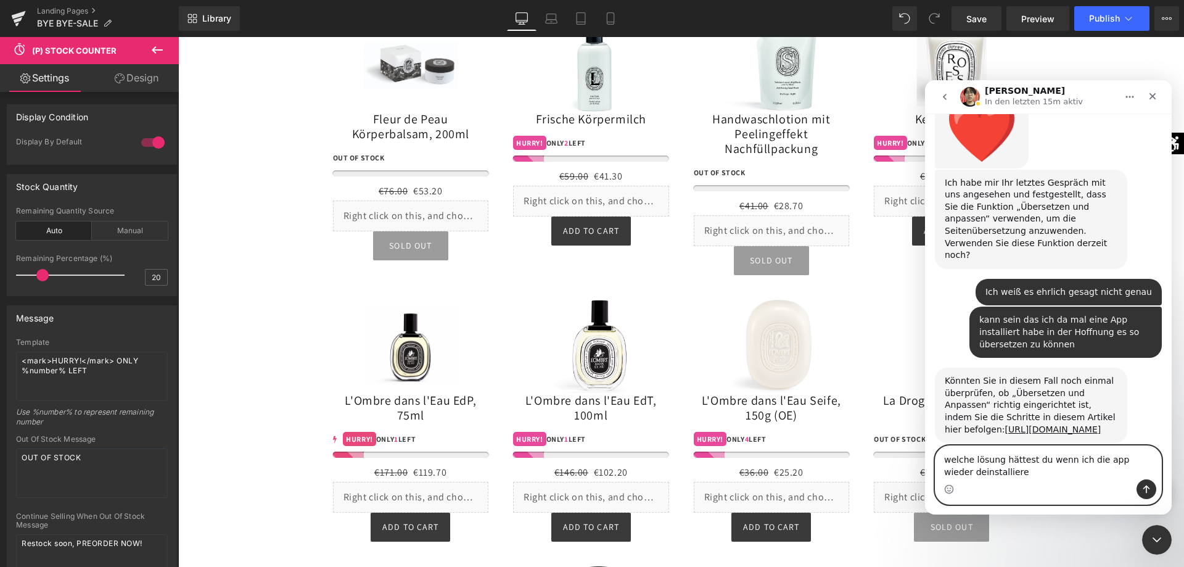
type textarea "welche lösung hättest du wenn ich die app wieder deinstalliere?"
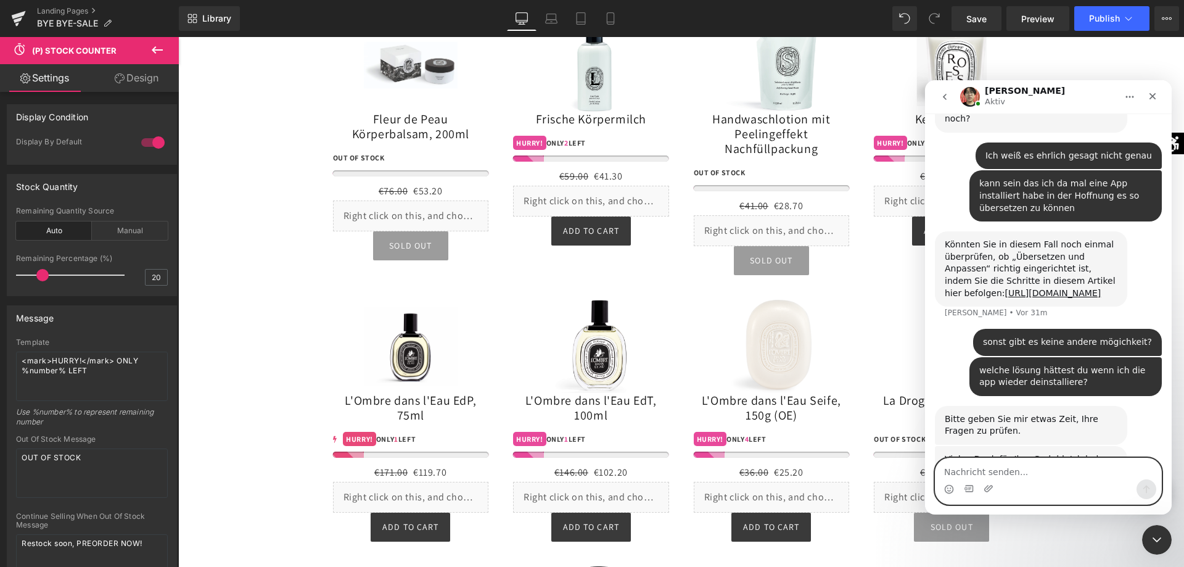
scroll to position [913, 0]
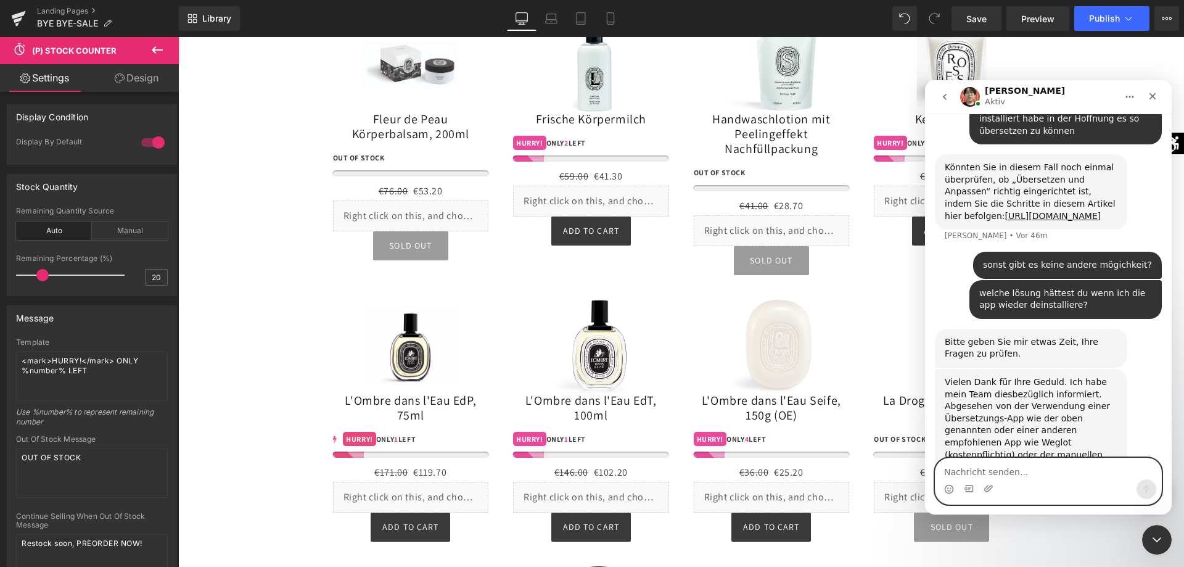
click at [1038, 469] on textarea "Nachricht senden..." at bounding box center [1048, 468] width 226 height 21
click at [1042, 470] on textarea "Nachricht senden..." at bounding box center [1048, 468] width 226 height 21
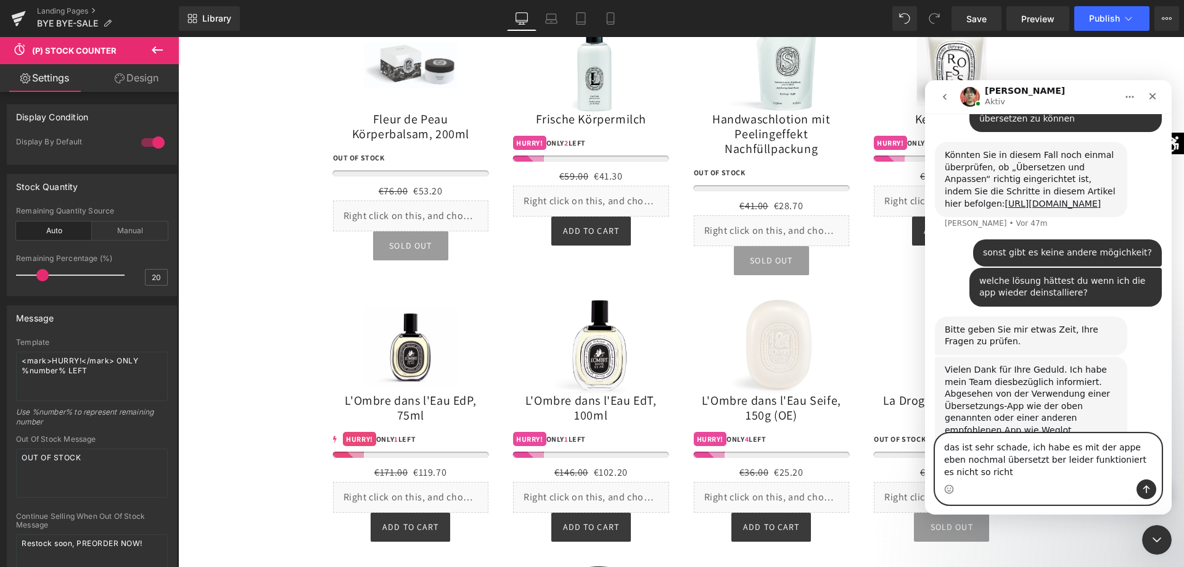
scroll to position [938, 0]
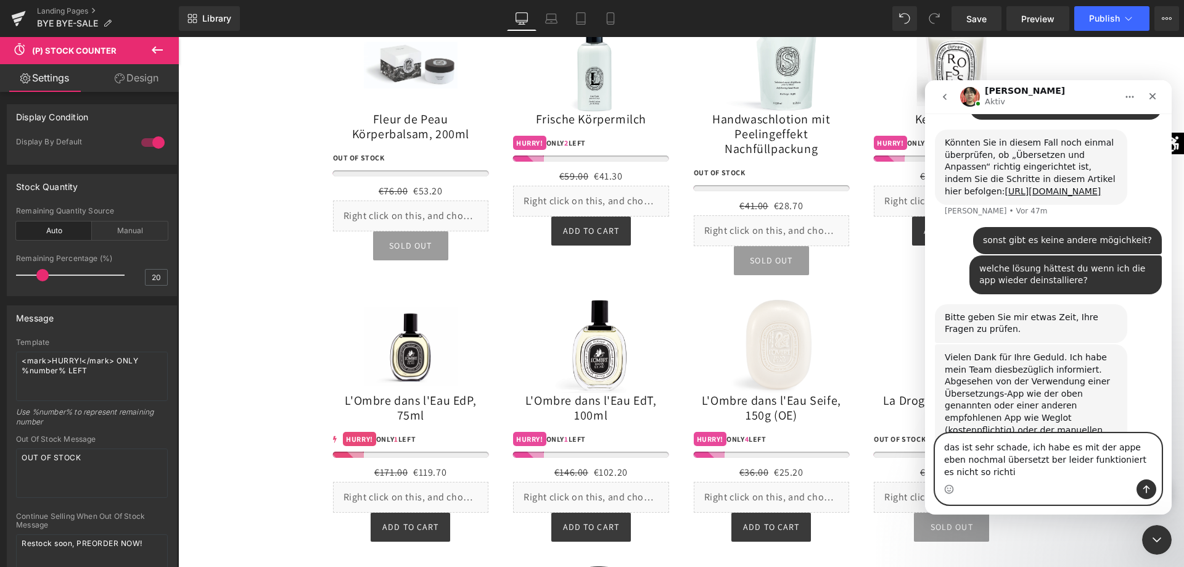
type textarea "das ist sehr schade, ich habe es mit der appe eben nochmal übersetzt ber leider…"
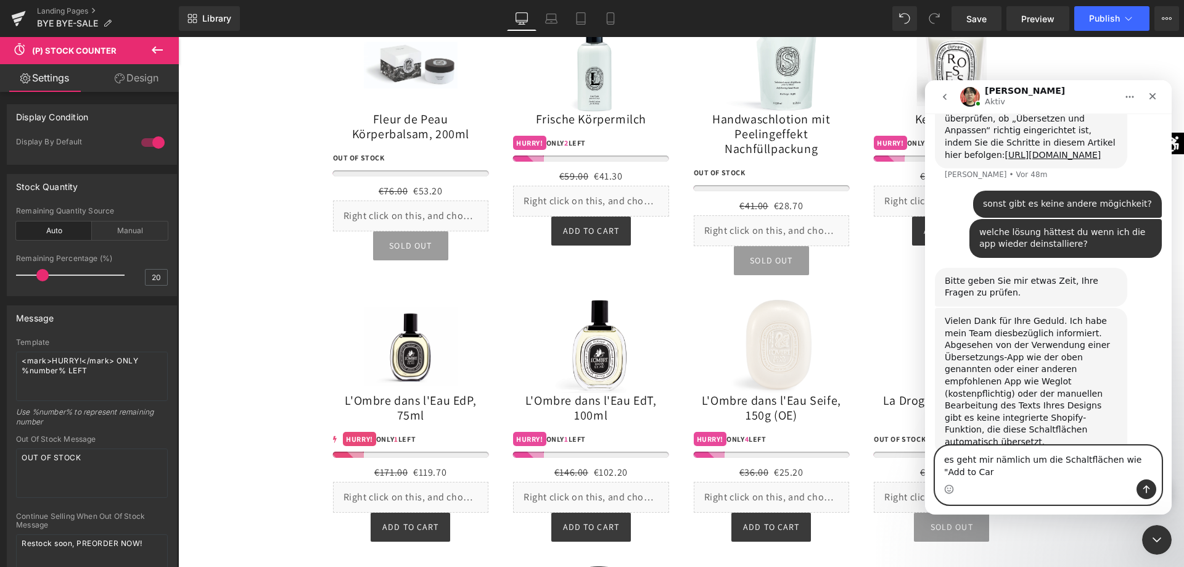
scroll to position [987, 0]
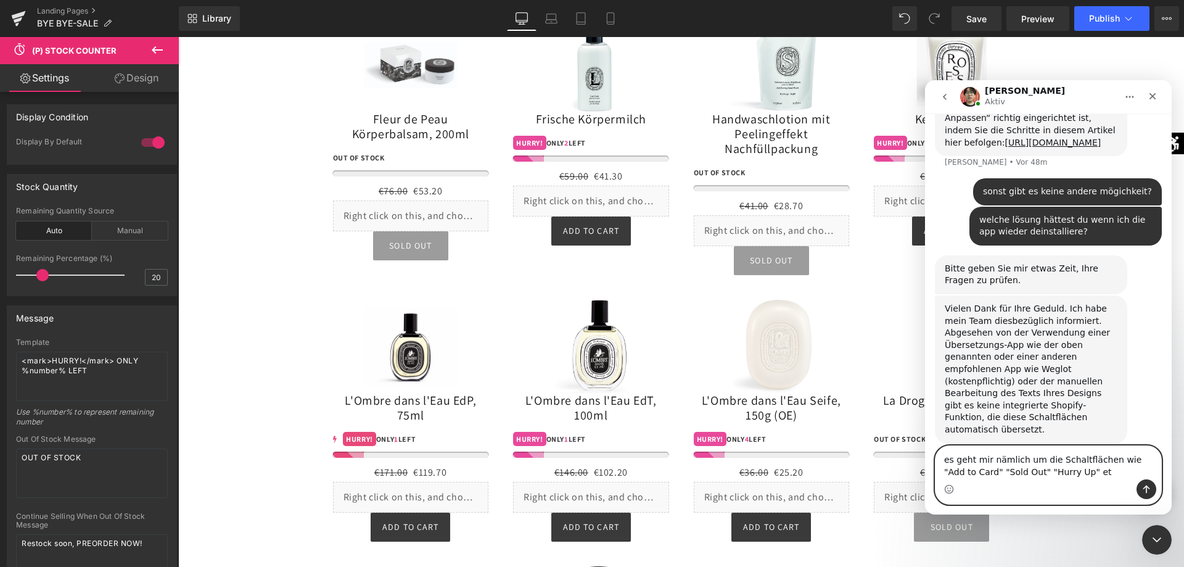
type textarea "es geht mir nämlich um die Schaltflächen wie "Add to Card" "Sold Out" "Hurry Up…"
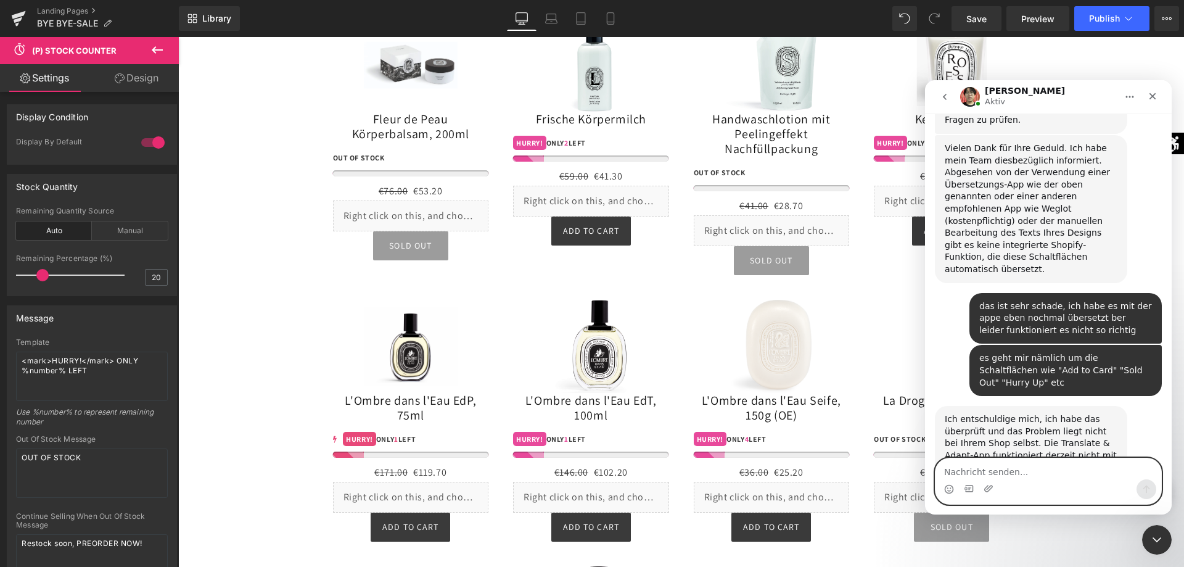
scroll to position [1188, 0]
